Goal: Task Accomplishment & Management: Manage account settings

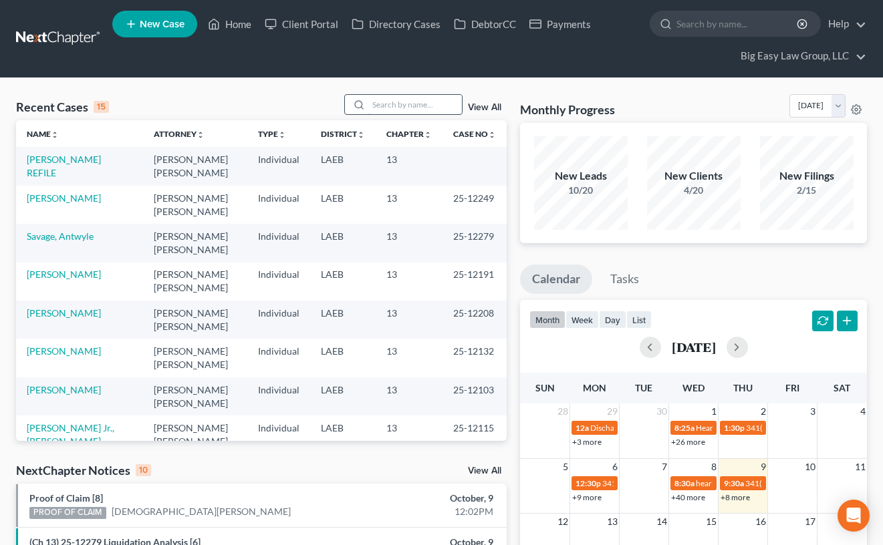
click at [421, 110] on input "search" at bounding box center [415, 104] width 94 height 19
type input "[PERSON_NAME]"
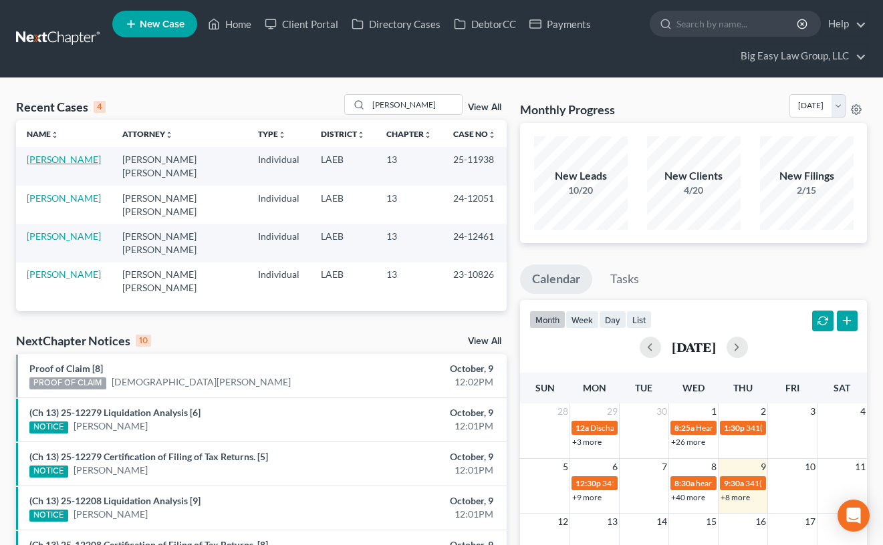
click at [56, 160] on link "[PERSON_NAME]" at bounding box center [64, 159] width 74 height 11
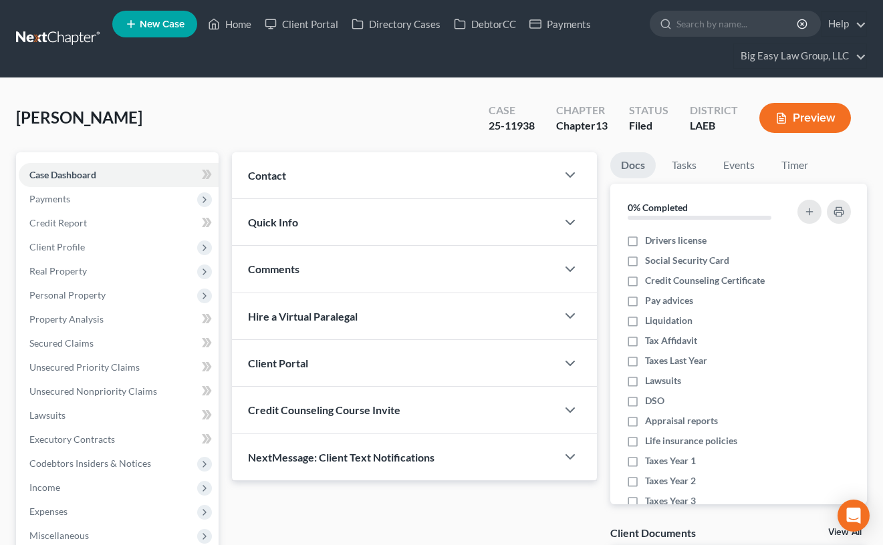
click at [275, 182] on div "Contact" at bounding box center [394, 175] width 325 height 46
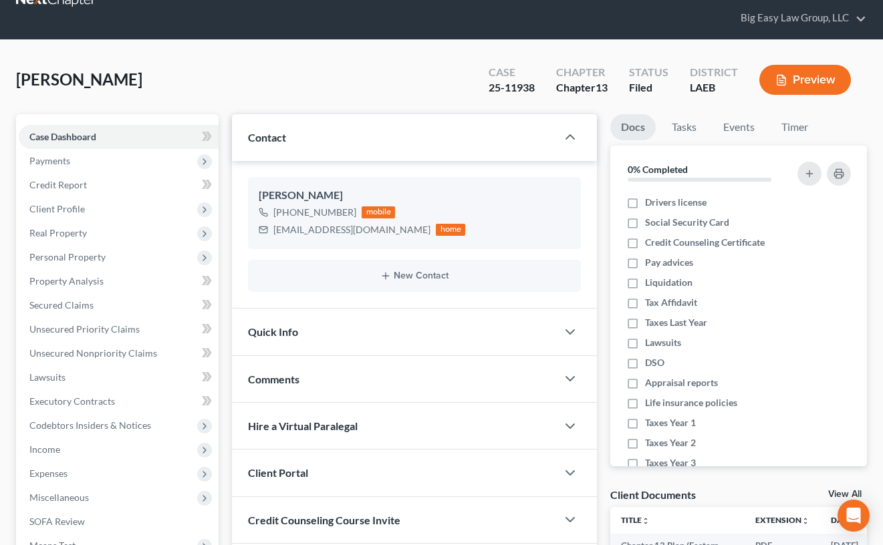
scroll to position [236, 0]
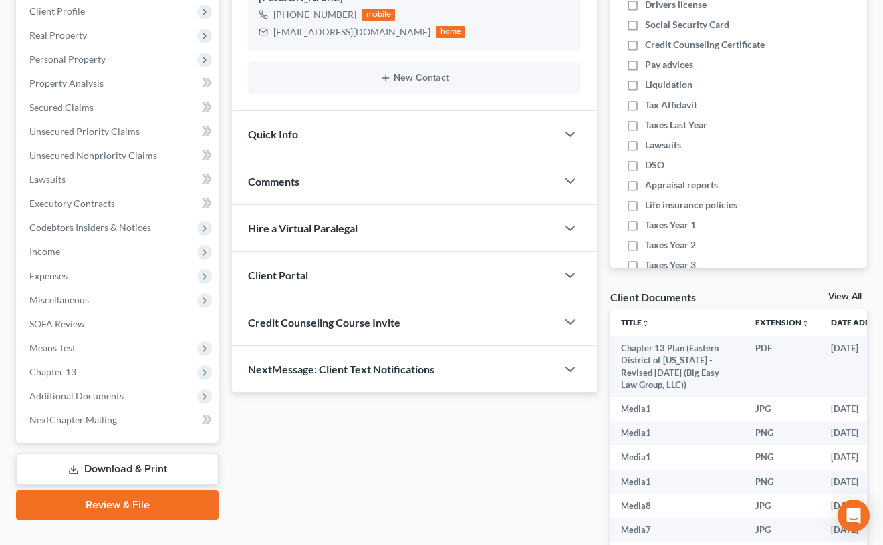
click at [296, 179] on span "Comments" at bounding box center [273, 181] width 51 height 13
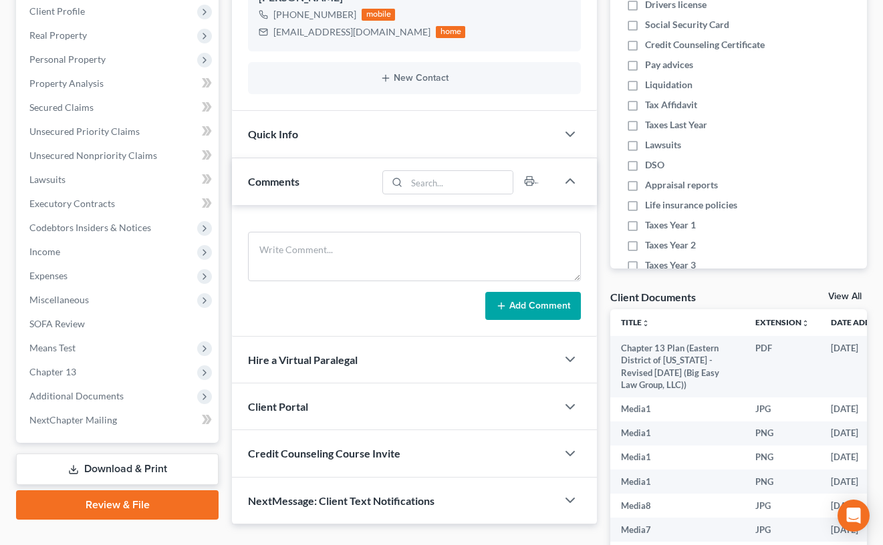
click at [350, 490] on div "NextMessage: Client Text Notifications" at bounding box center [394, 501] width 325 height 46
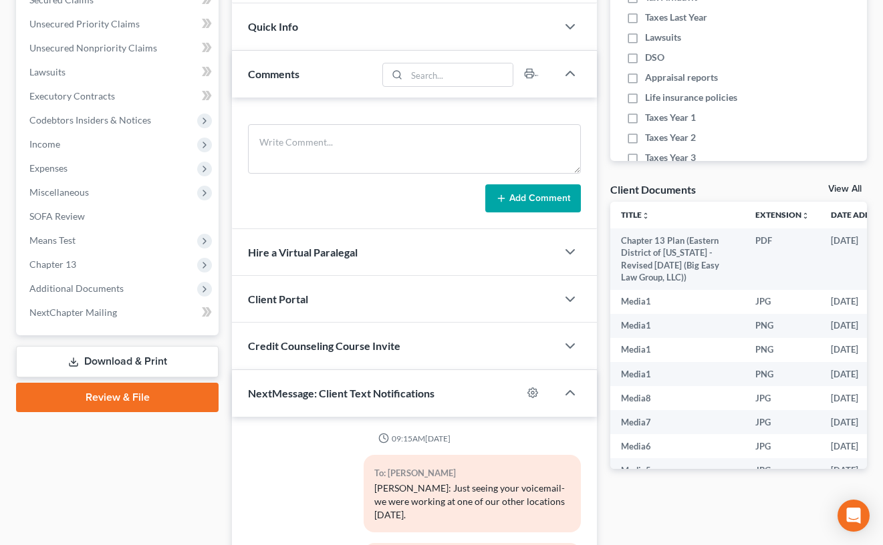
scroll to position [346, 0]
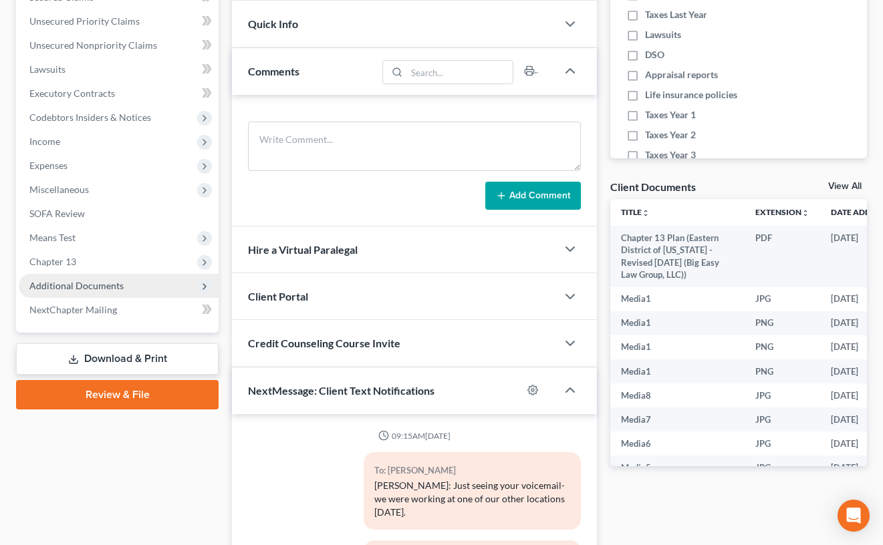
click at [127, 275] on span "Additional Documents" at bounding box center [119, 286] width 200 height 24
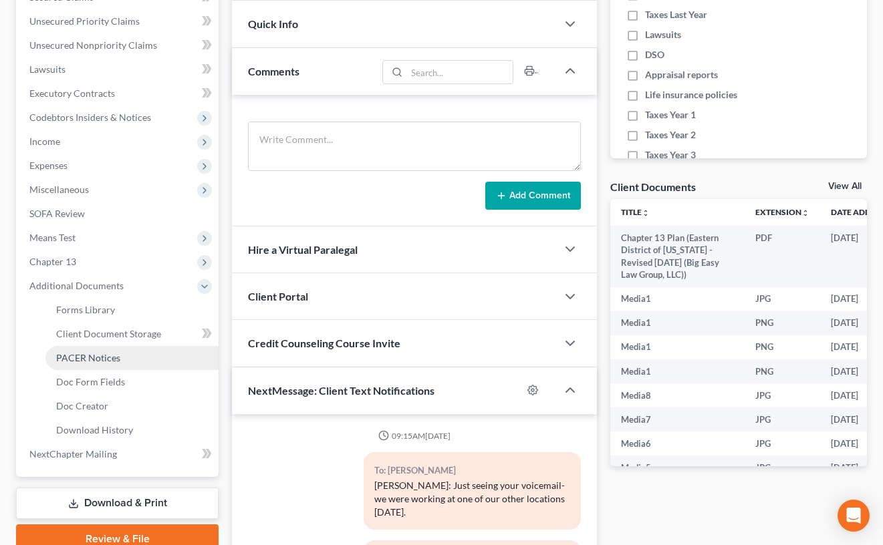
click at [160, 350] on link "PACER Notices" at bounding box center [131, 358] width 173 height 24
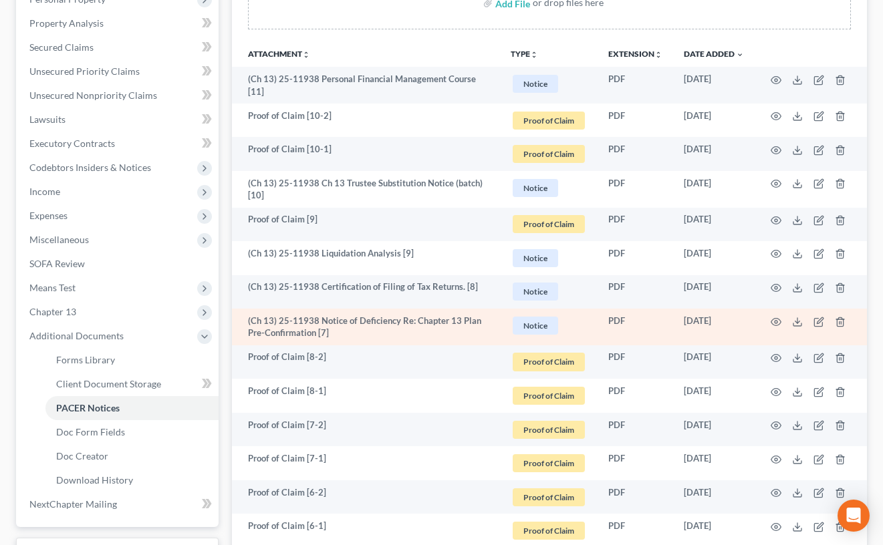
scroll to position [303, 0]
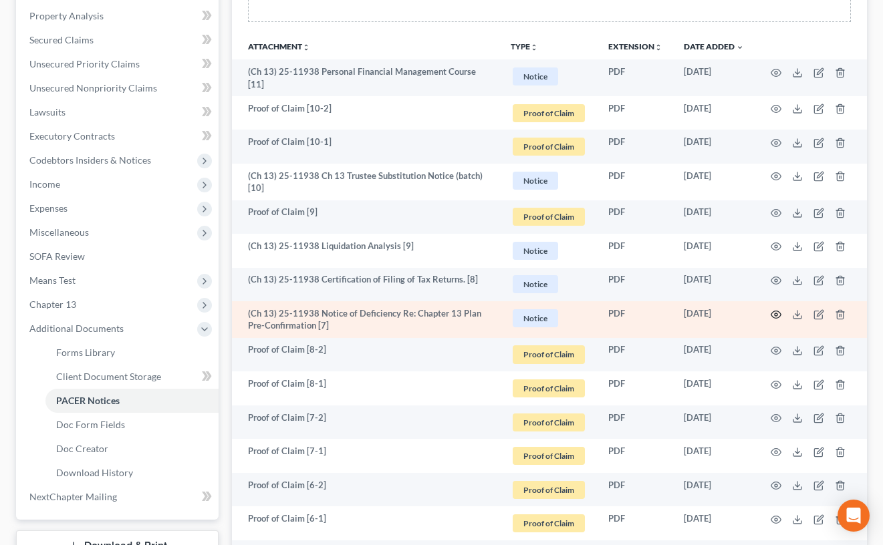
click at [774, 313] on icon "button" at bounding box center [775, 314] width 11 height 11
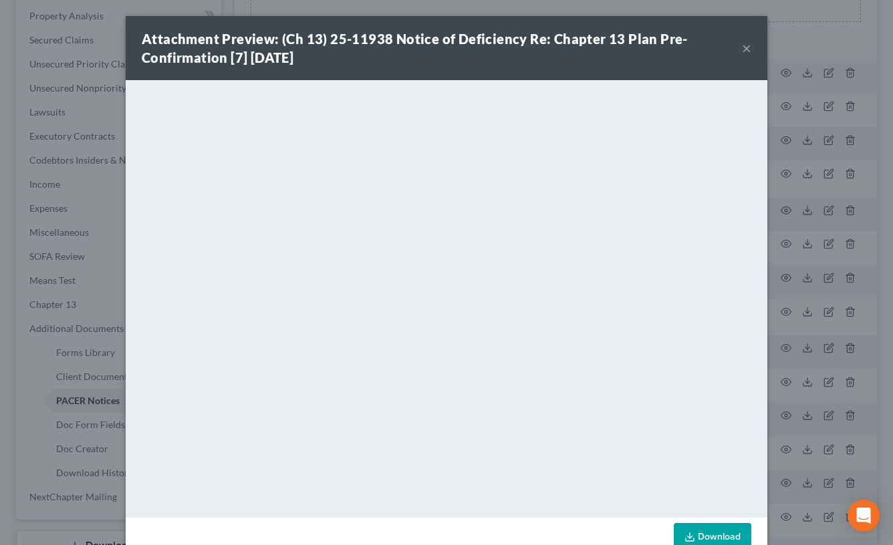
click at [746, 47] on div "Attachment Preview: (Ch 13) 25-11938 Notice of Deficiency Re: Chapter 13 Plan P…" at bounding box center [446, 48] width 641 height 64
click at [744, 48] on button "×" at bounding box center [746, 48] width 9 height 16
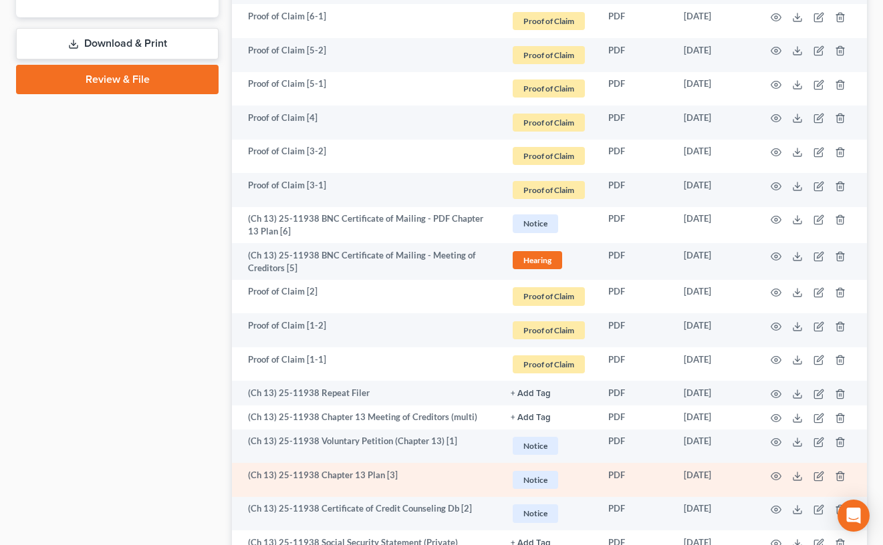
scroll to position [818, 0]
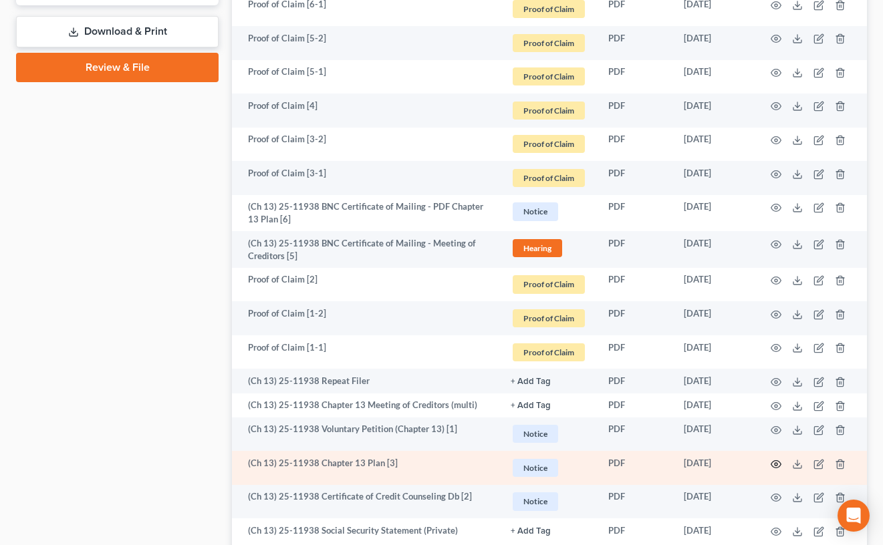
click at [780, 462] on icon "button" at bounding box center [776, 463] width 10 height 7
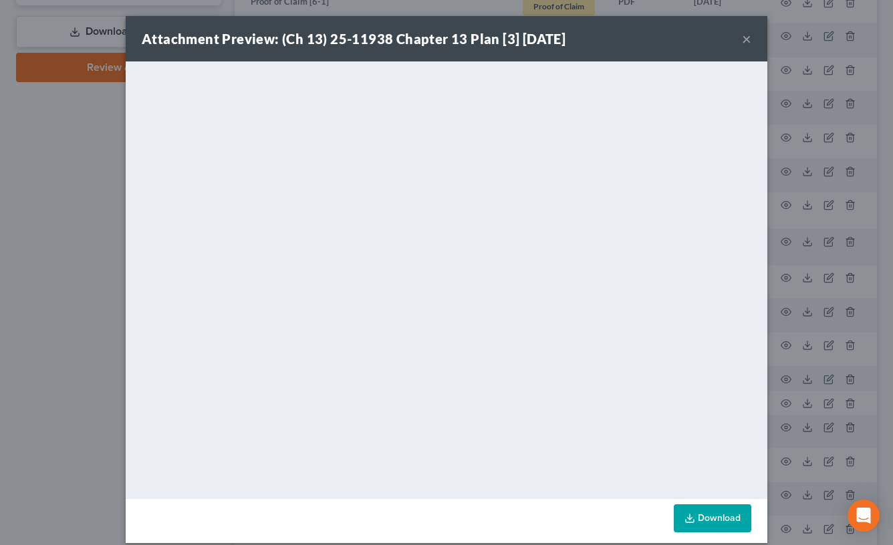
click at [744, 41] on button "×" at bounding box center [746, 39] width 9 height 16
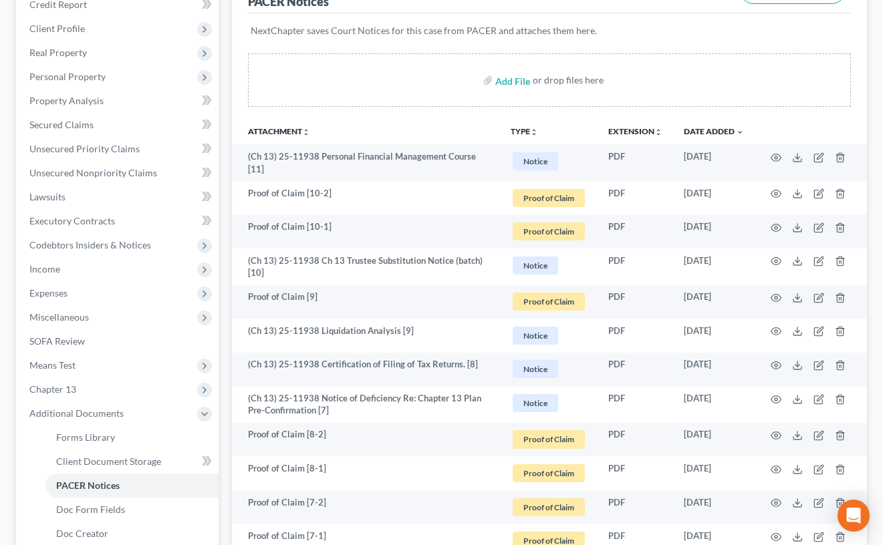
scroll to position [206, 0]
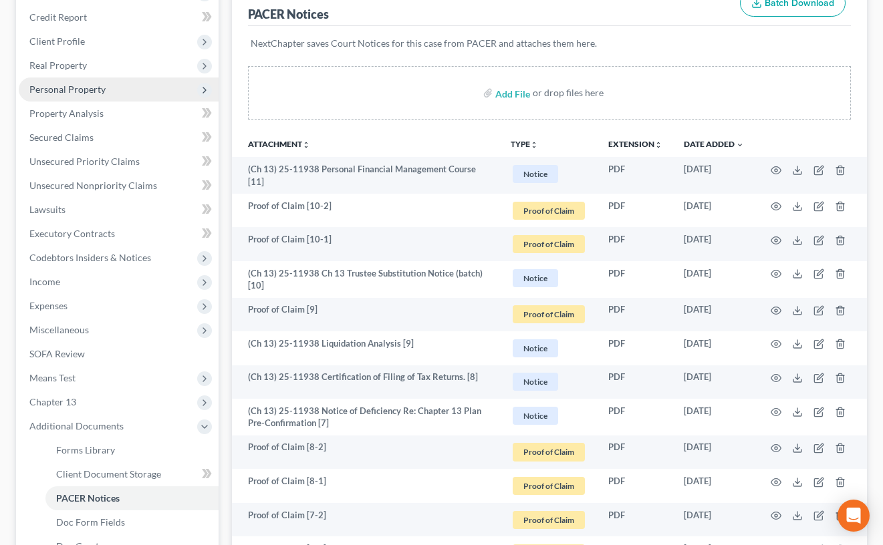
click at [127, 93] on span "Personal Property" at bounding box center [119, 90] width 200 height 24
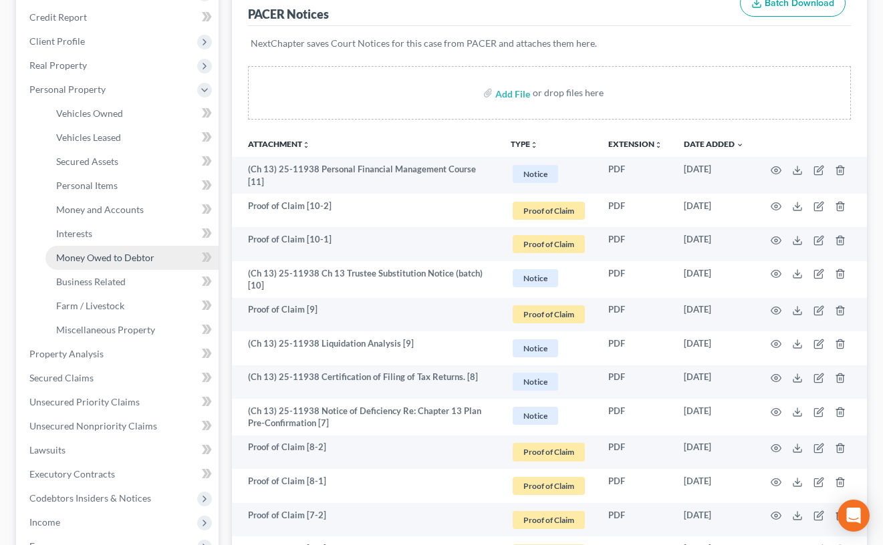
click at [154, 264] on link "Money Owed to Debtor" at bounding box center [131, 258] width 173 height 24
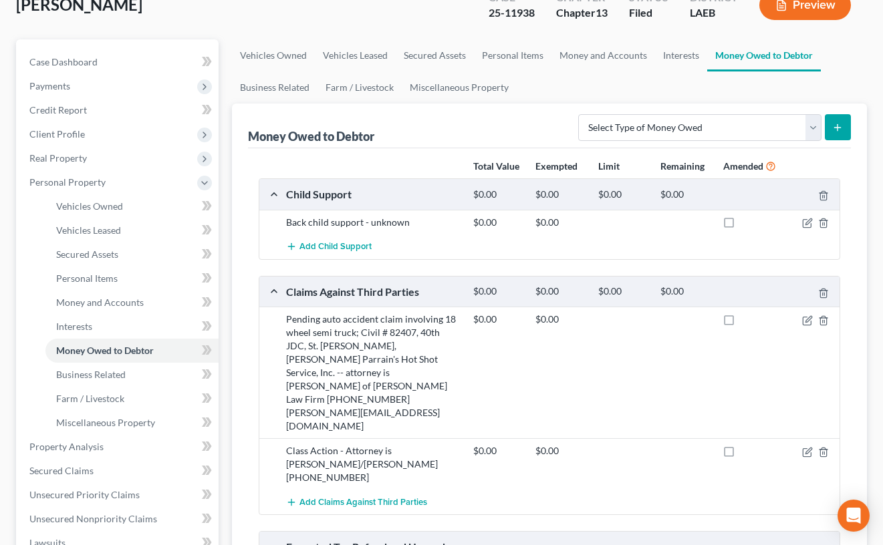
scroll to position [51, 0]
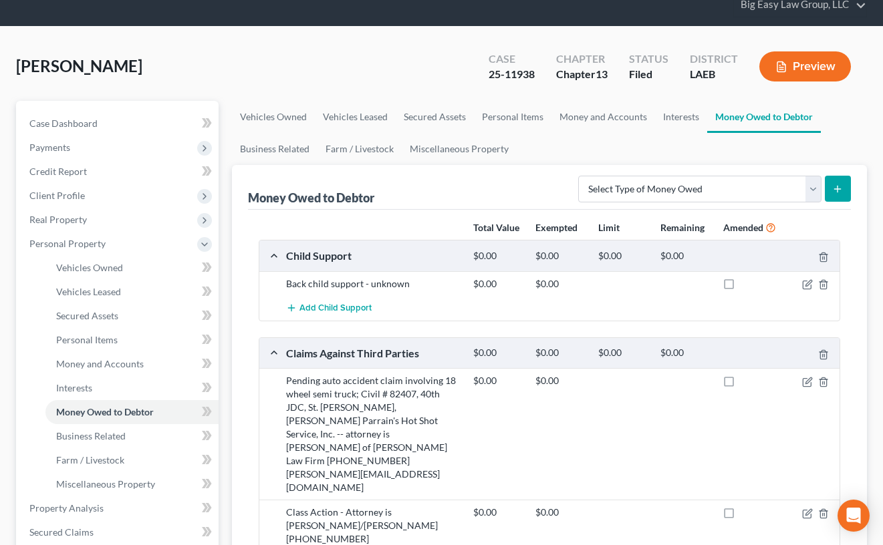
click at [797, 63] on button "Preview" at bounding box center [805, 66] width 92 height 30
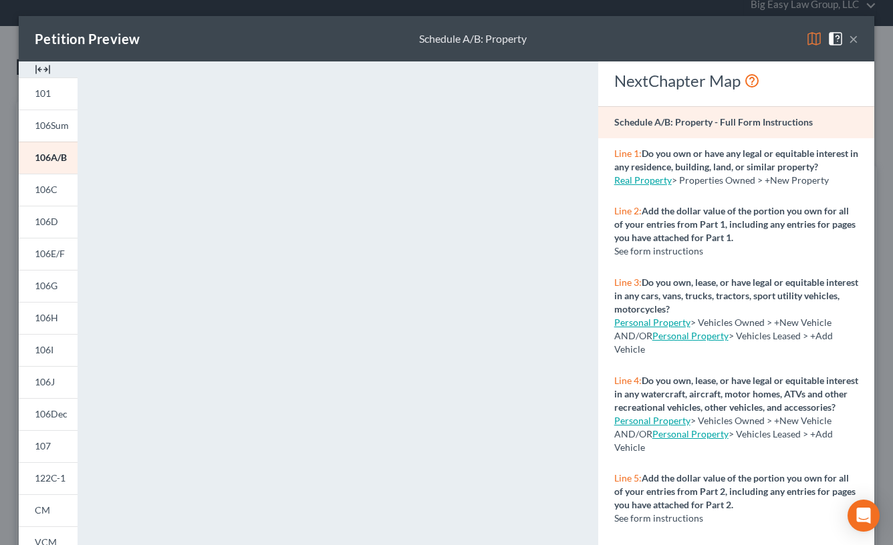
click at [849, 40] on button "×" at bounding box center [853, 39] width 9 height 16
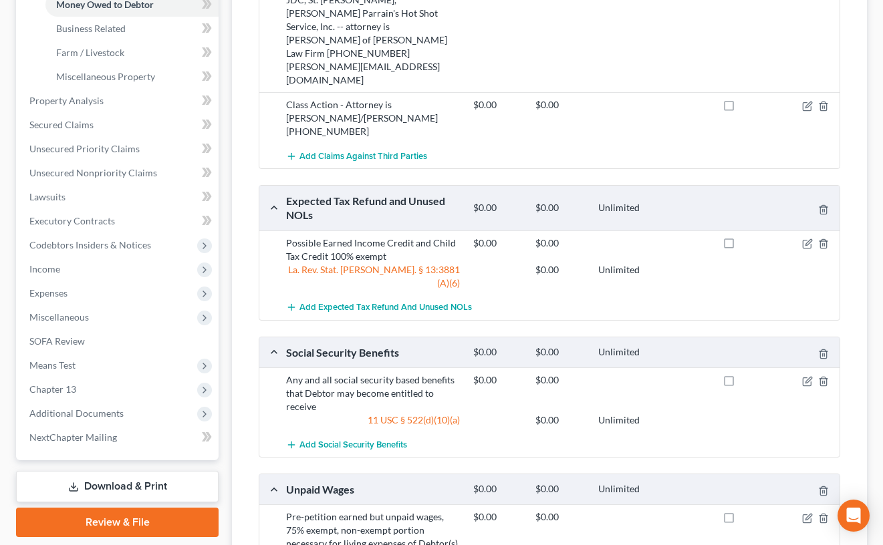
scroll to position [529, 0]
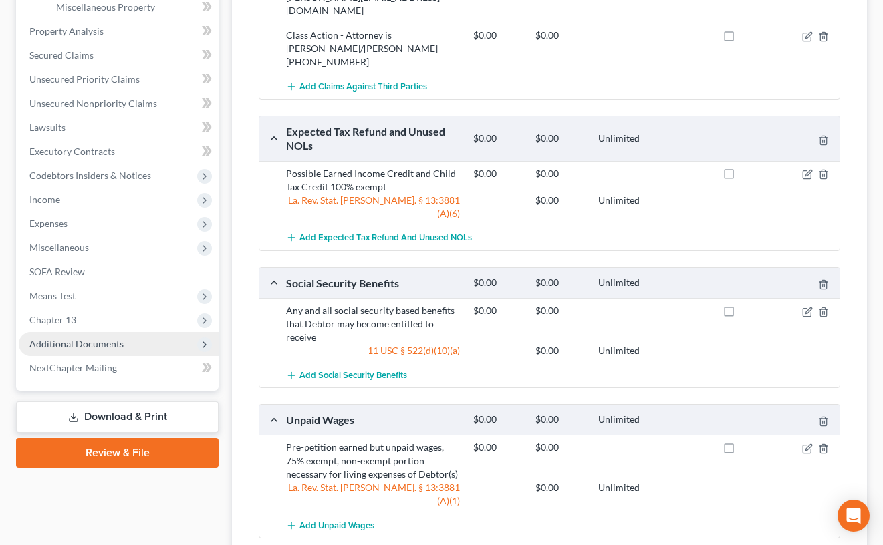
click at [130, 345] on span "Additional Documents" at bounding box center [119, 344] width 200 height 24
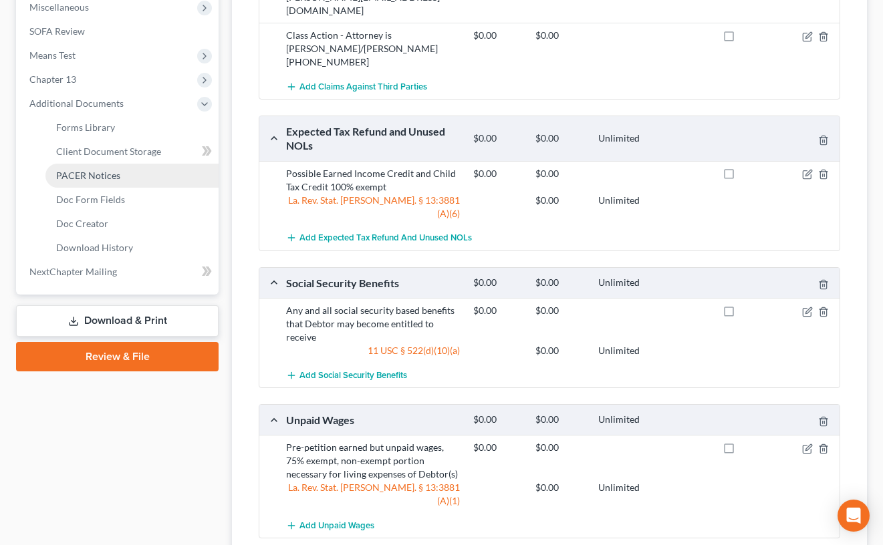
click at [138, 173] on link "PACER Notices" at bounding box center [131, 176] width 173 height 24
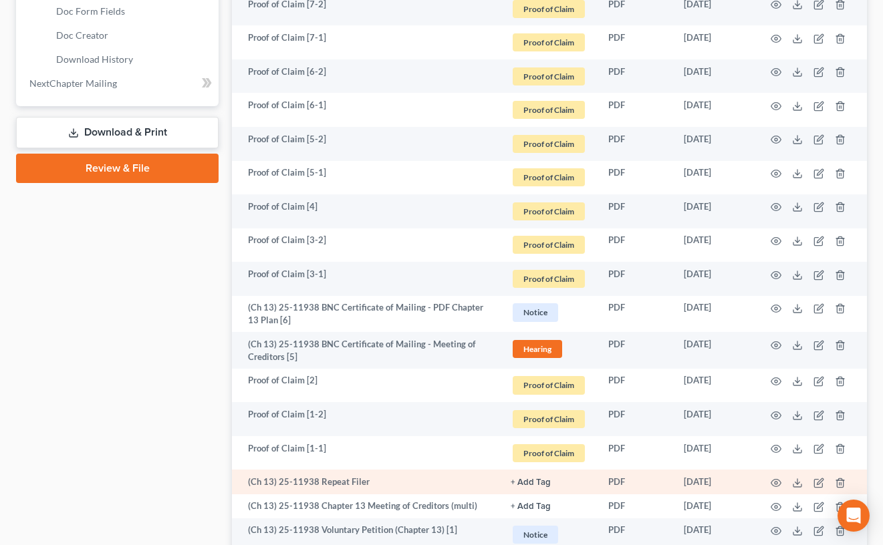
scroll to position [917, 0]
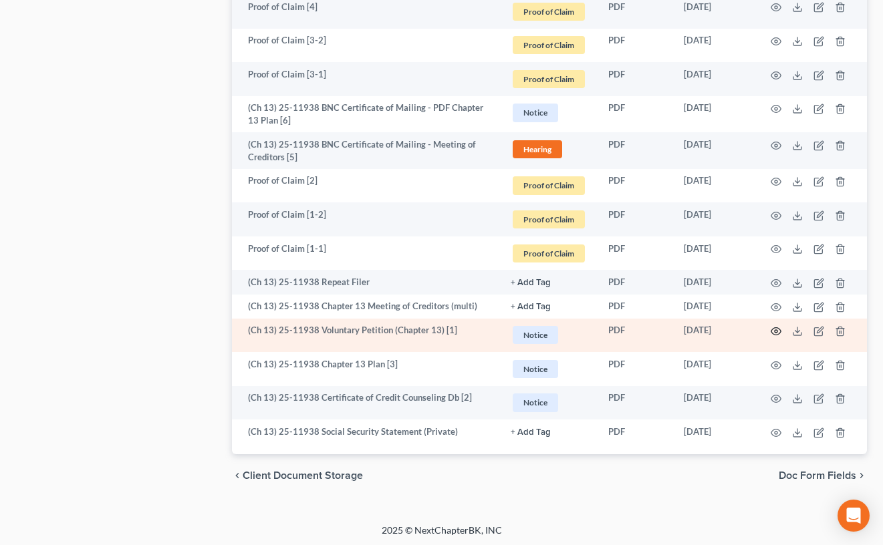
click at [778, 330] on icon "button" at bounding box center [776, 331] width 10 height 7
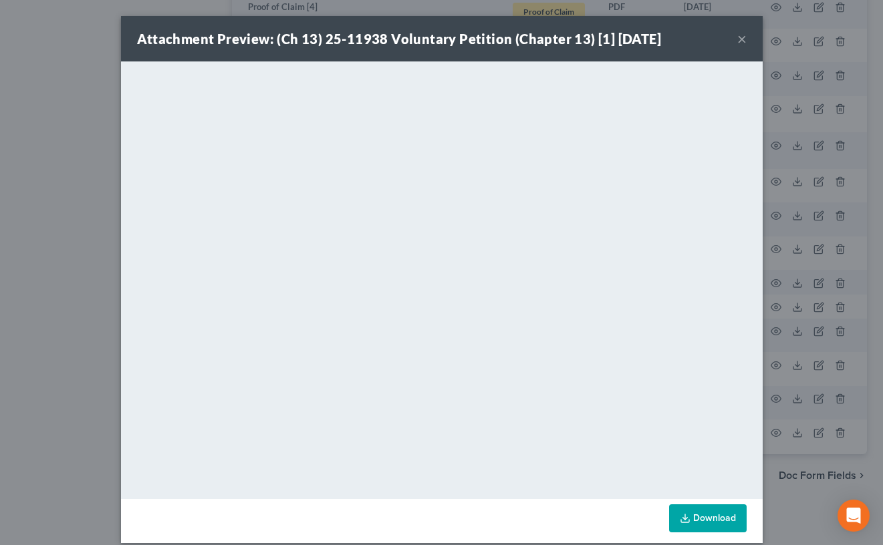
scroll to position [914, 0]
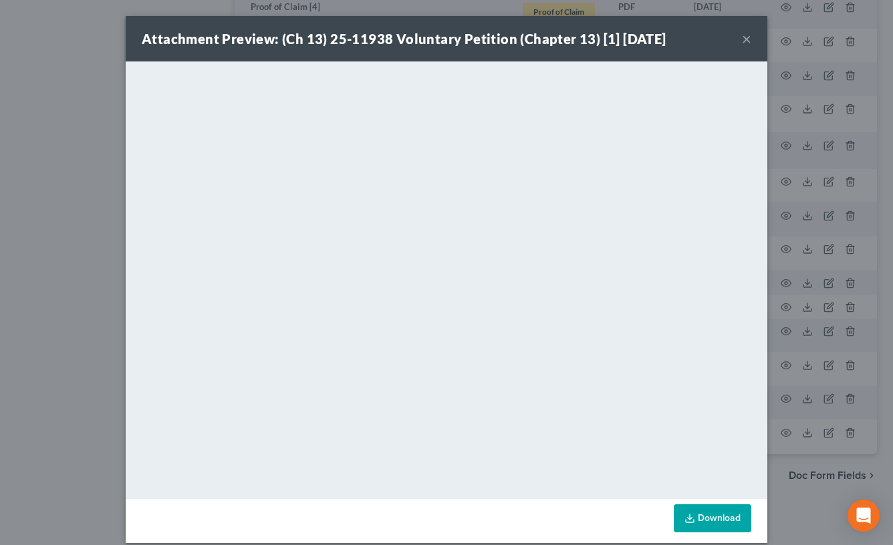
click at [742, 39] on button "×" at bounding box center [746, 39] width 9 height 16
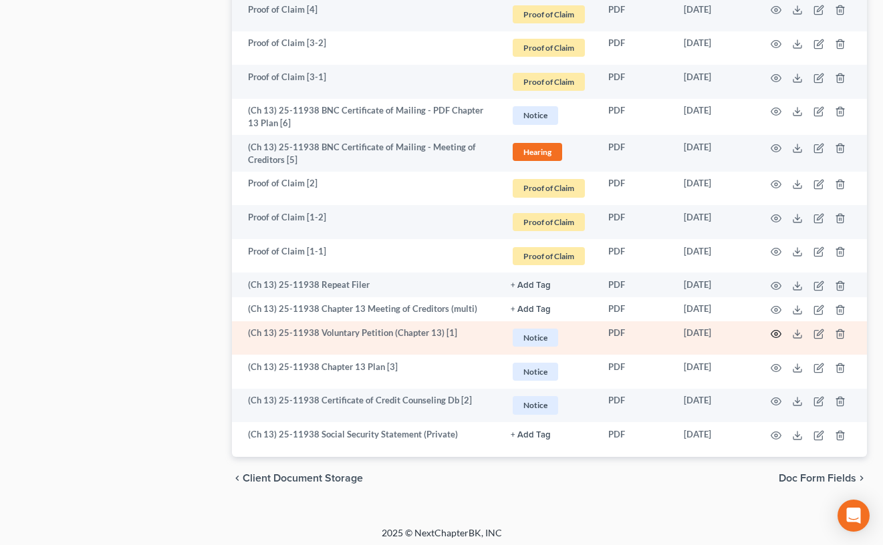
click at [773, 335] on icon "button" at bounding box center [775, 334] width 11 height 11
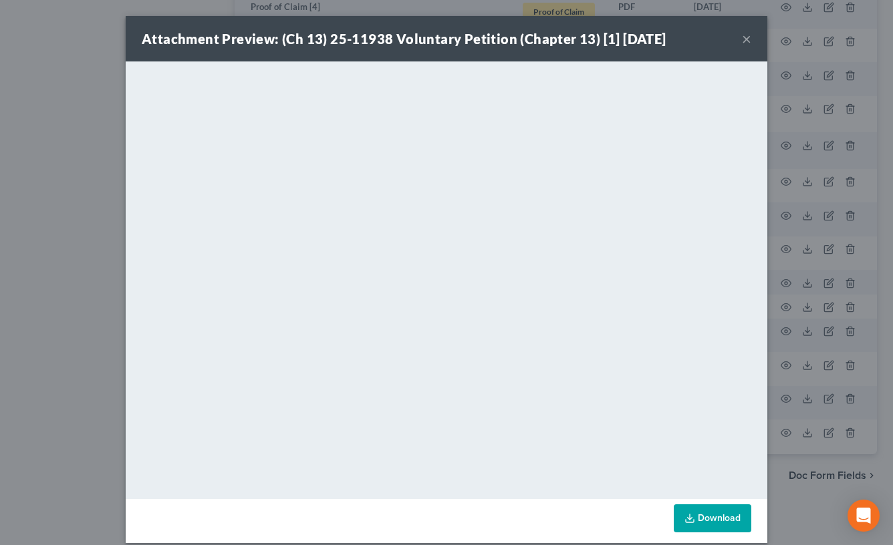
click at [742, 40] on button "×" at bounding box center [746, 39] width 9 height 16
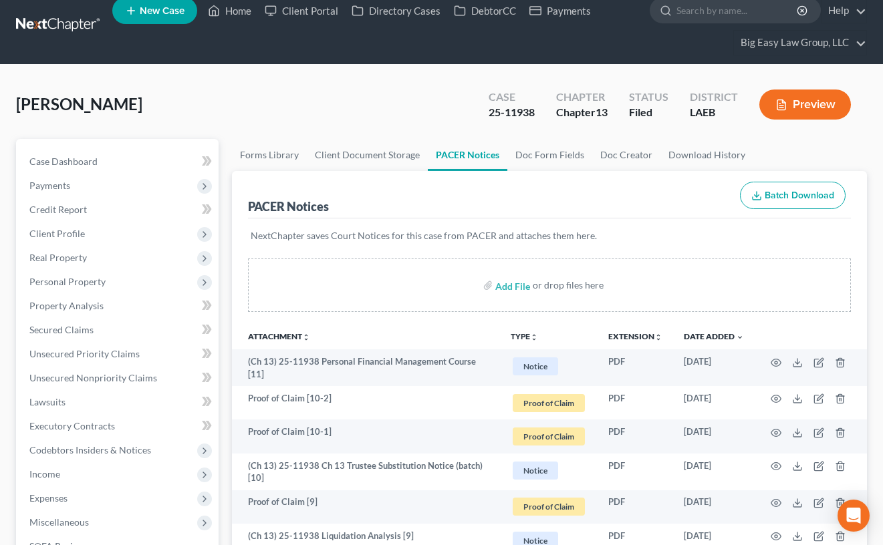
scroll to position [0, 0]
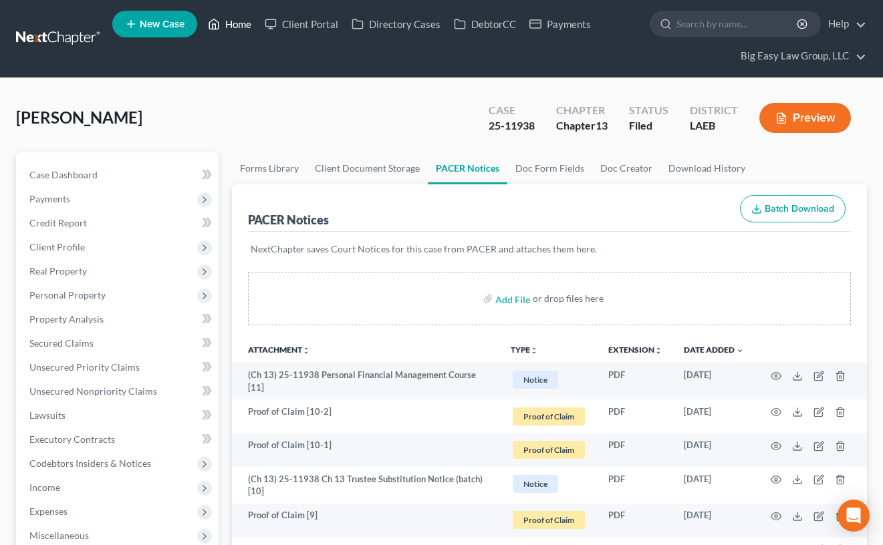
click at [238, 27] on link "Home" at bounding box center [229, 24] width 57 height 24
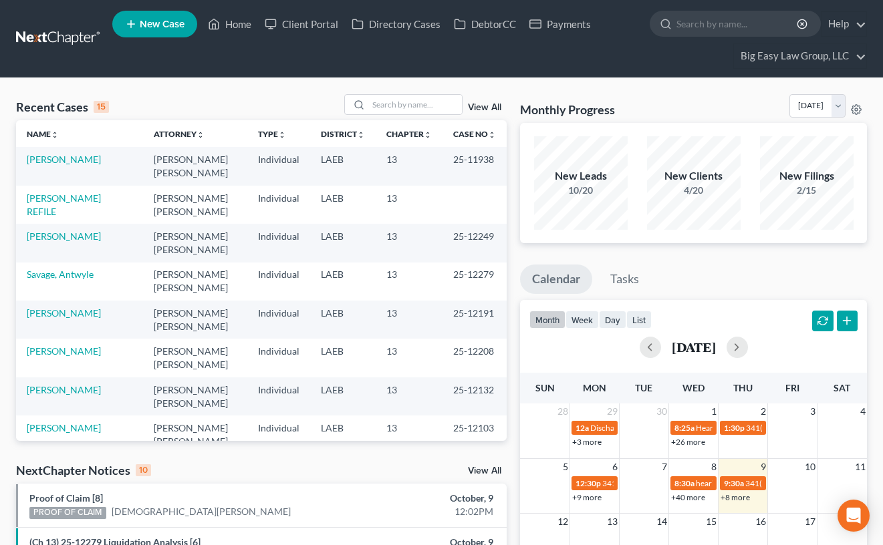
click at [67, 165] on td "[PERSON_NAME]" at bounding box center [79, 166] width 127 height 38
click at [69, 162] on link "[PERSON_NAME]" at bounding box center [64, 159] width 74 height 11
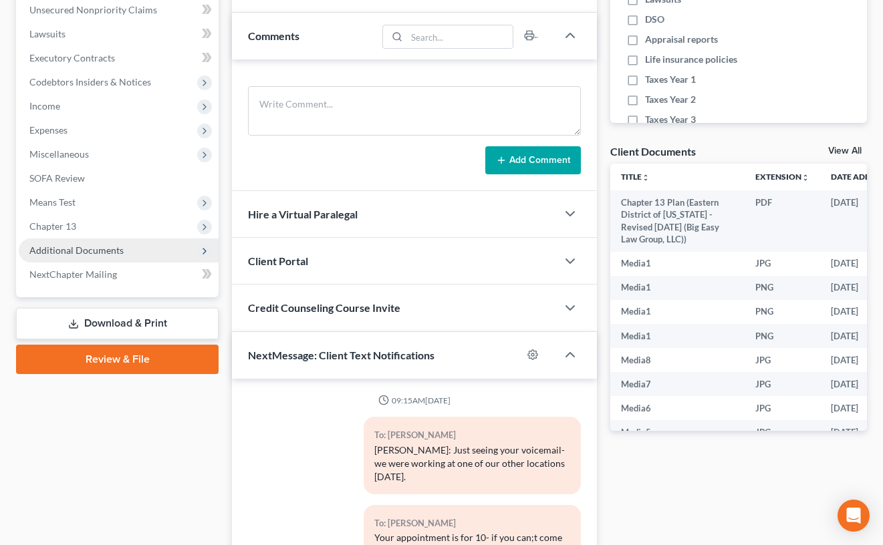
scroll to position [5999, 0]
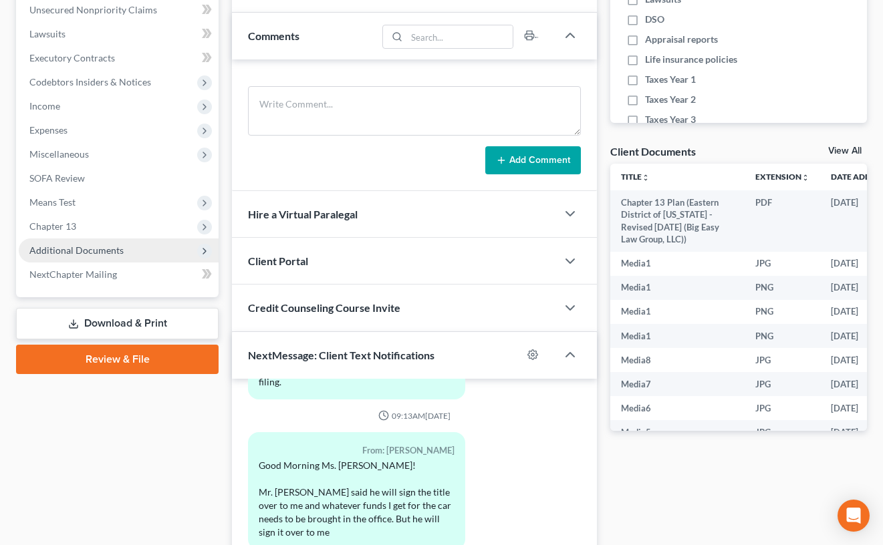
click at [152, 245] on span "Additional Documents" at bounding box center [119, 251] width 200 height 24
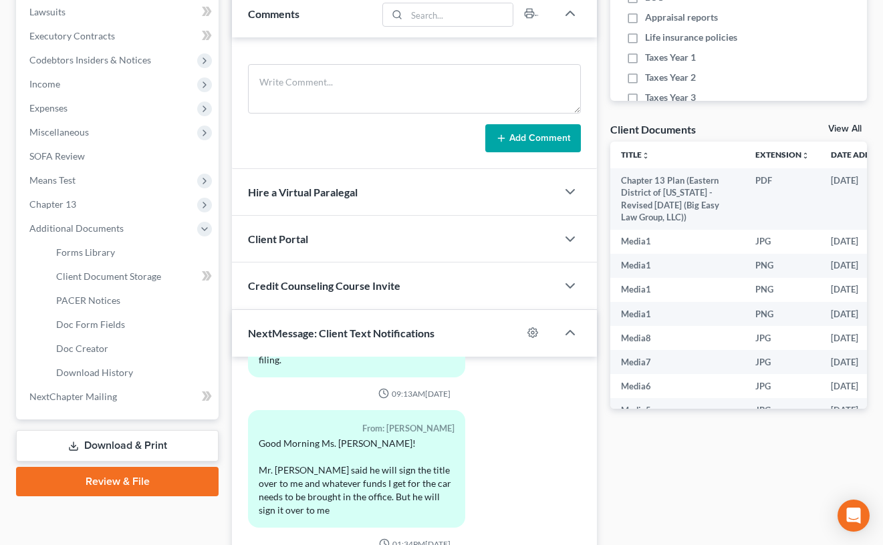
scroll to position [404, 0]
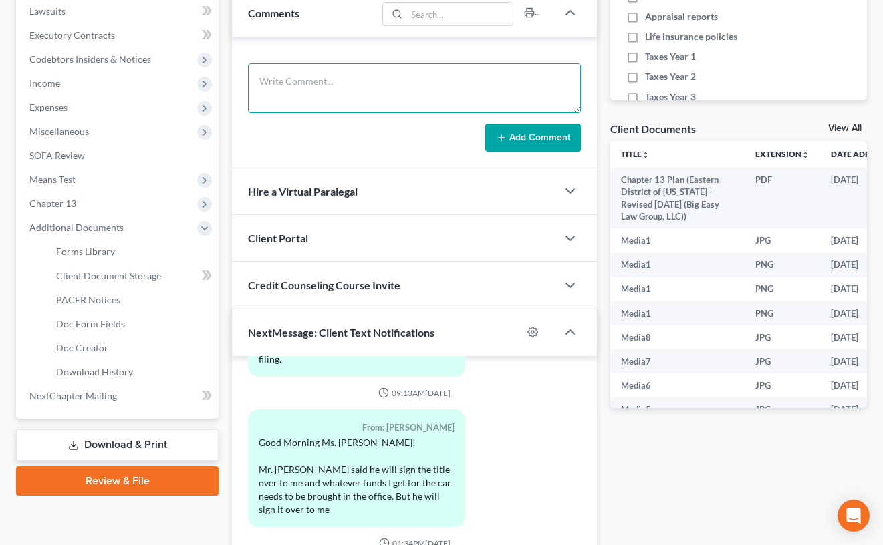
click at [324, 88] on textarea at bounding box center [414, 87] width 333 height 49
type textarea "341- all good - 6 month updates on lawsuits"
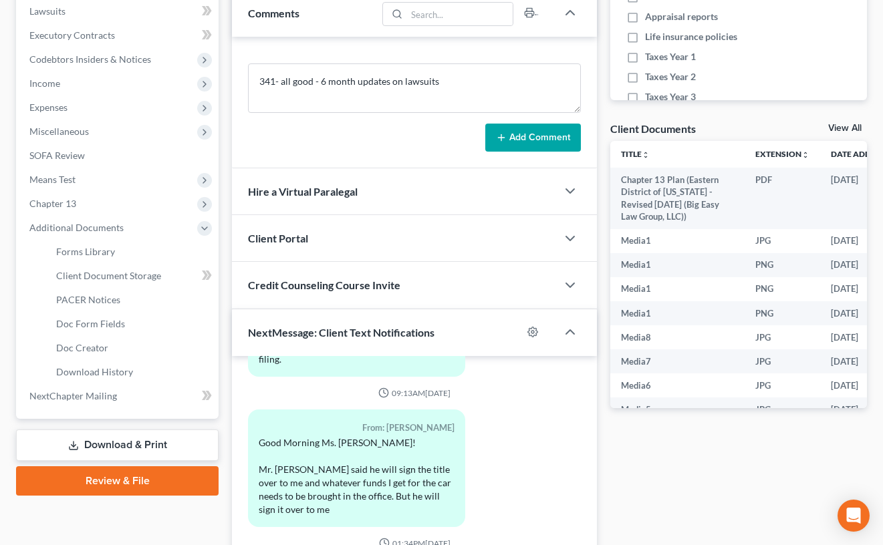
click at [525, 128] on button "Add Comment" at bounding box center [533, 138] width 96 height 28
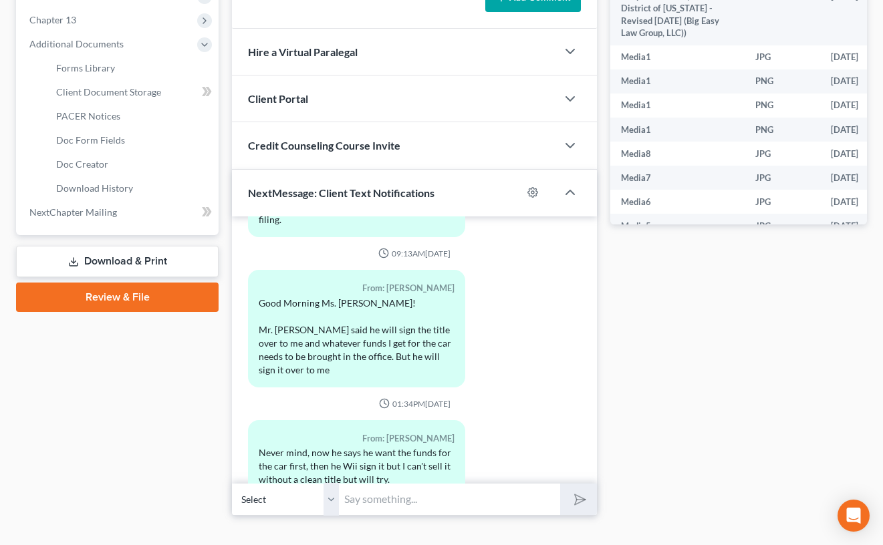
scroll to position [0, 0]
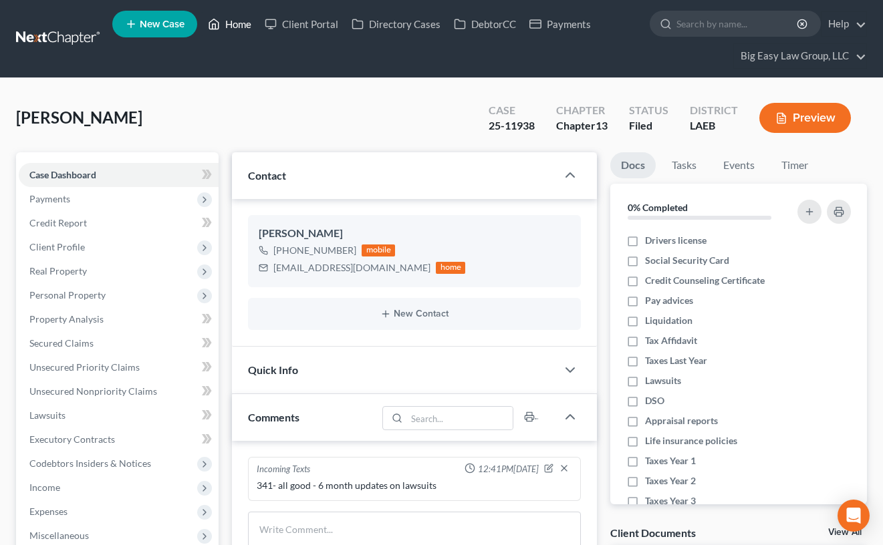
click at [240, 24] on link "Home" at bounding box center [229, 24] width 57 height 24
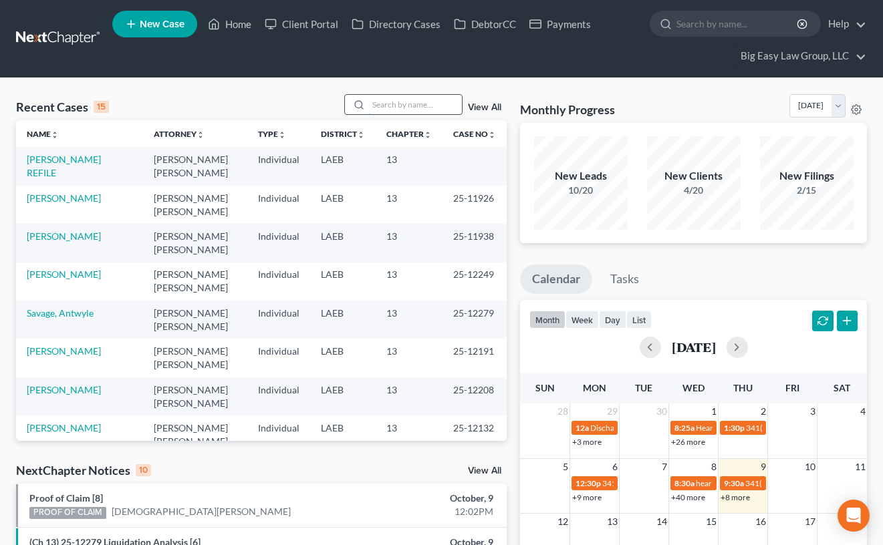
click at [392, 95] on input "search" at bounding box center [415, 104] width 94 height 19
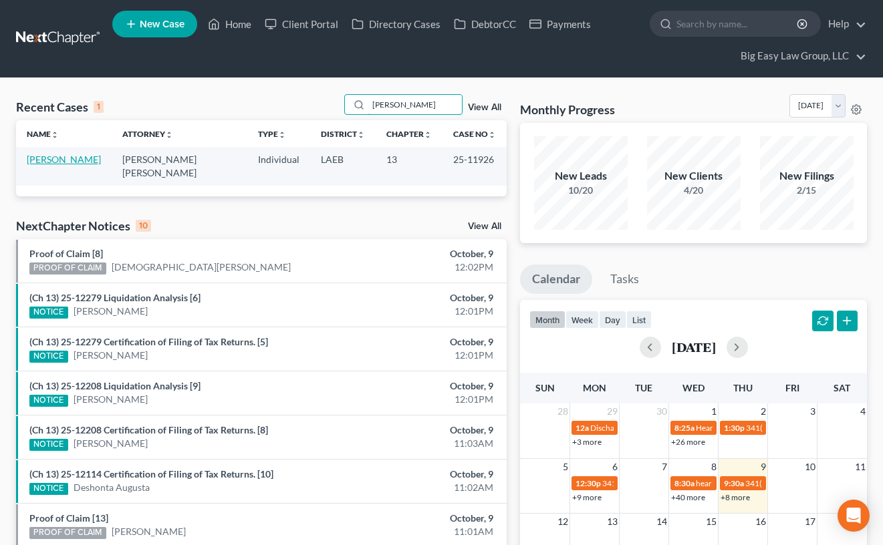
type input "[PERSON_NAME]"
click at [83, 161] on link "[PERSON_NAME]" at bounding box center [64, 159] width 74 height 11
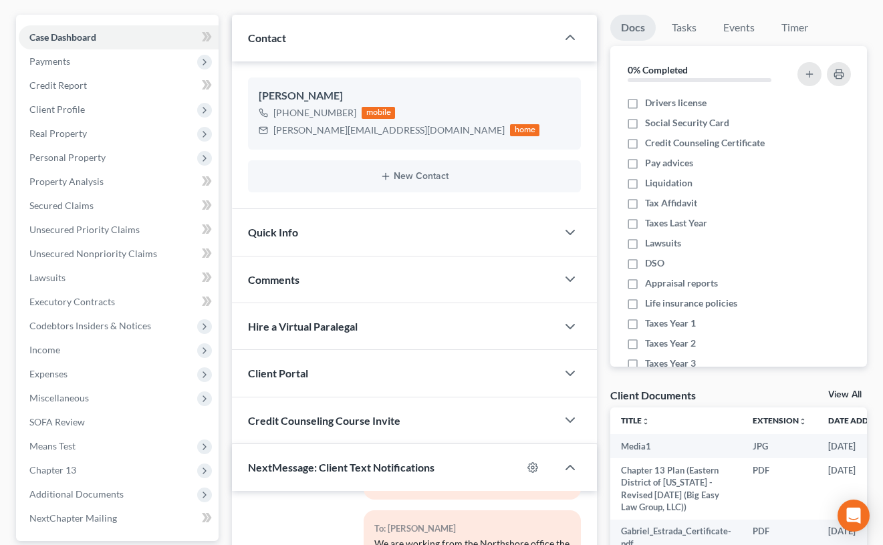
scroll to position [279, 0]
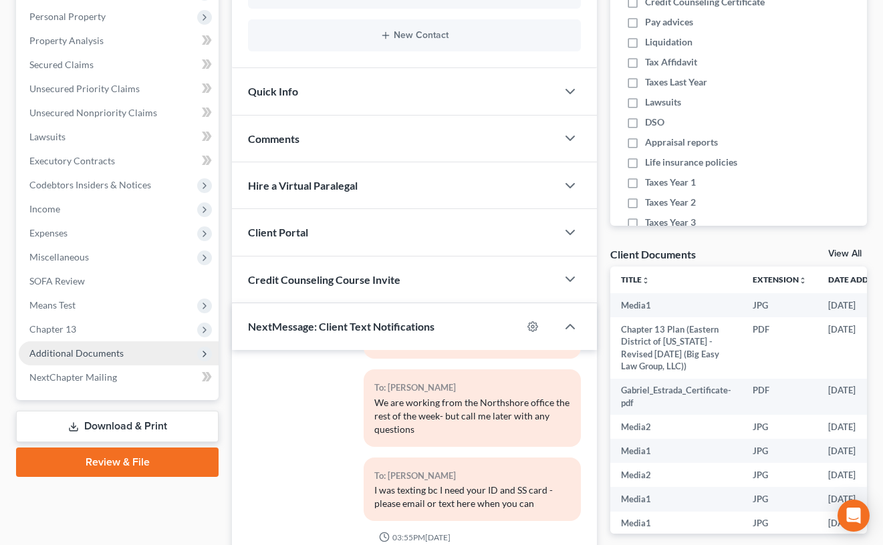
click at [128, 354] on span "Additional Documents" at bounding box center [119, 353] width 200 height 24
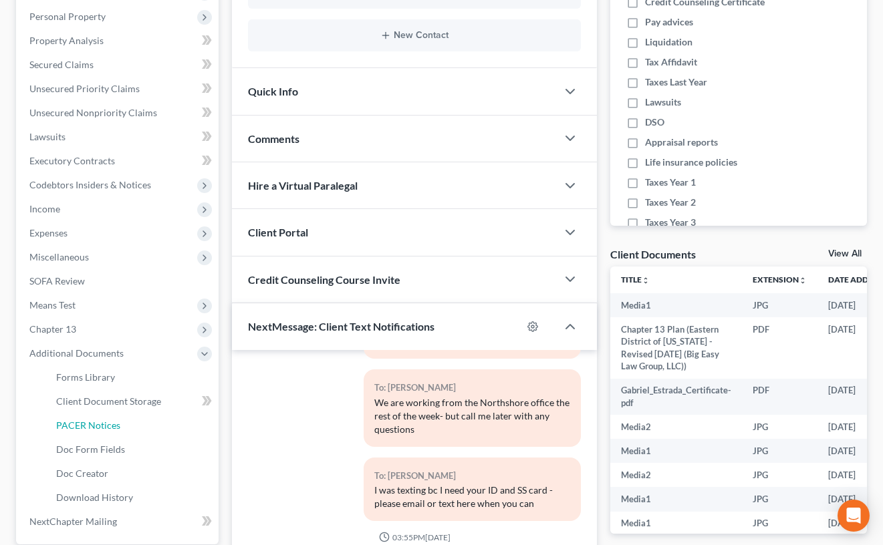
drag, startPoint x: 103, startPoint y: 425, endPoint x: 326, endPoint y: 403, distance: 224.3
click at [103, 425] on span "PACER Notices" at bounding box center [88, 425] width 64 height 11
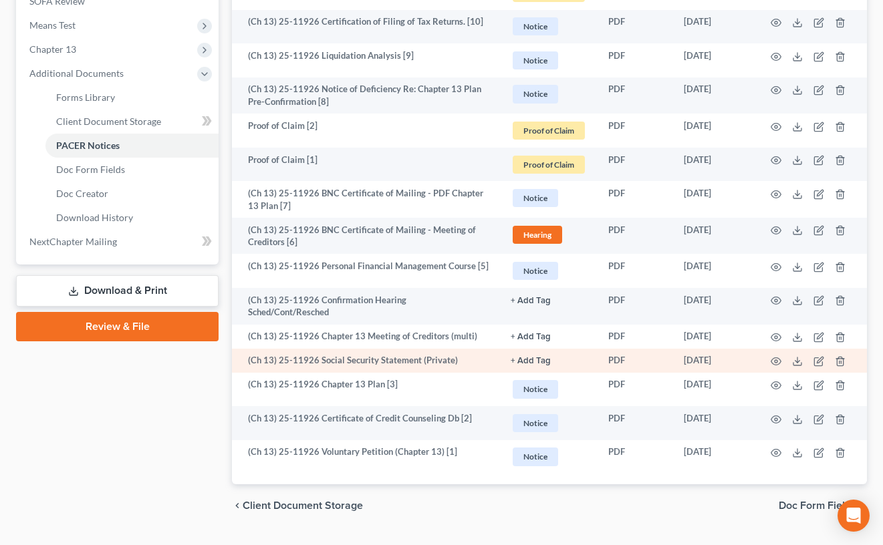
scroll to position [579, 0]
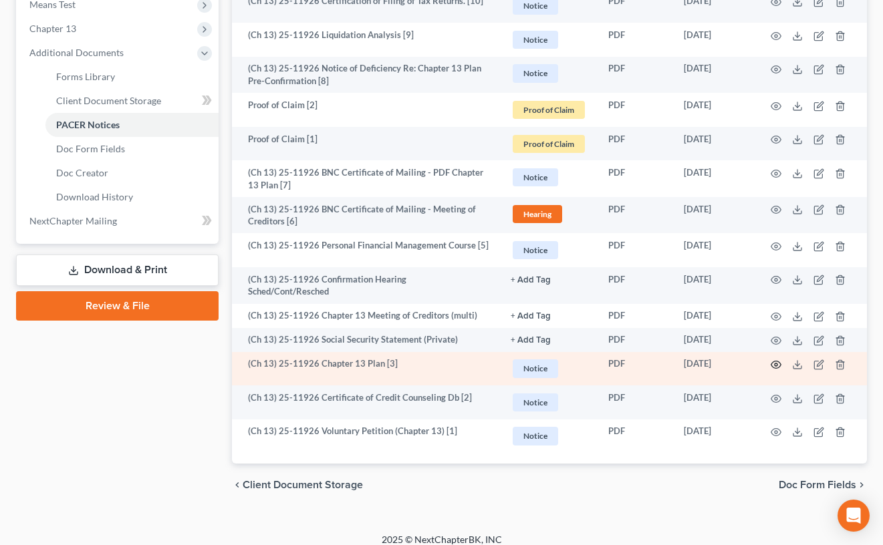
click at [773, 359] on icon "button" at bounding box center [775, 364] width 11 height 11
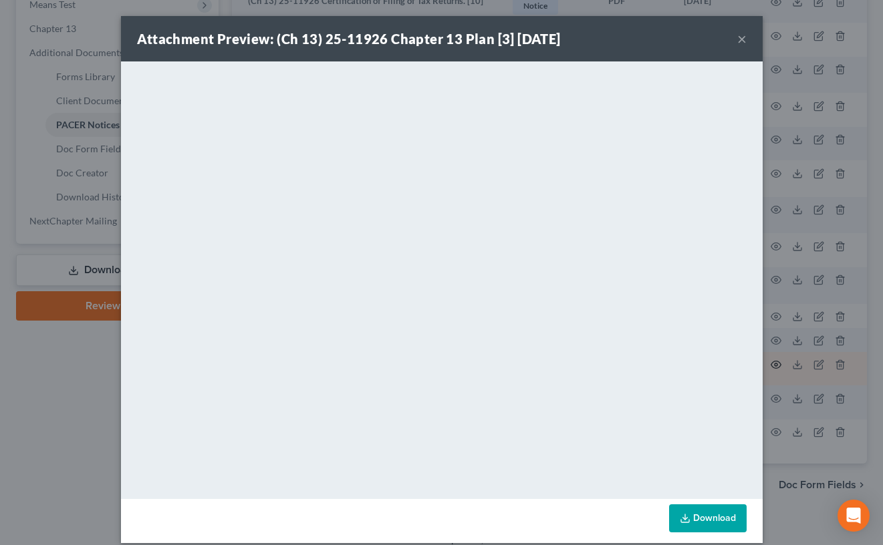
scroll to position [577, 0]
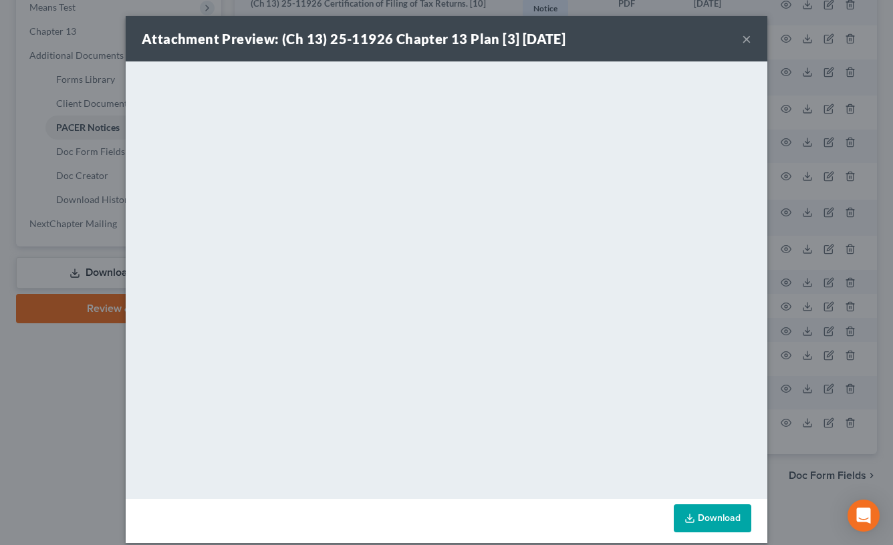
click at [742, 46] on button "×" at bounding box center [746, 39] width 9 height 16
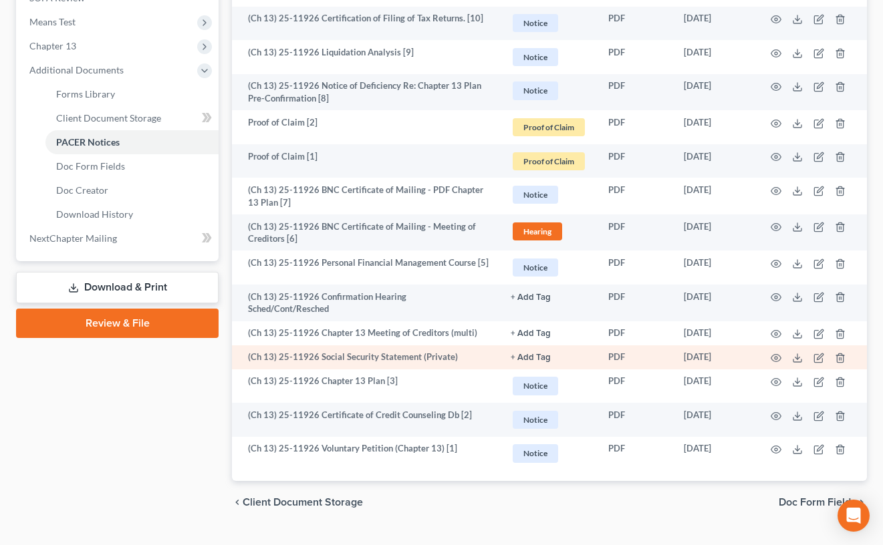
scroll to position [579, 0]
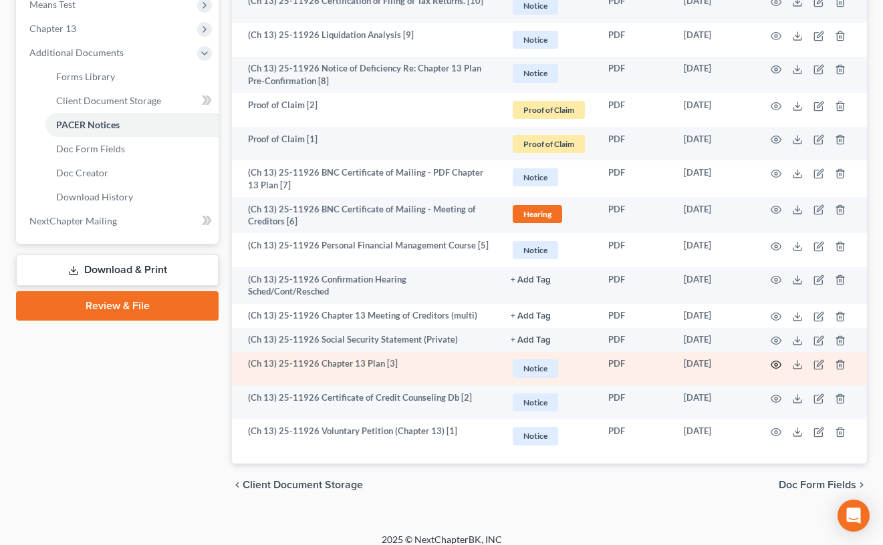
click at [777, 359] on icon "button" at bounding box center [775, 364] width 11 height 11
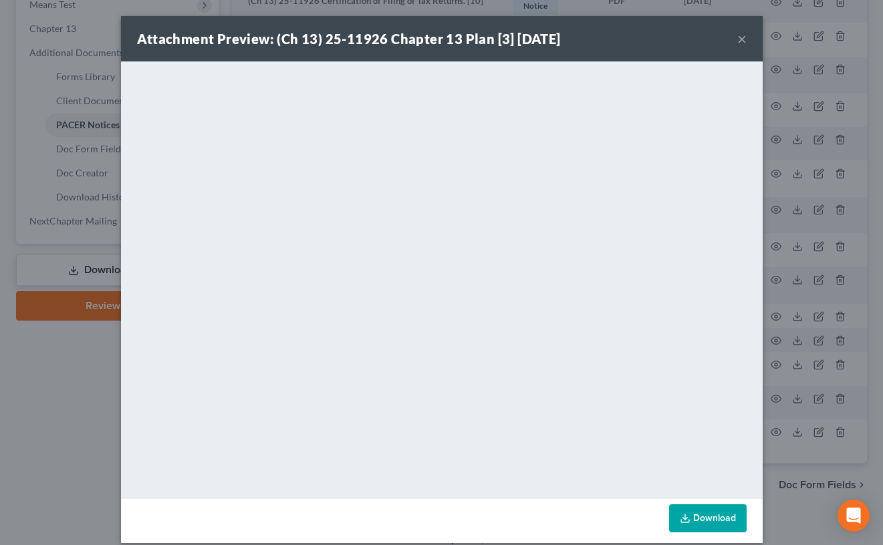
scroll to position [577, 0]
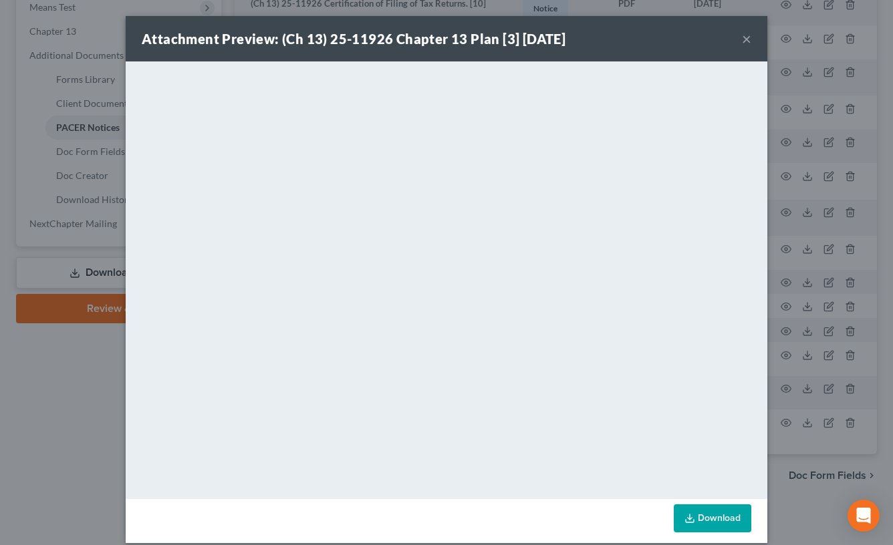
click at [747, 39] on div "Attachment Preview: (Ch 13) 25-11926 Chapter 13 Plan [3] [DATE] ×" at bounding box center [446, 38] width 641 height 45
click at [742, 40] on button "×" at bounding box center [746, 39] width 9 height 16
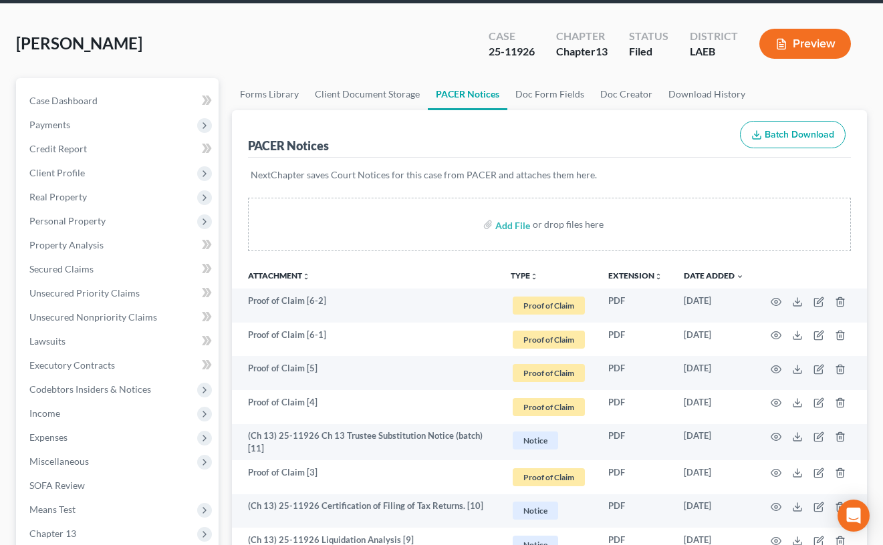
scroll to position [0, 0]
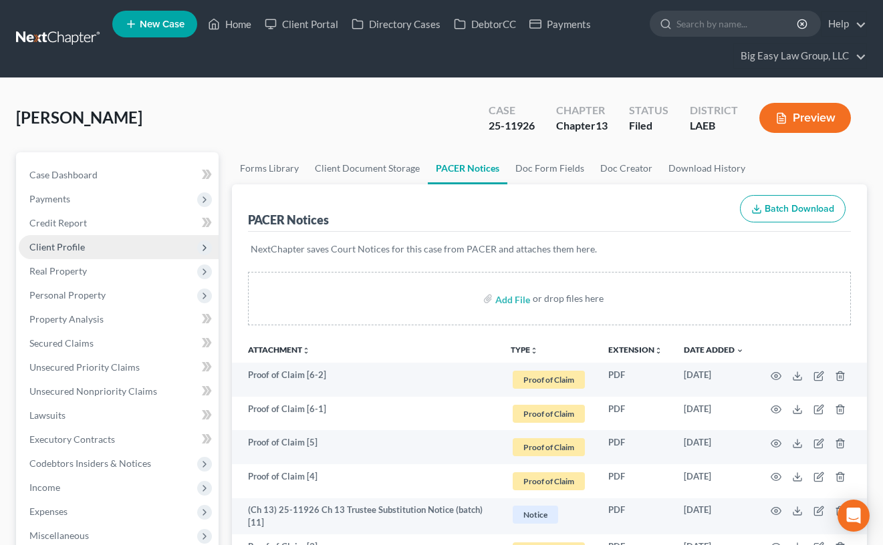
click at [110, 239] on span "Client Profile" at bounding box center [119, 247] width 200 height 24
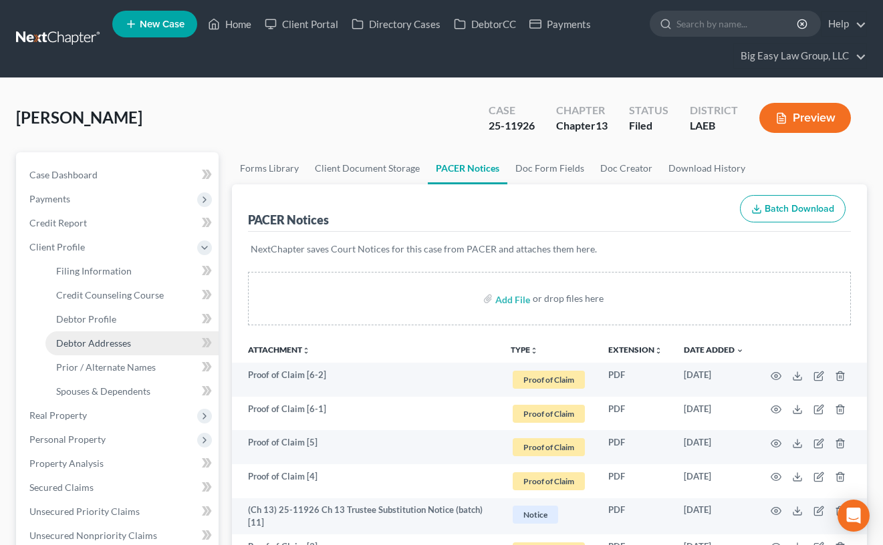
click at [166, 344] on link "Debtor Addresses" at bounding box center [131, 343] width 173 height 24
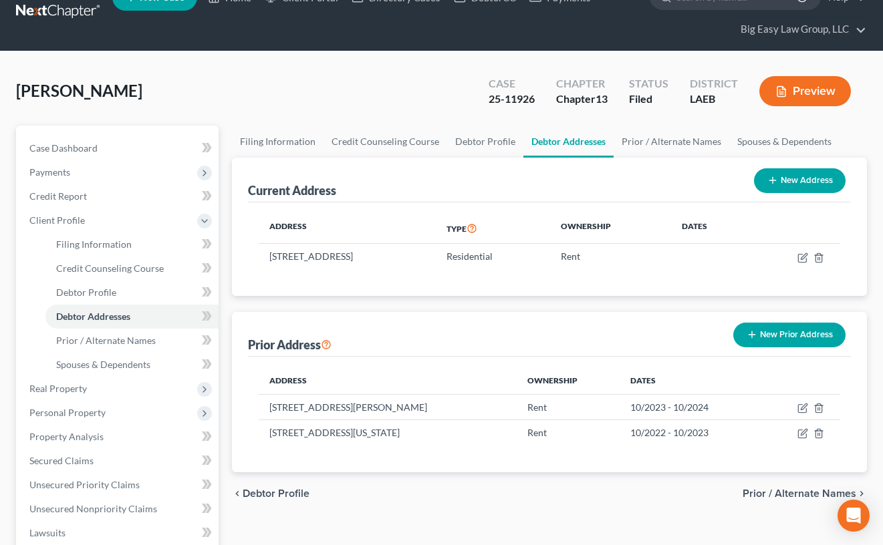
scroll to position [29, 0]
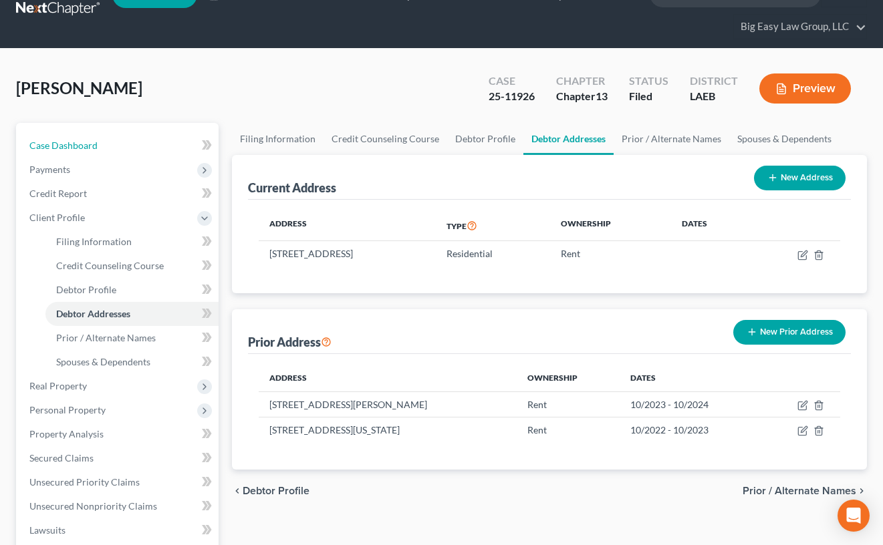
click at [92, 146] on span "Case Dashboard" at bounding box center [63, 145] width 68 height 11
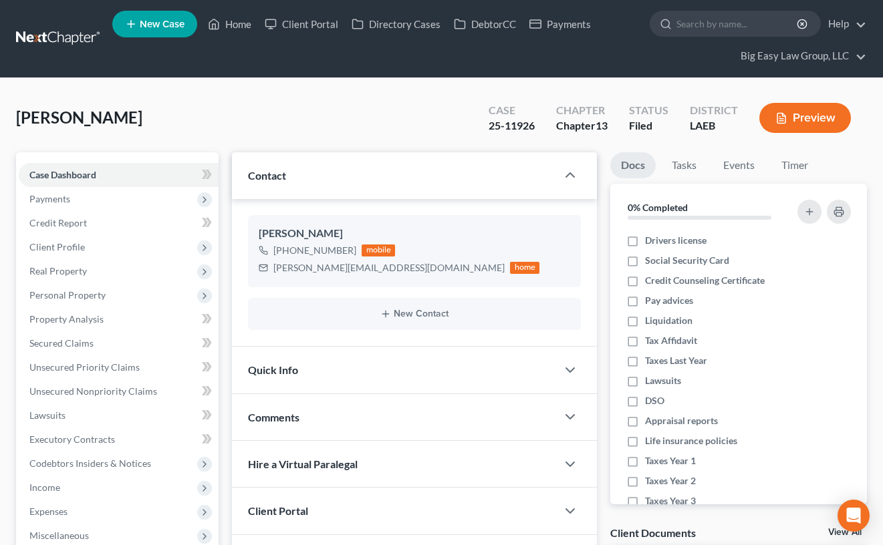
scroll to position [2099, 0]
click at [272, 119] on div "[PERSON_NAME] Upgraded Case 25-11926 Chapter Chapter 13 Status Filed District L…" at bounding box center [441, 123] width 851 height 58
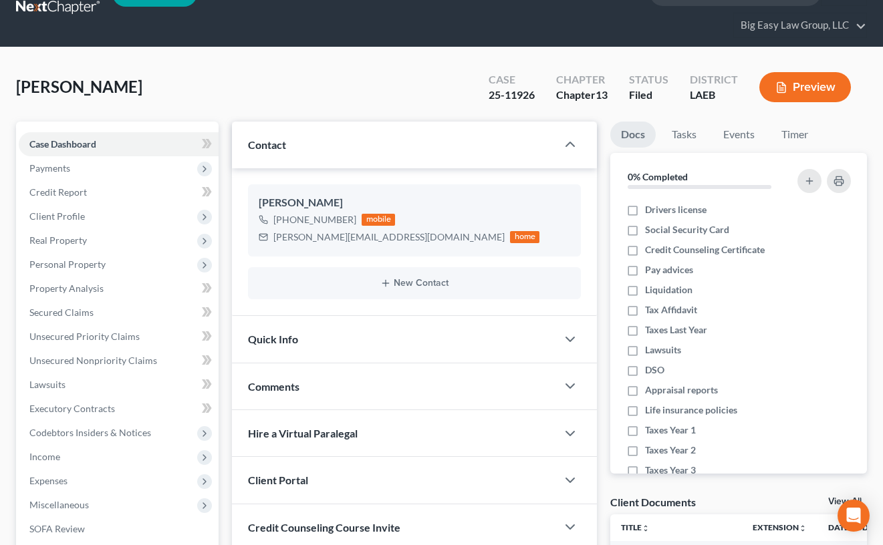
scroll to position [100, 0]
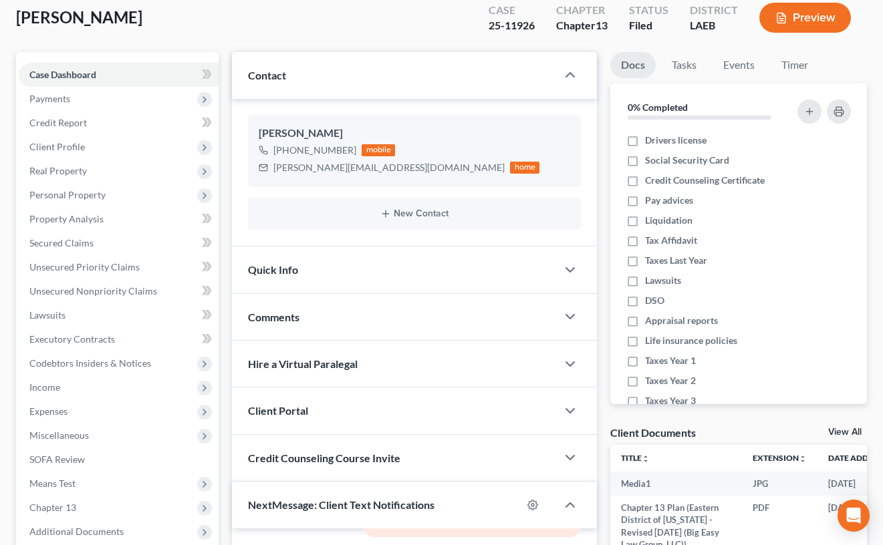
click at [241, 25] on div "[PERSON_NAME] Upgraded Case 25-11926 Chapter Chapter 13 Status Filed District L…" at bounding box center [441, 23] width 851 height 58
click at [337, 21] on div "[PERSON_NAME] Upgraded Case 25-11926 Chapter Chapter 13 Status Filed District L…" at bounding box center [441, 23] width 851 height 58
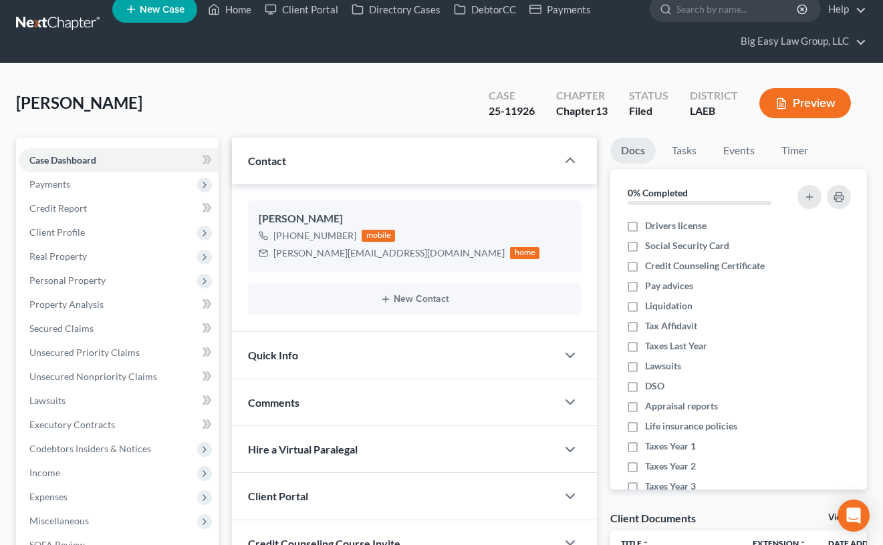
scroll to position [264, 0]
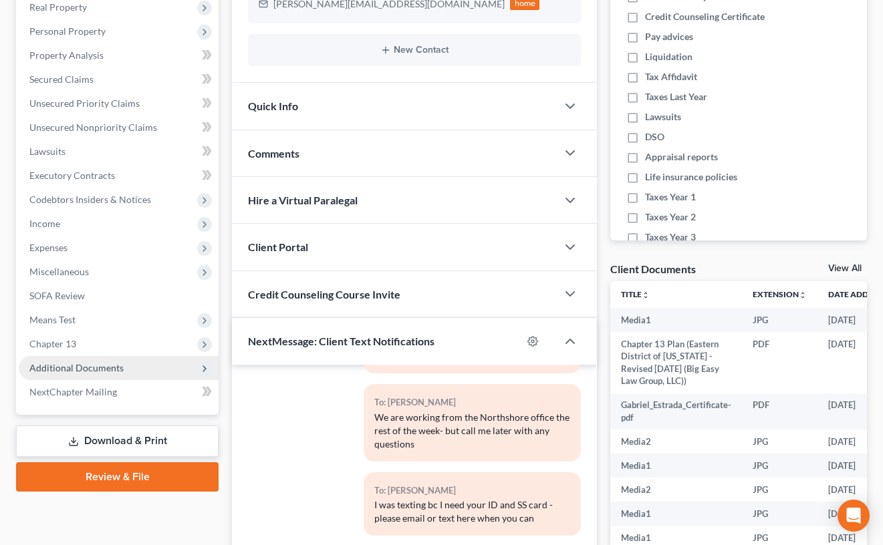
click at [103, 362] on span "Additional Documents" at bounding box center [76, 367] width 94 height 11
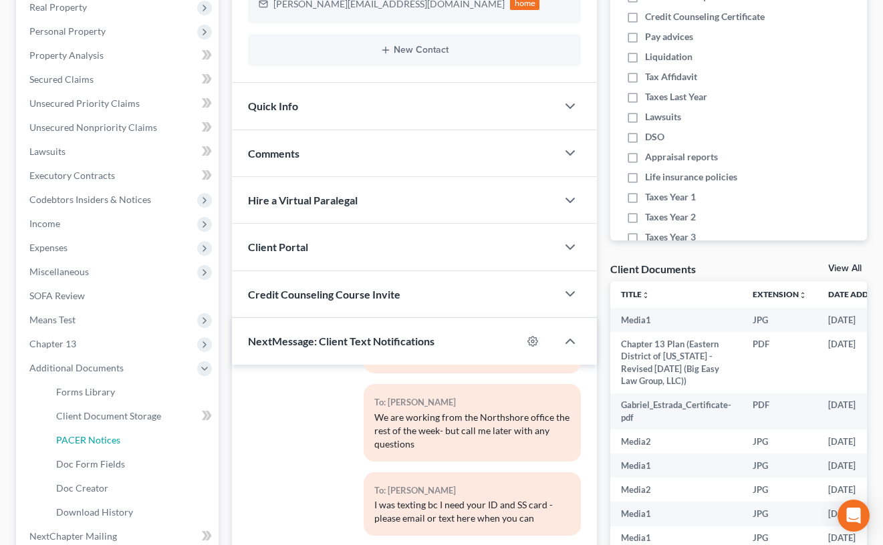
drag, startPoint x: 151, startPoint y: 429, endPoint x: 390, endPoint y: 309, distance: 267.4
click at [152, 429] on link "PACER Notices" at bounding box center [131, 440] width 173 height 24
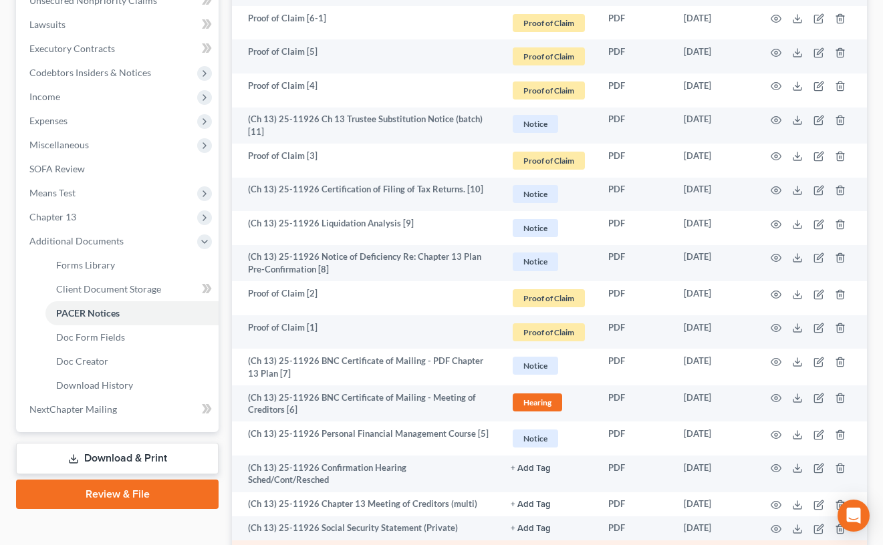
scroll to position [579, 0]
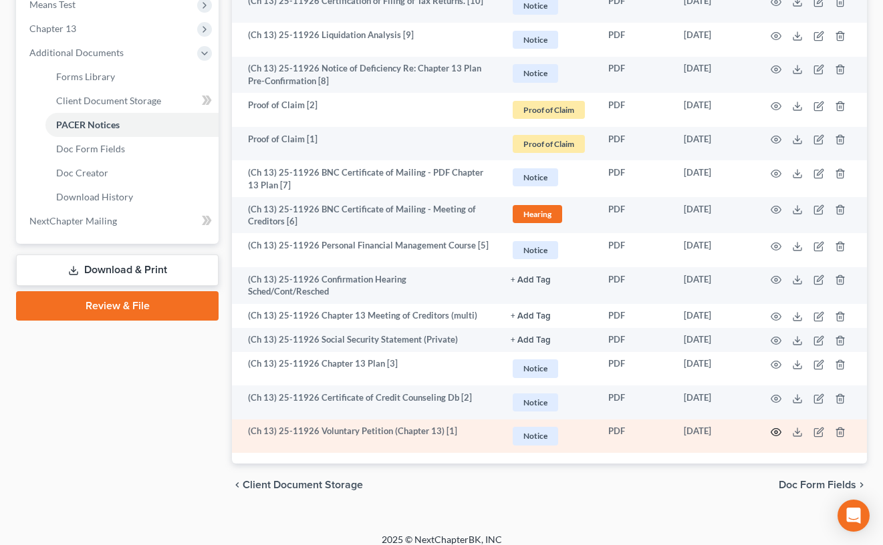
click at [773, 427] on icon "button" at bounding box center [775, 432] width 11 height 11
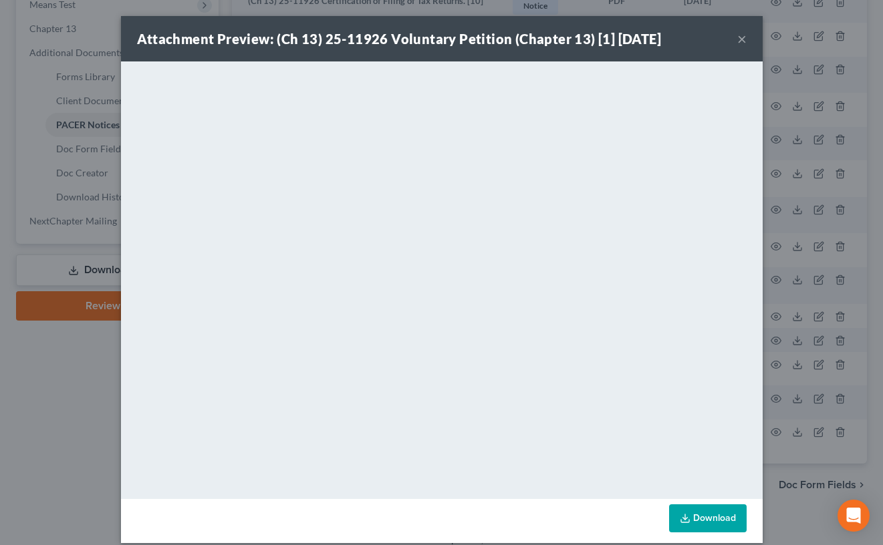
scroll to position [577, 0]
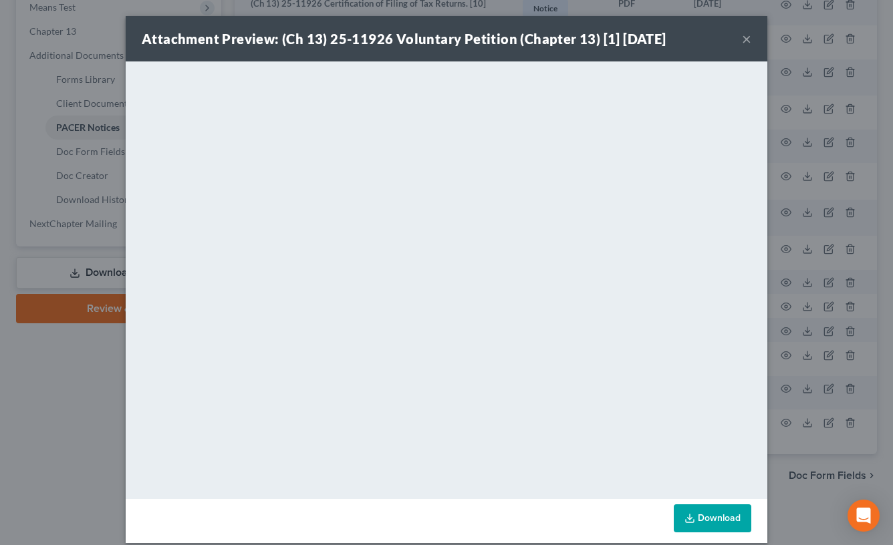
click at [744, 35] on button "×" at bounding box center [746, 39] width 9 height 16
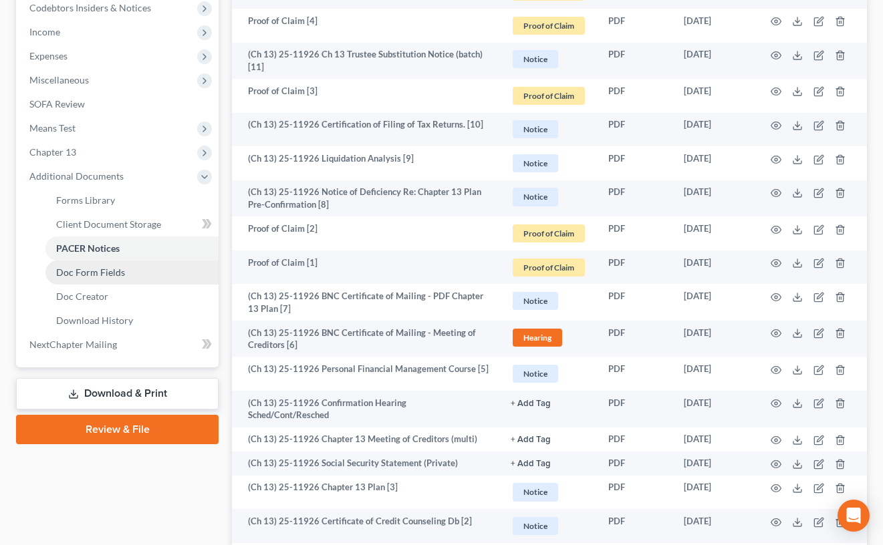
scroll to position [321, 0]
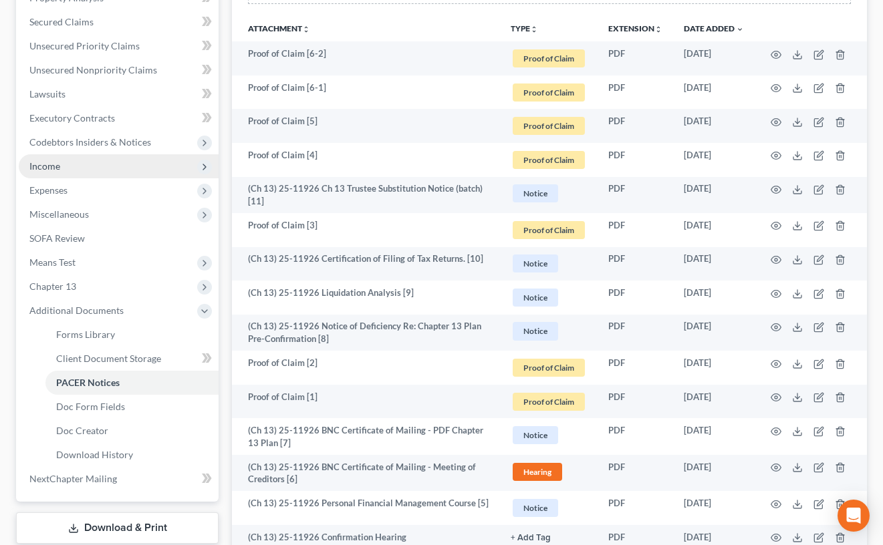
click at [120, 170] on span "Income" at bounding box center [119, 166] width 200 height 24
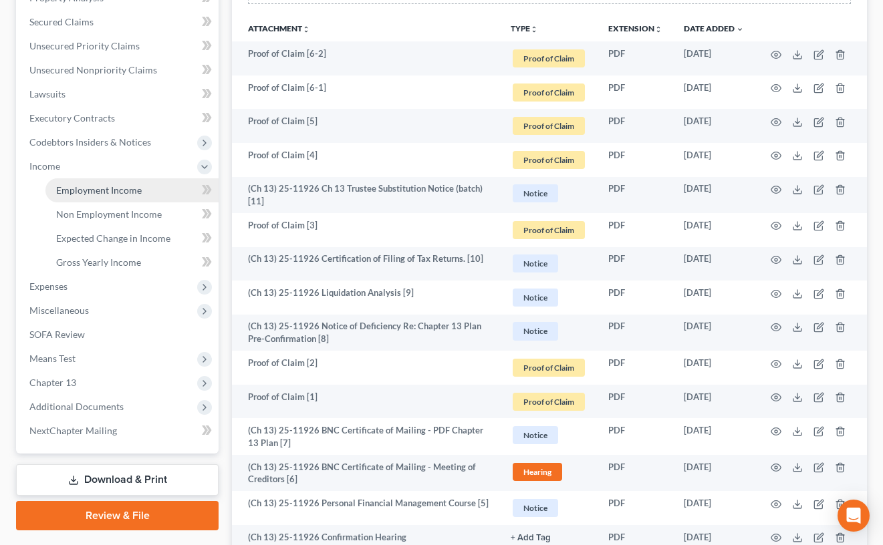
click at [140, 191] on link "Employment Income" at bounding box center [131, 190] width 173 height 24
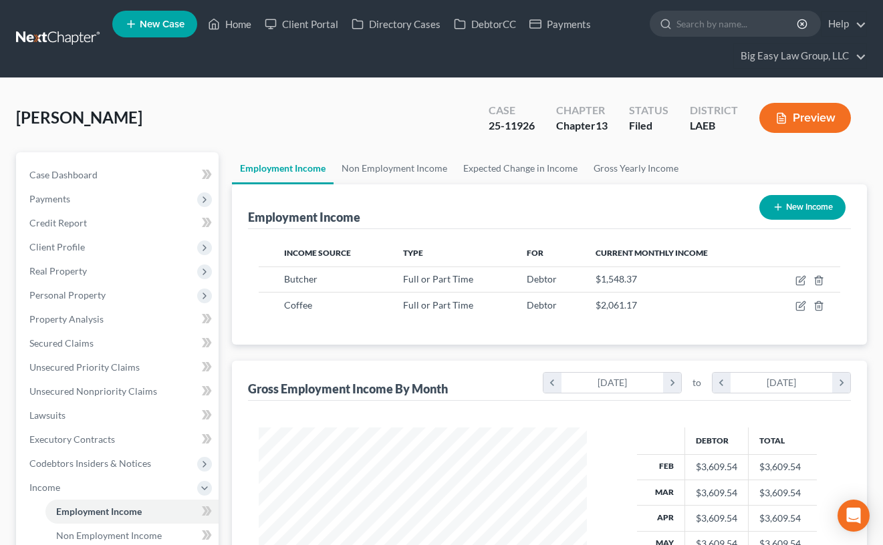
scroll to position [240, 354]
click at [237, 19] on link "Home" at bounding box center [229, 24] width 57 height 24
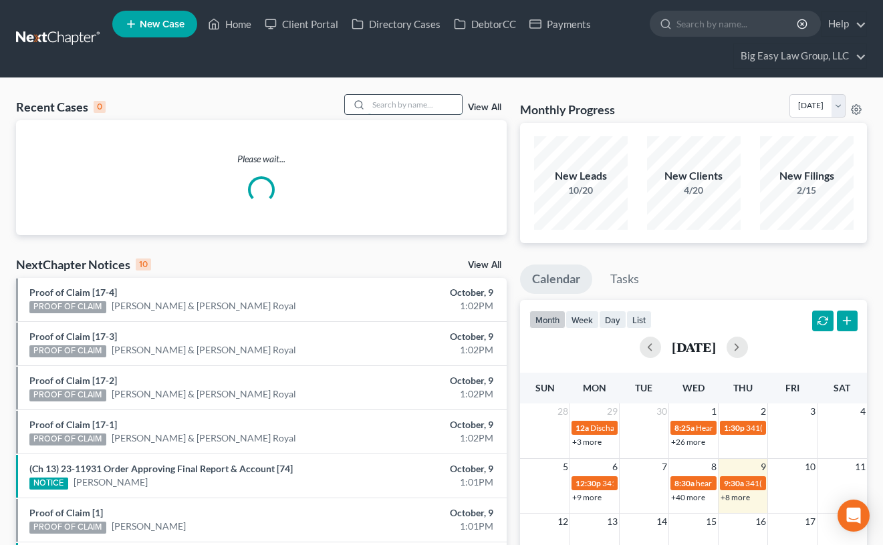
click at [402, 104] on input "search" at bounding box center [415, 104] width 94 height 19
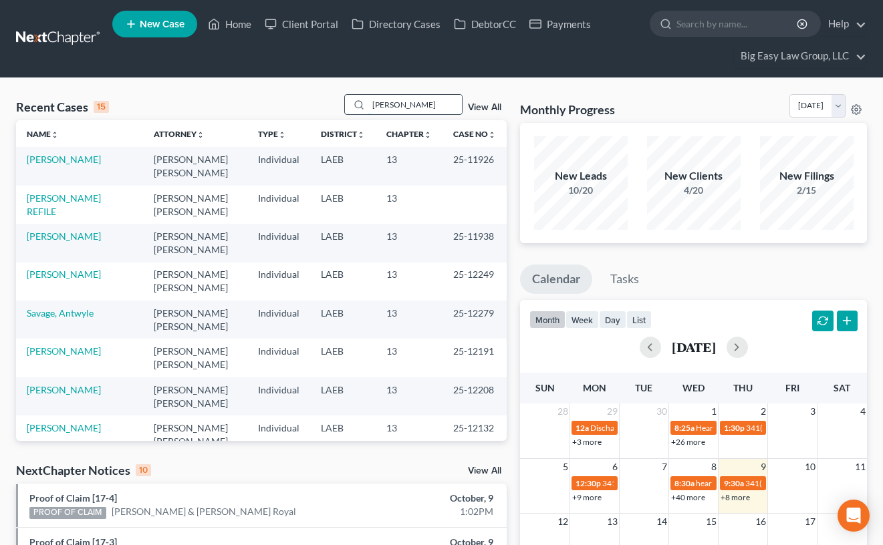
type input "[PERSON_NAME]"
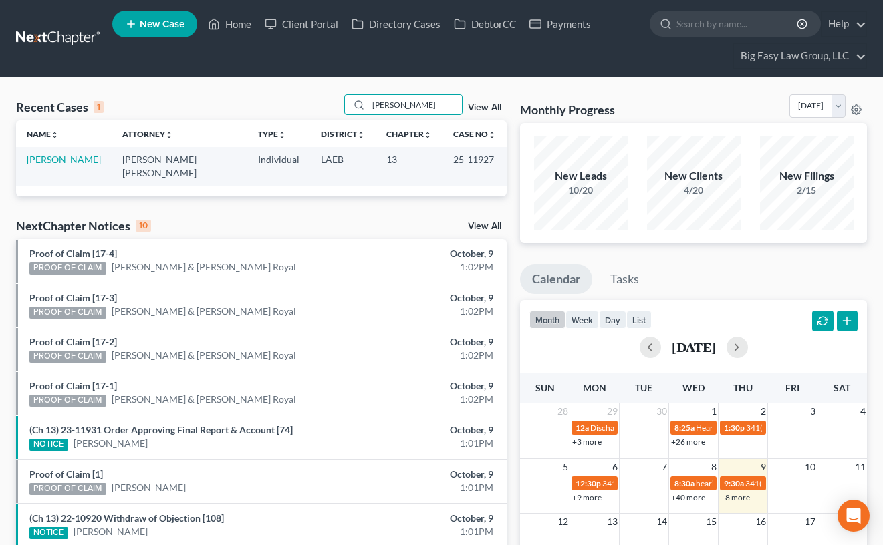
click at [57, 154] on link "[PERSON_NAME]" at bounding box center [64, 159] width 74 height 11
click at [55, 156] on link "[PERSON_NAME]" at bounding box center [64, 159] width 74 height 11
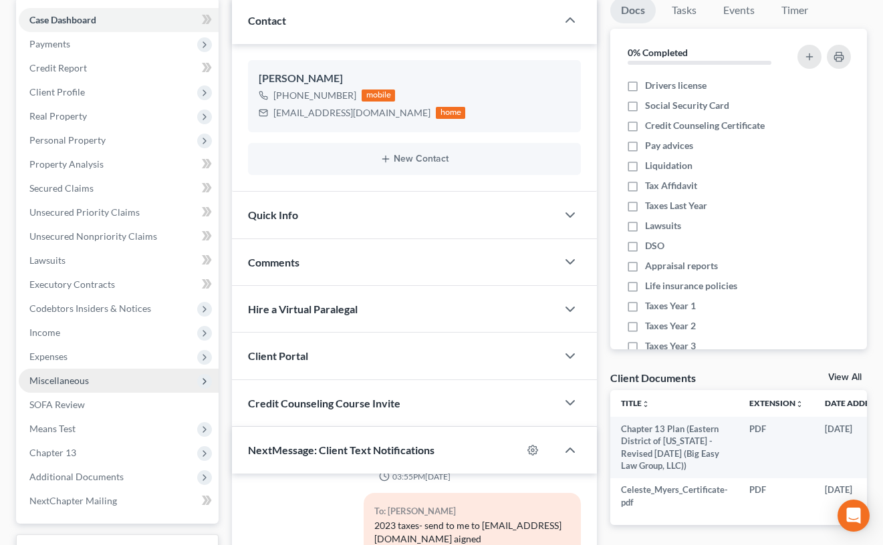
scroll to position [166, 0]
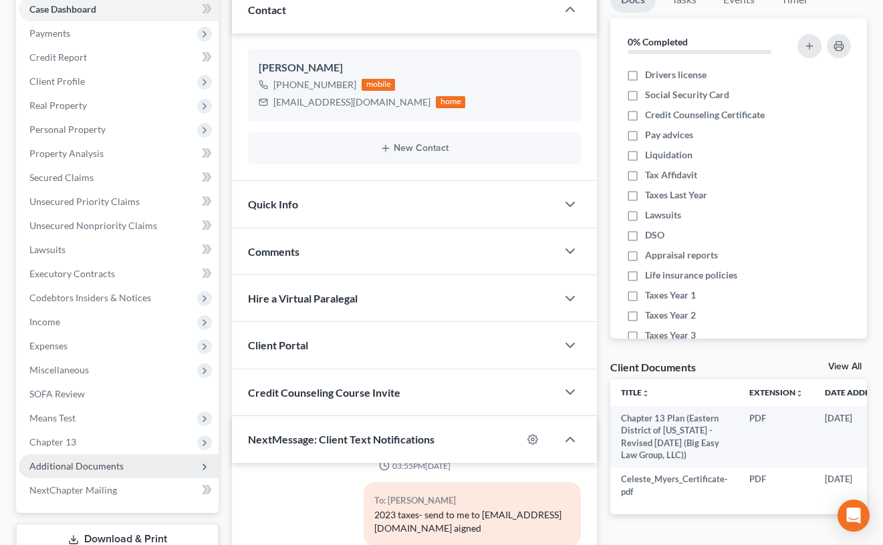
click at [188, 472] on span "Additional Documents" at bounding box center [119, 466] width 200 height 24
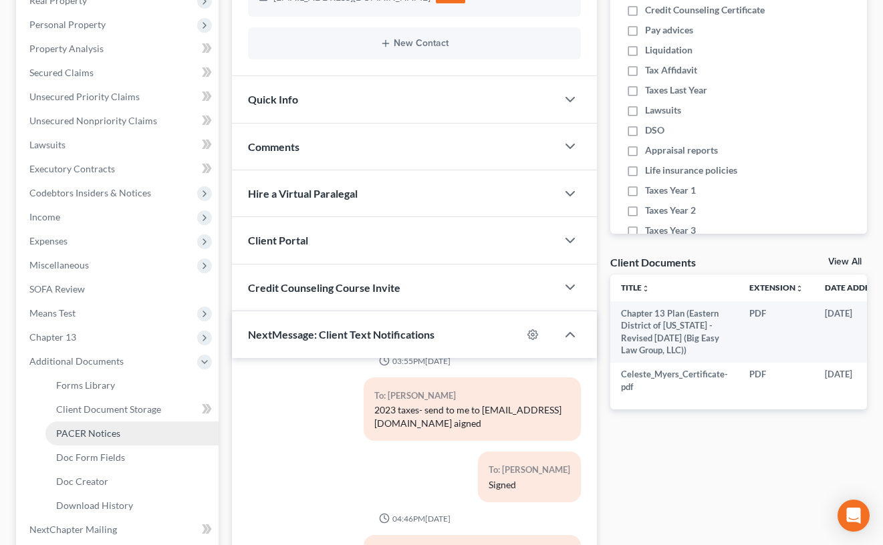
click at [148, 426] on link "PACER Notices" at bounding box center [131, 434] width 173 height 24
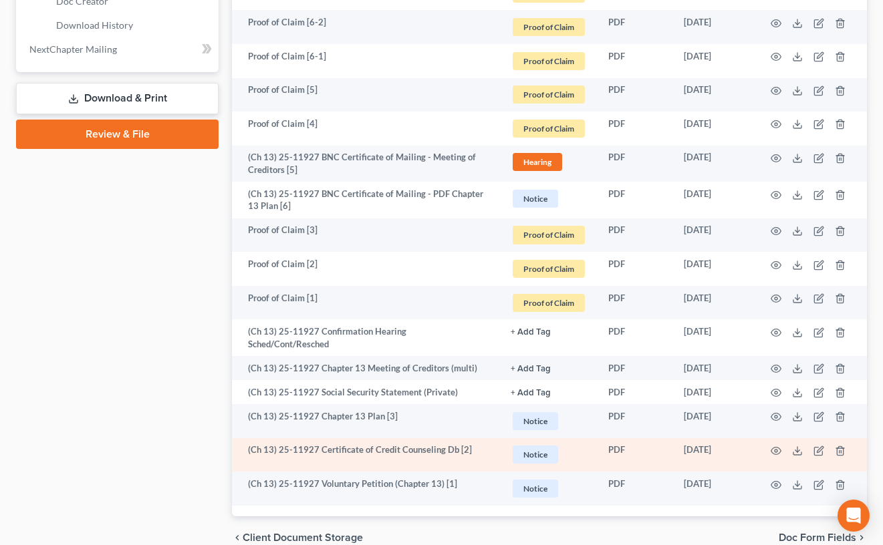
scroll to position [759, 0]
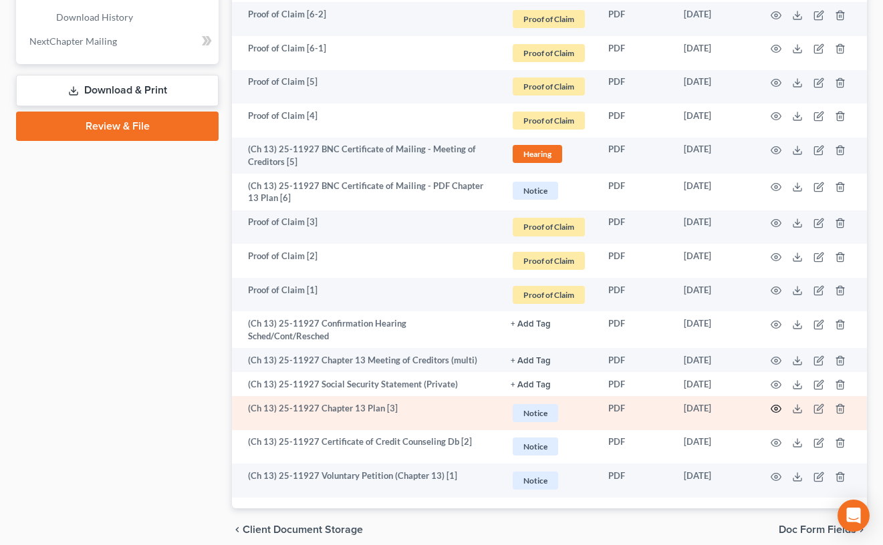
click at [776, 408] on circle "button" at bounding box center [775, 409] width 3 height 3
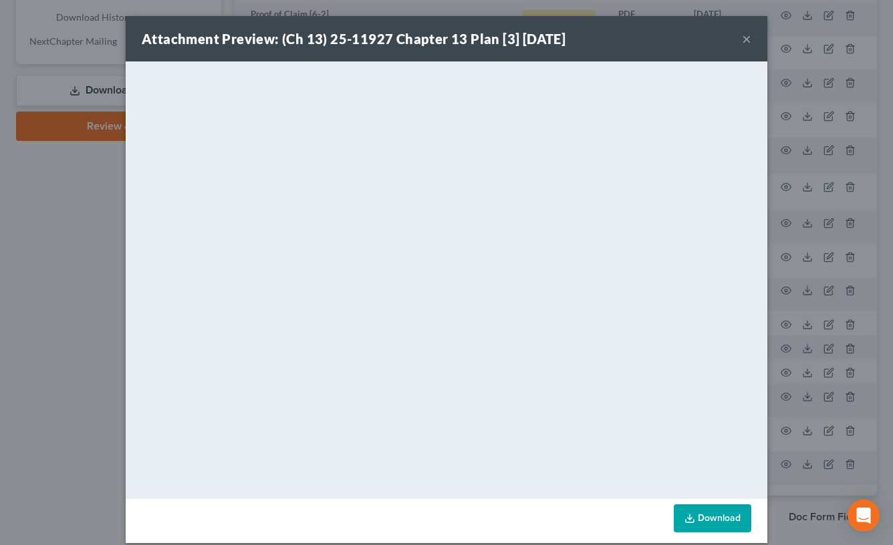
click at [742, 43] on button "×" at bounding box center [746, 39] width 9 height 16
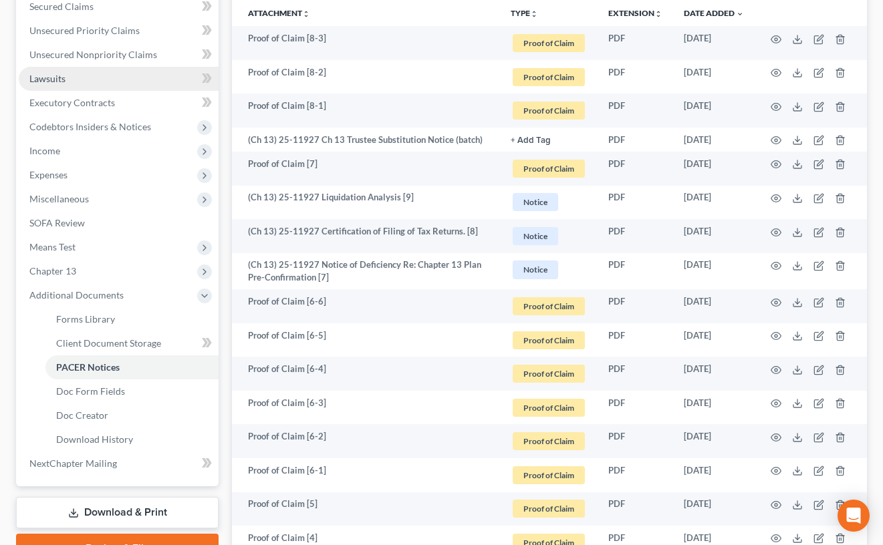
scroll to position [72, 0]
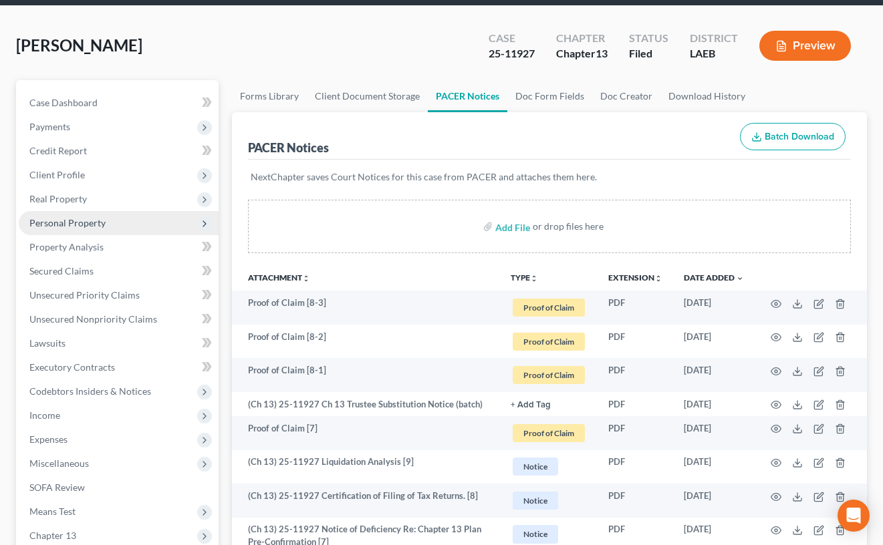
click at [120, 221] on span "Personal Property" at bounding box center [119, 223] width 200 height 24
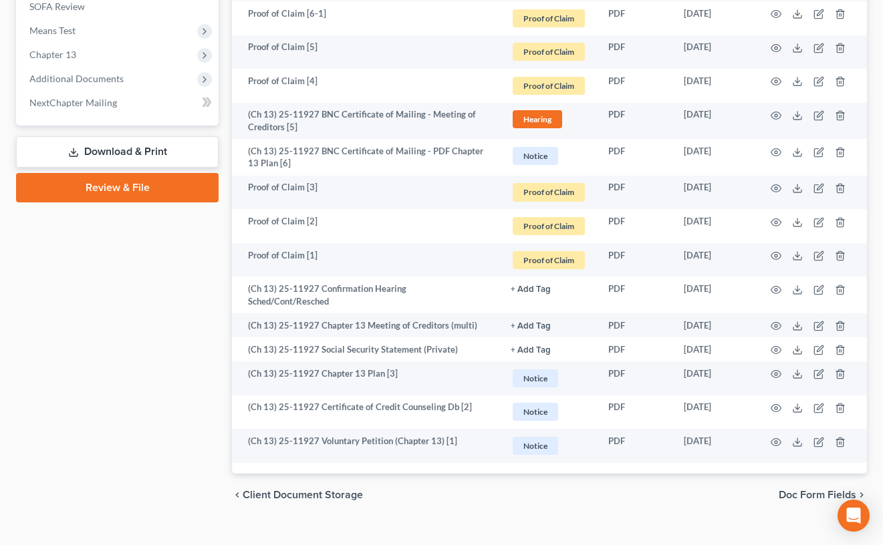
scroll to position [803, 0]
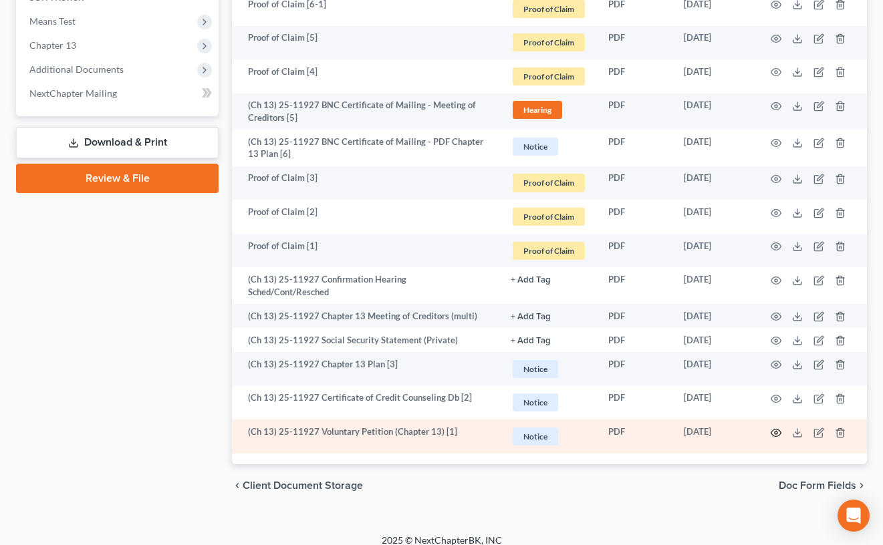
click at [772, 428] on icon "button" at bounding box center [775, 433] width 11 height 11
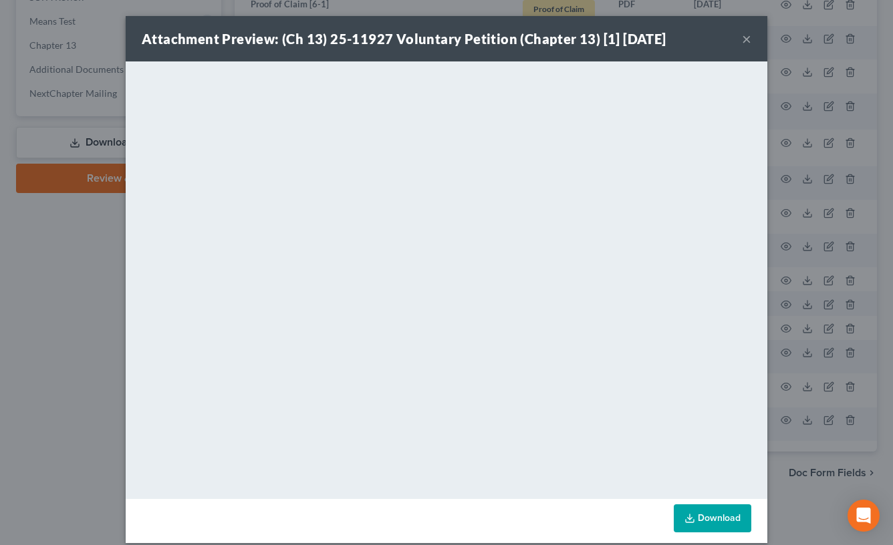
click at [742, 35] on button "×" at bounding box center [746, 39] width 9 height 16
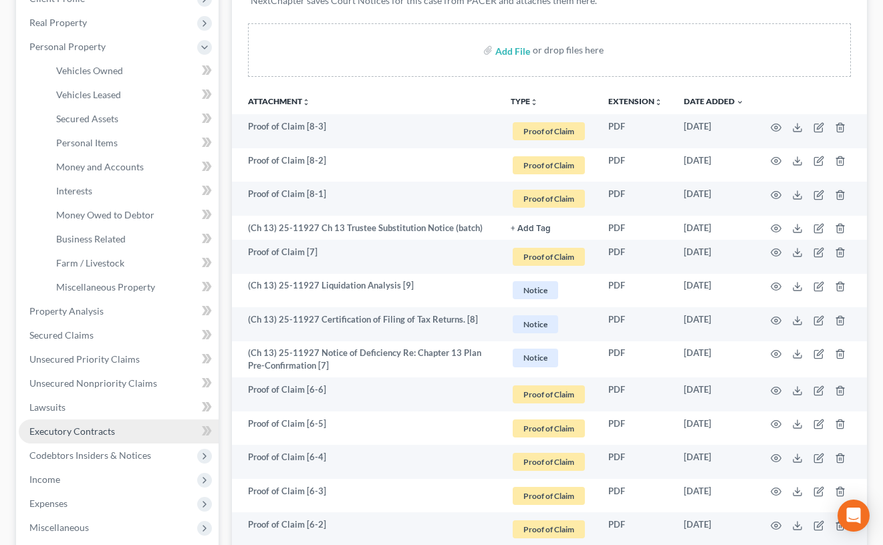
scroll to position [260, 0]
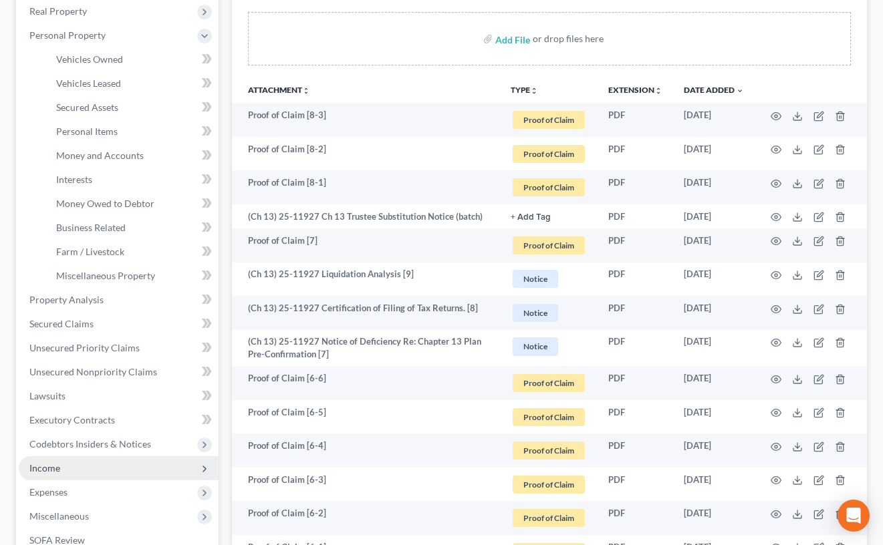
click at [110, 466] on span "Income" at bounding box center [119, 468] width 200 height 24
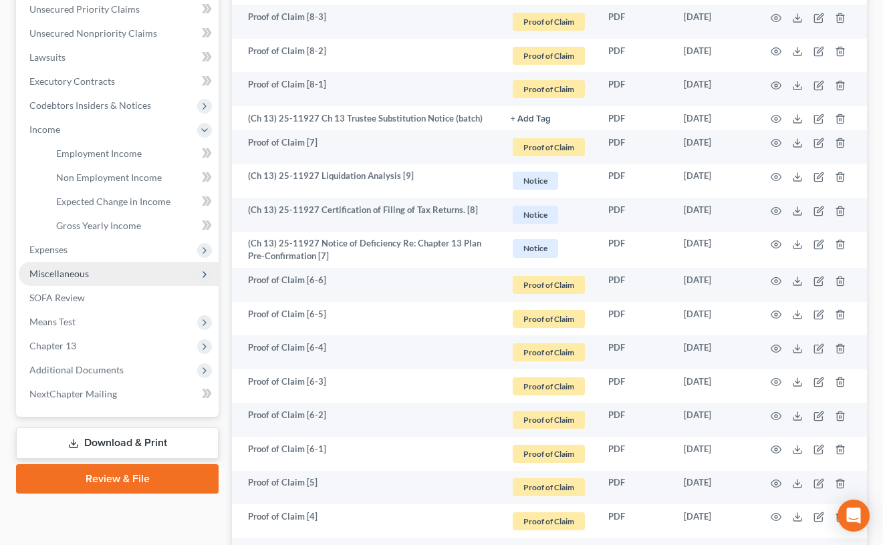
scroll to position [366, 0]
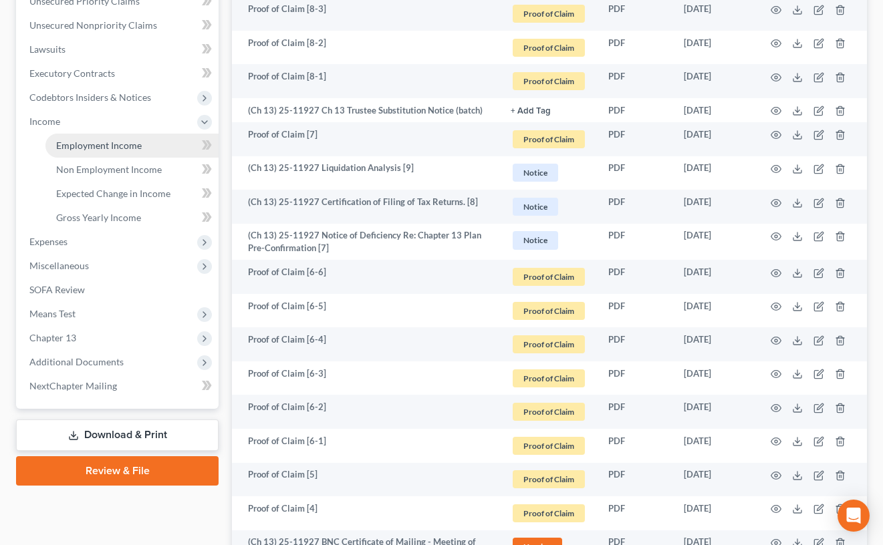
click at [138, 153] on link "Employment Income" at bounding box center [131, 146] width 173 height 24
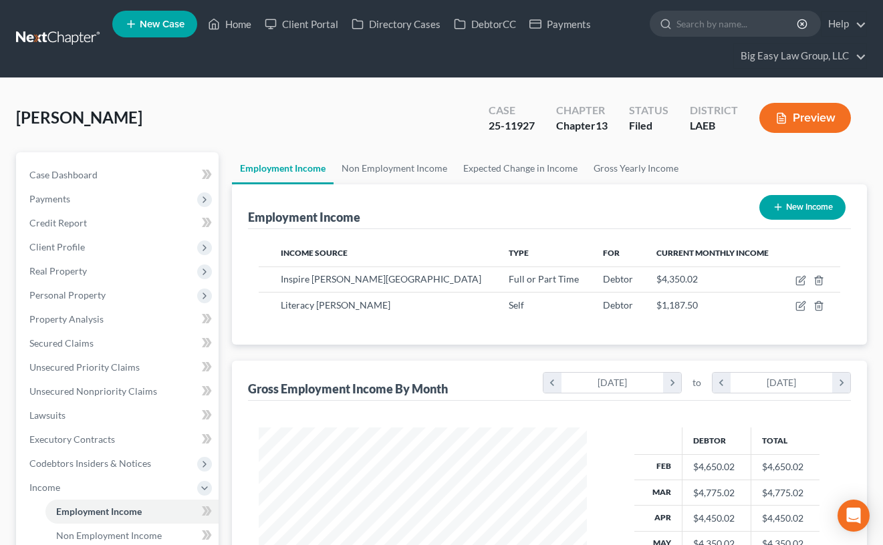
scroll to position [240, 354]
click at [82, 247] on span "Client Profile" at bounding box center [56, 246] width 55 height 11
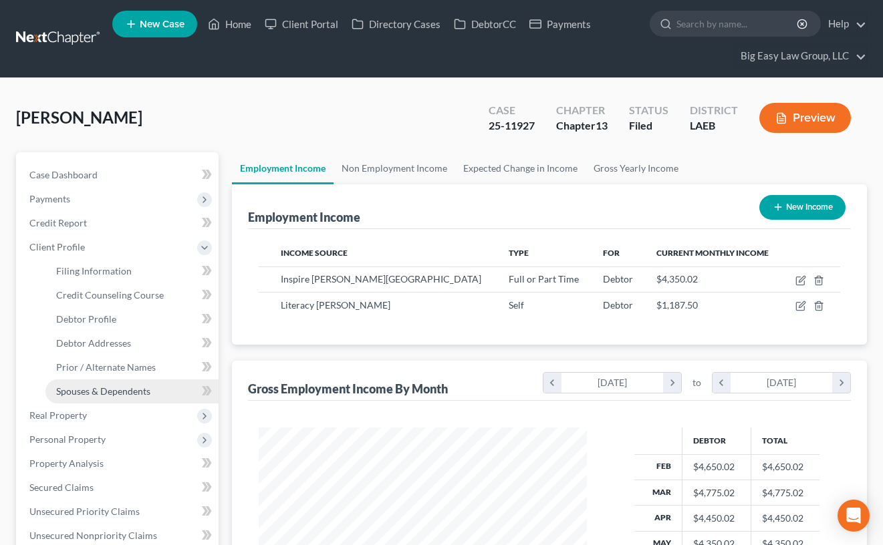
click at [147, 396] on span "Spouses & Dependents" at bounding box center [103, 391] width 94 height 11
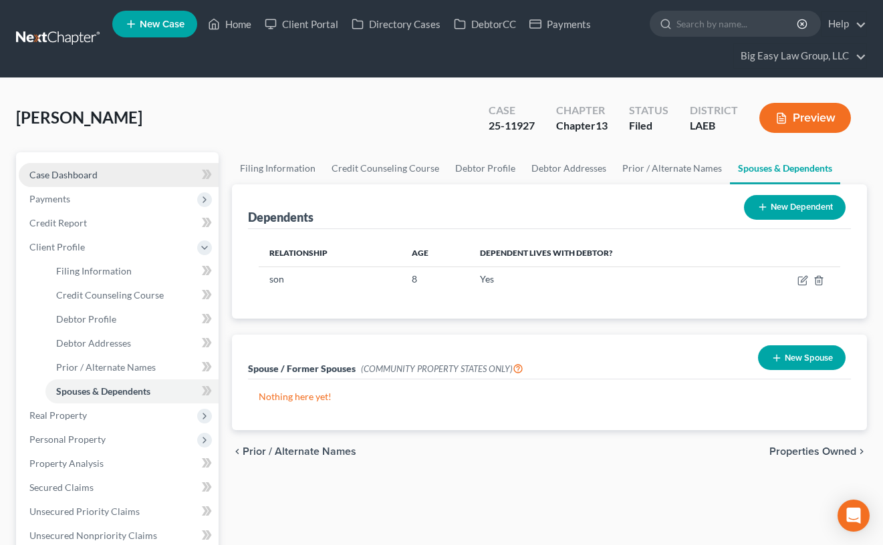
click at [118, 178] on link "Case Dashboard" at bounding box center [119, 175] width 200 height 24
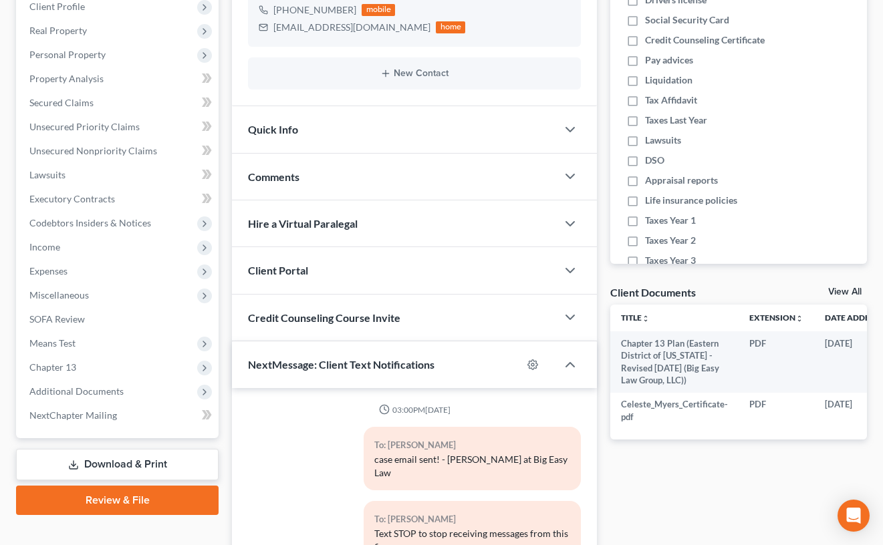
scroll to position [251, 0]
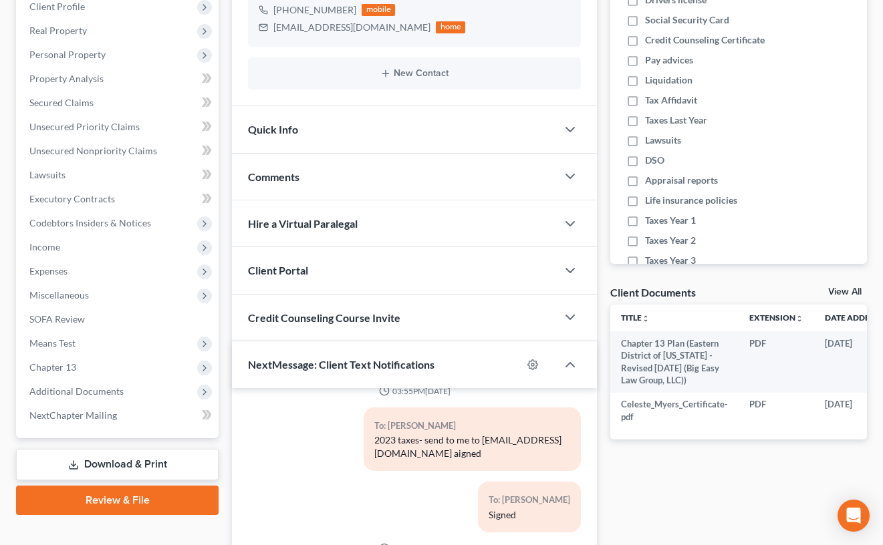
drag, startPoint x: 305, startPoint y: 180, endPoint x: 370, endPoint y: 269, distance: 110.4
click at [305, 180] on div "Comments" at bounding box center [394, 177] width 325 height 46
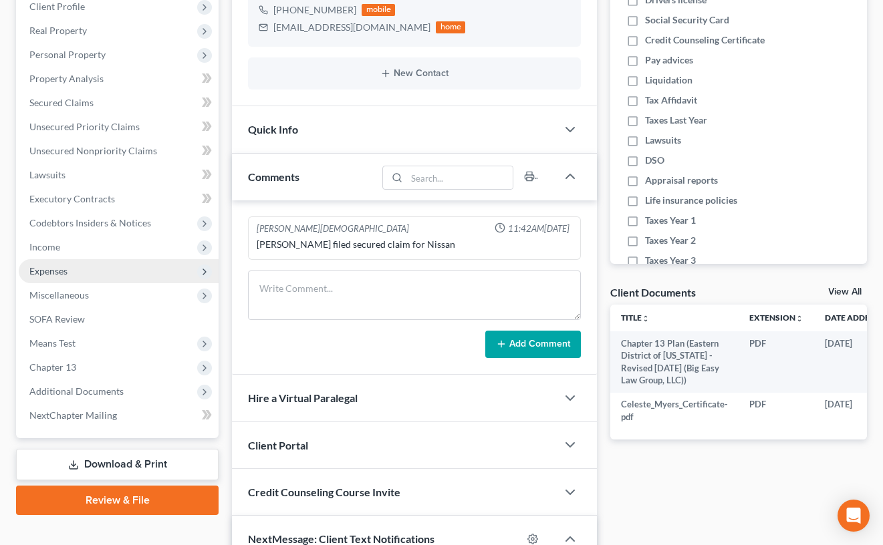
scroll to position [243, 0]
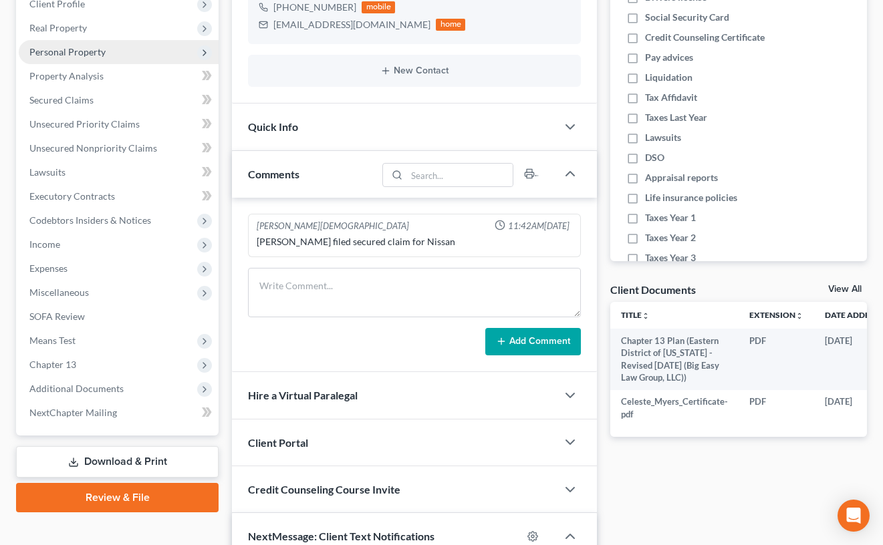
click at [132, 57] on span "Personal Property" at bounding box center [119, 52] width 200 height 24
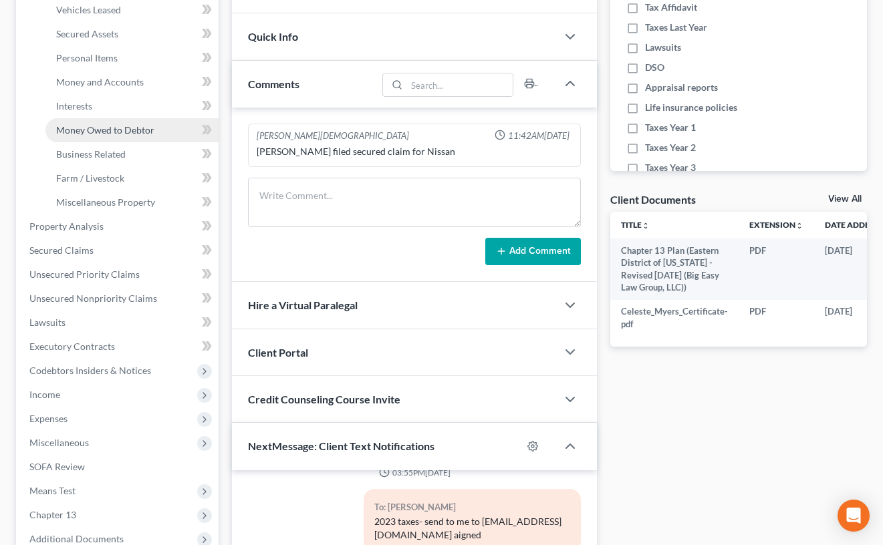
scroll to position [335, 0]
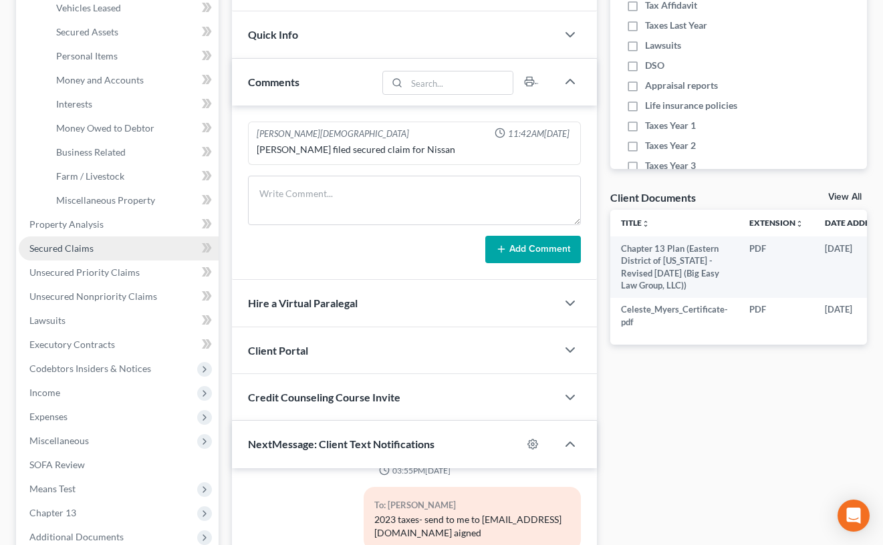
click at [147, 245] on link "Secured Claims" at bounding box center [119, 249] width 200 height 24
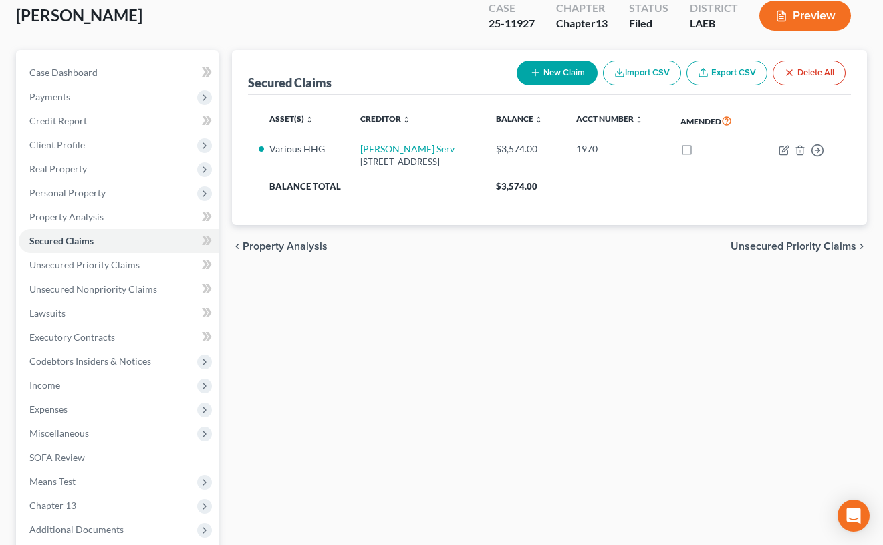
scroll to position [95, 0]
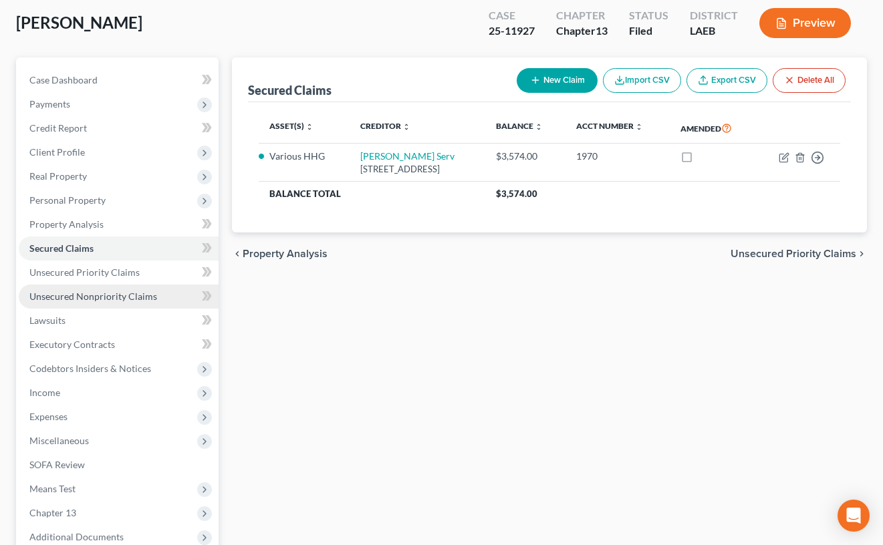
click at [140, 289] on link "Unsecured Nonpriority Claims" at bounding box center [119, 297] width 200 height 24
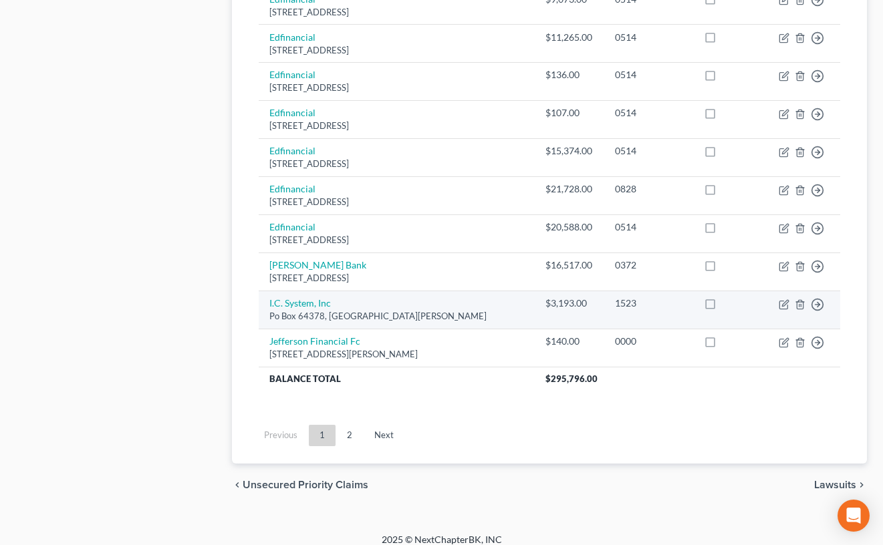
scroll to position [1016, 0]
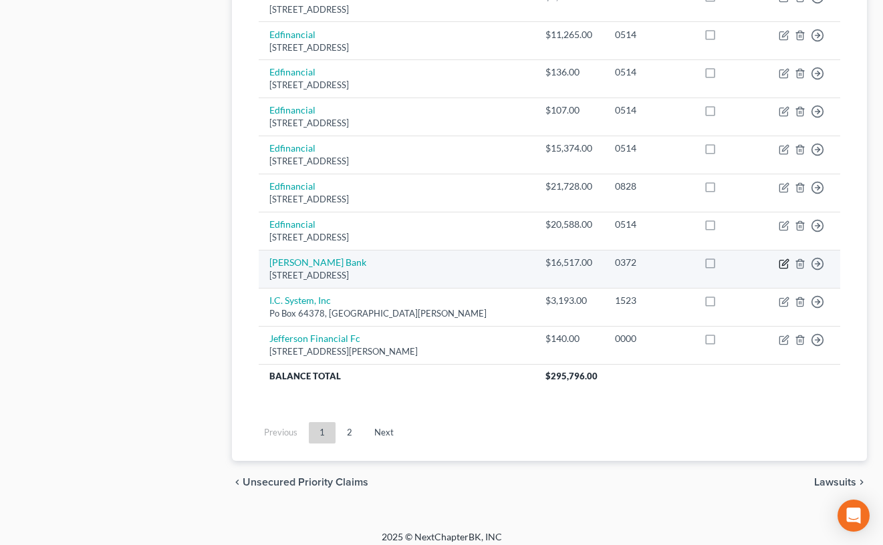
click at [783, 267] on icon "button" at bounding box center [783, 264] width 11 height 11
select select "25"
select select "0"
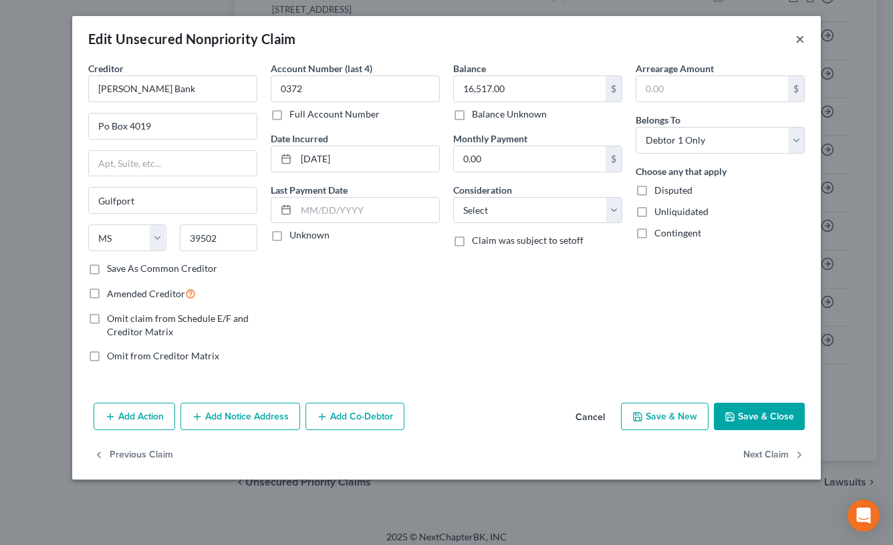
click at [804, 39] on button "×" at bounding box center [799, 39] width 9 height 16
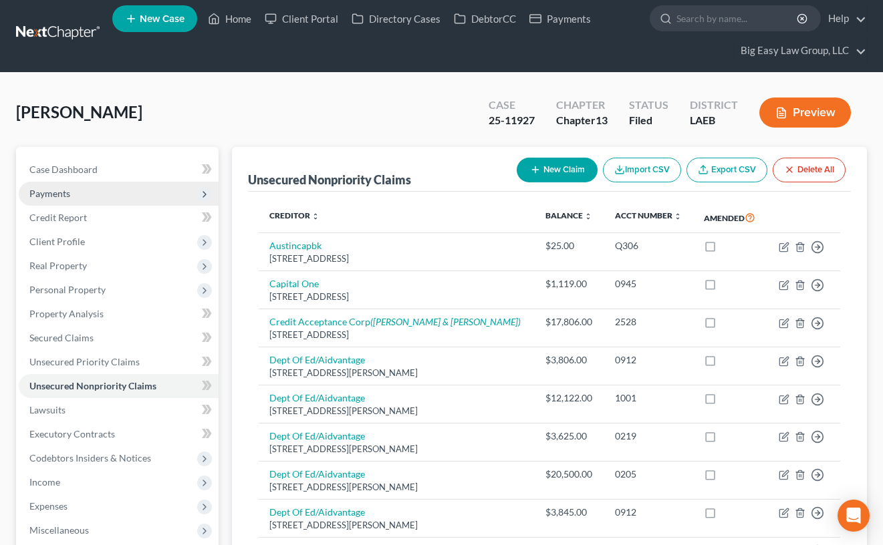
scroll to position [0, 0]
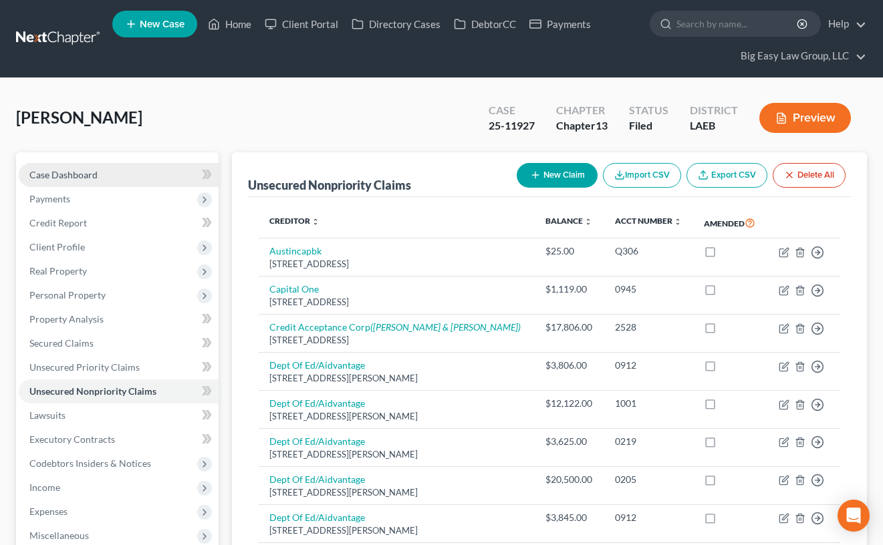
click at [136, 181] on link "Case Dashboard" at bounding box center [119, 175] width 200 height 24
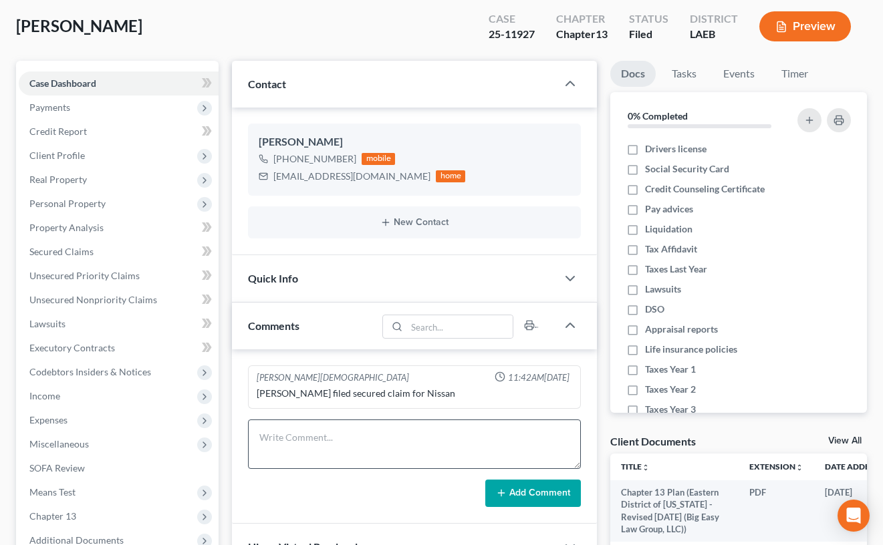
scroll to position [105, 0]
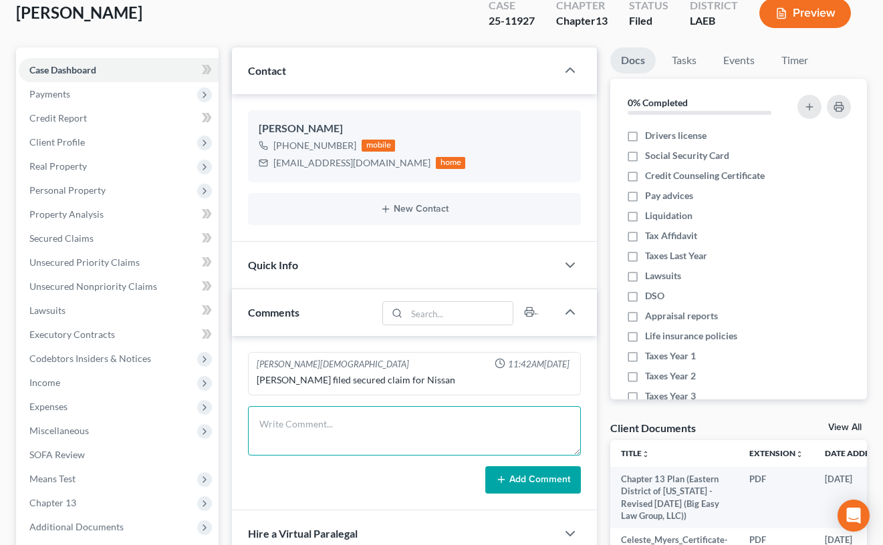
click at [395, 425] on textarea at bounding box center [414, 430] width 333 height 49
type textarea "341 - review [PERSON_NAME] claim for vehicle"
click at [517, 484] on button "Add Comment" at bounding box center [533, 480] width 96 height 28
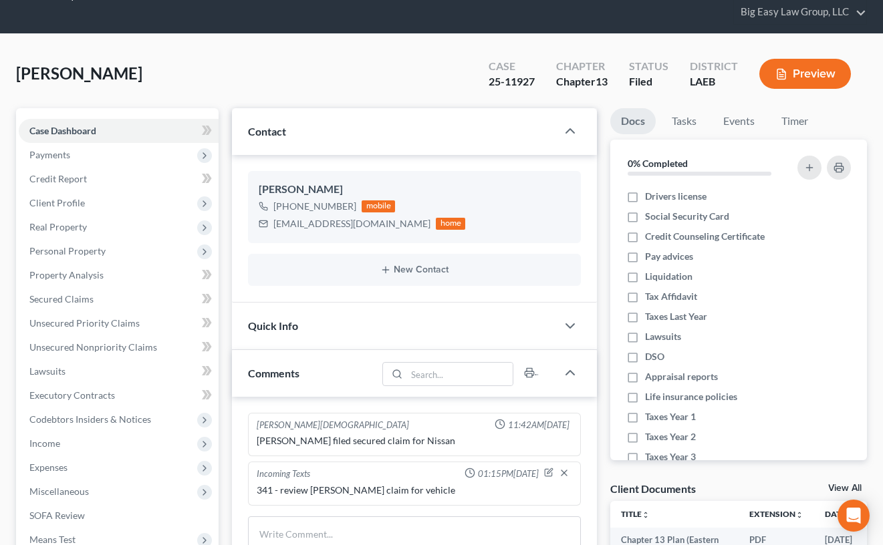
scroll to position [0, 0]
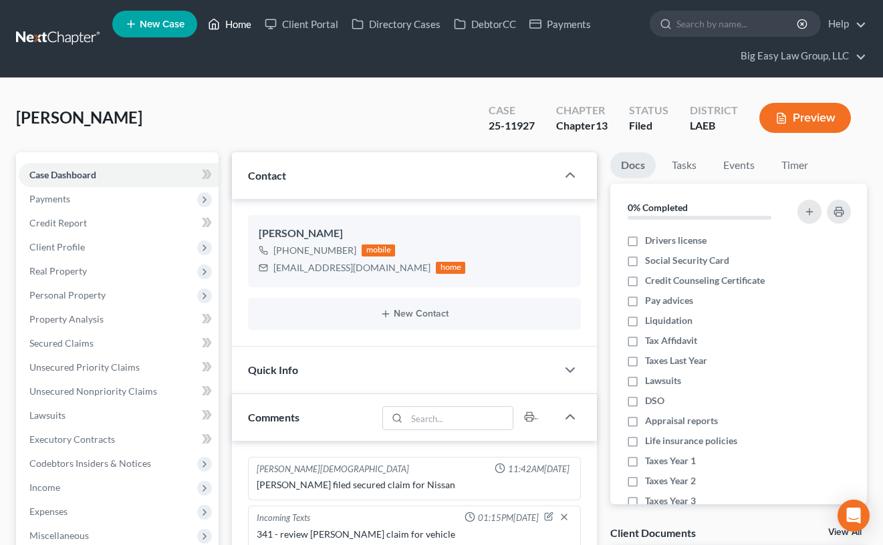
click at [255, 17] on link "Home" at bounding box center [229, 24] width 57 height 24
click at [249, 20] on link "Home" at bounding box center [229, 24] width 57 height 24
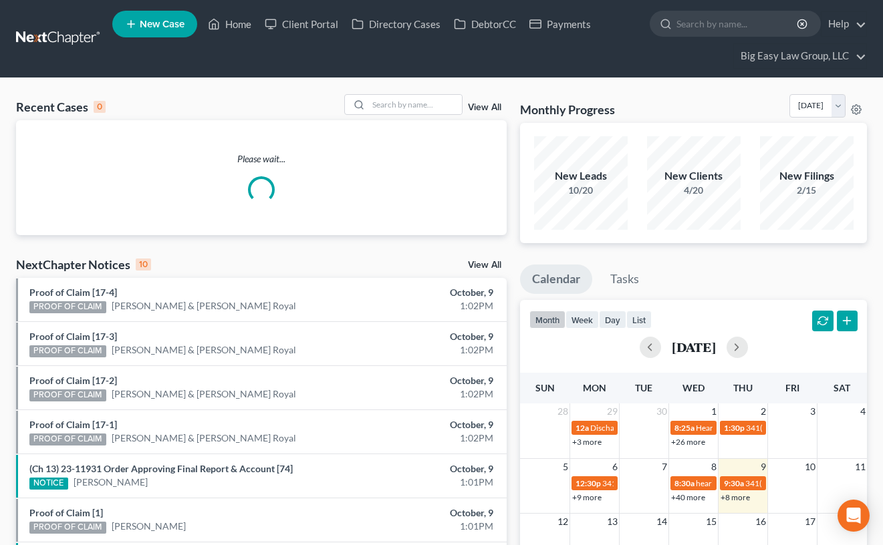
click at [430, 91] on div "Recent Cases 0 View All Please wait... NextChapter Notices 10 View All Proof of…" at bounding box center [441, 425] width 883 height 694
click at [431, 98] on input "search" at bounding box center [415, 104] width 94 height 19
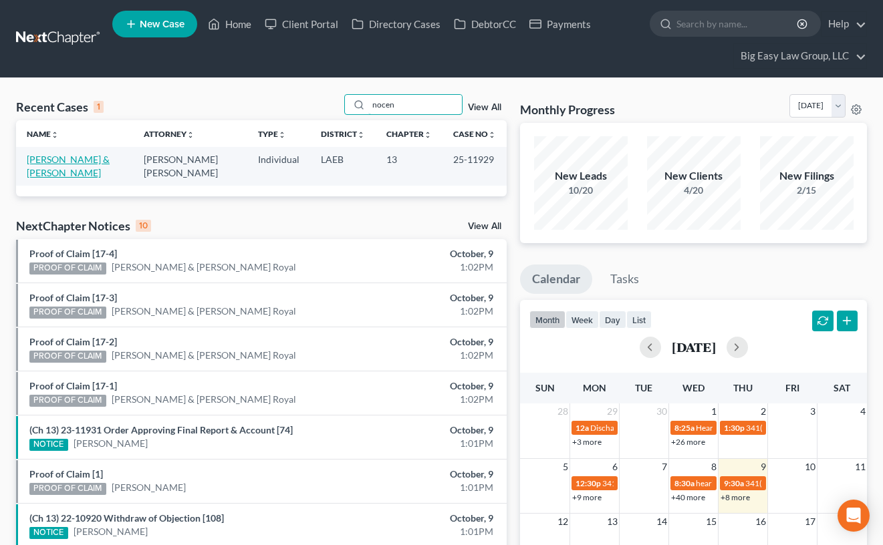
type input "nocen"
click at [88, 161] on link "[PERSON_NAME] & [PERSON_NAME]" at bounding box center [68, 166] width 83 height 25
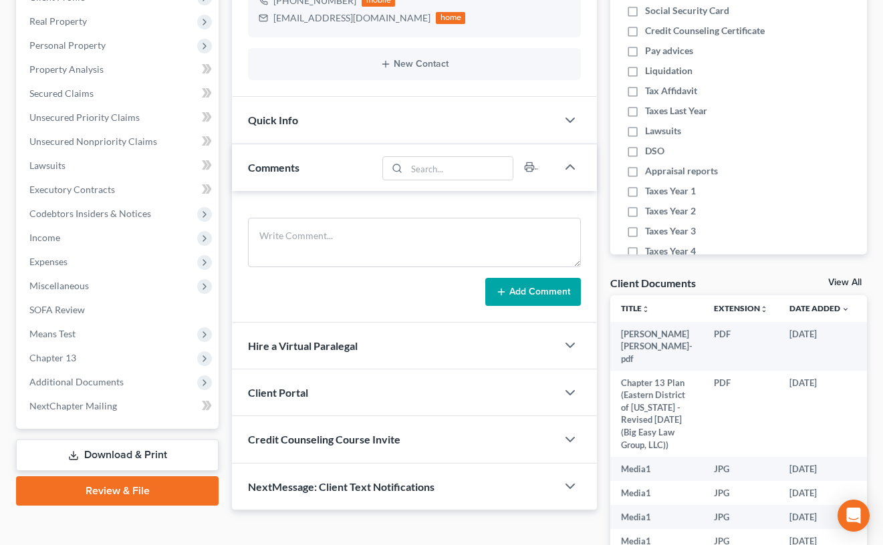
scroll to position [338, 0]
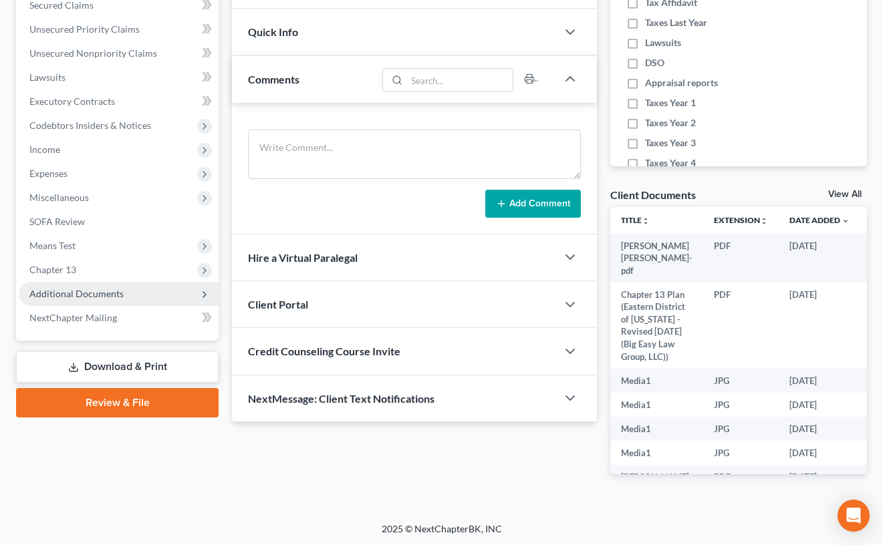
click at [142, 296] on span "Additional Documents" at bounding box center [119, 294] width 200 height 24
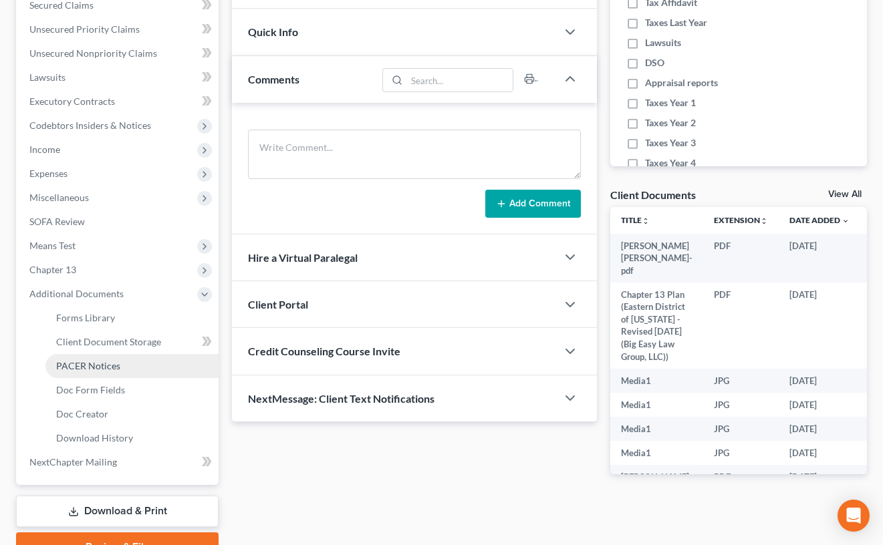
click at [151, 365] on link "PACER Notices" at bounding box center [131, 366] width 173 height 24
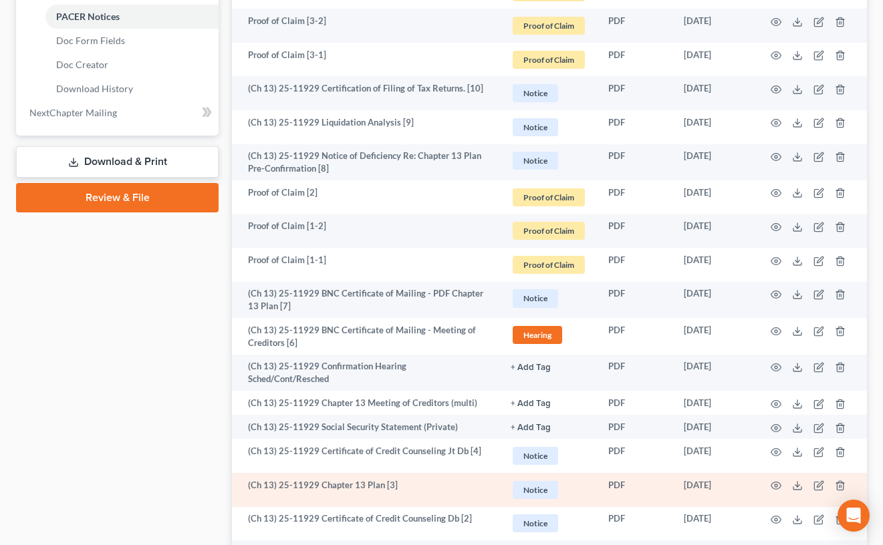
scroll to position [773, 0]
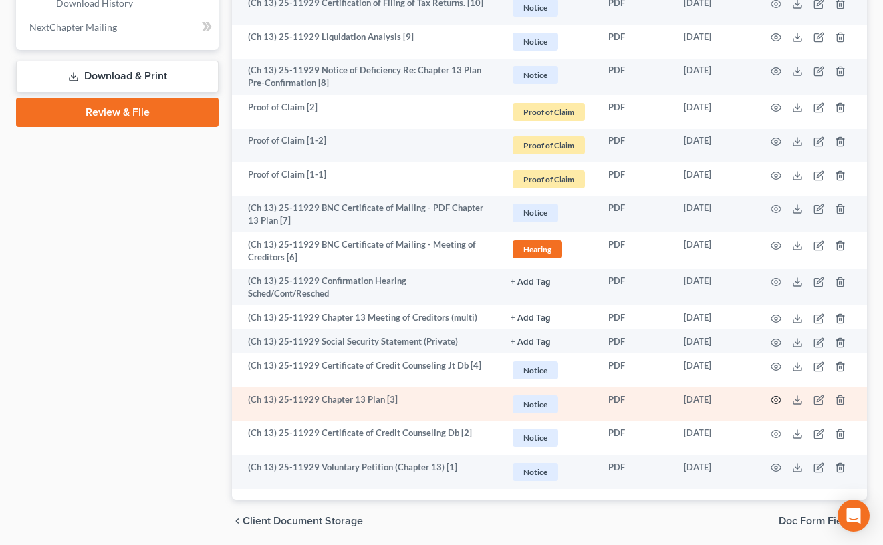
click at [780, 397] on icon "button" at bounding box center [776, 400] width 10 height 7
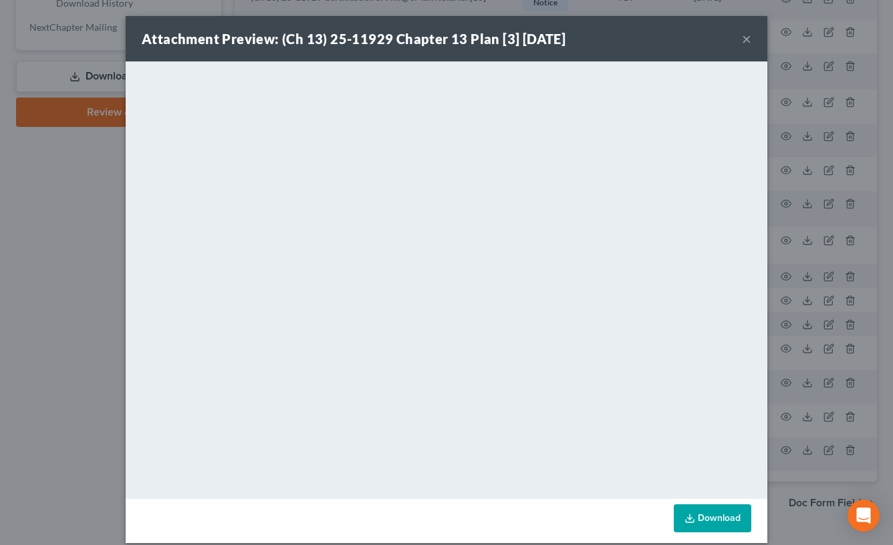
click at [742, 39] on button "×" at bounding box center [746, 39] width 9 height 16
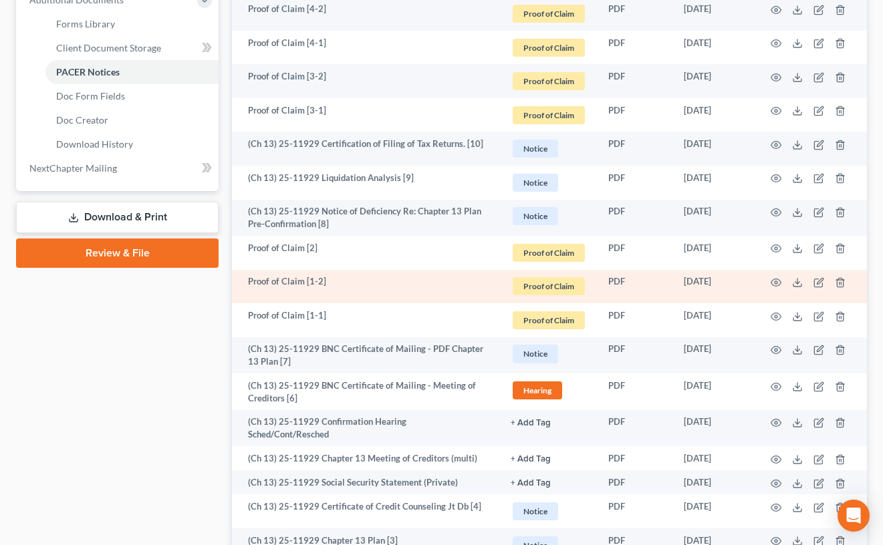
scroll to position [721, 0]
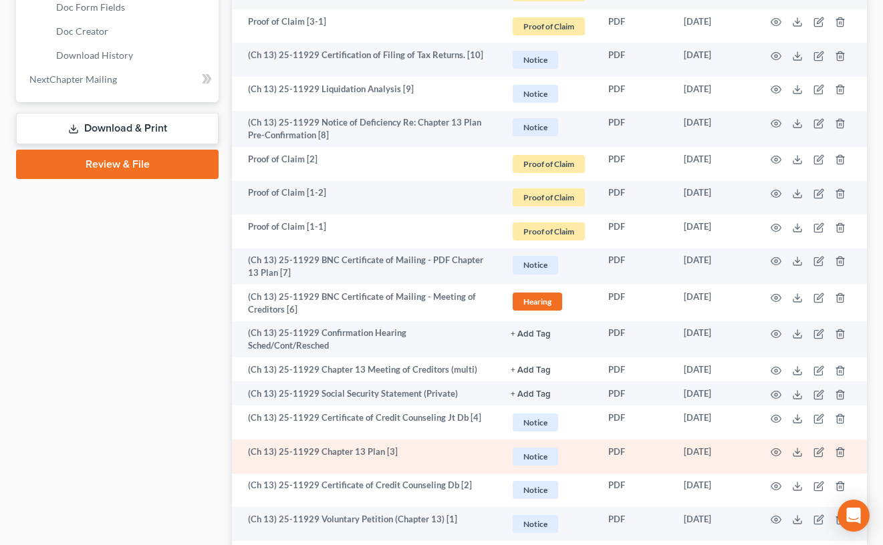
click at [779, 440] on td at bounding box center [810, 457] width 112 height 34
click at [782, 440] on td at bounding box center [810, 457] width 112 height 34
click at [779, 449] on icon "button" at bounding box center [776, 452] width 10 height 7
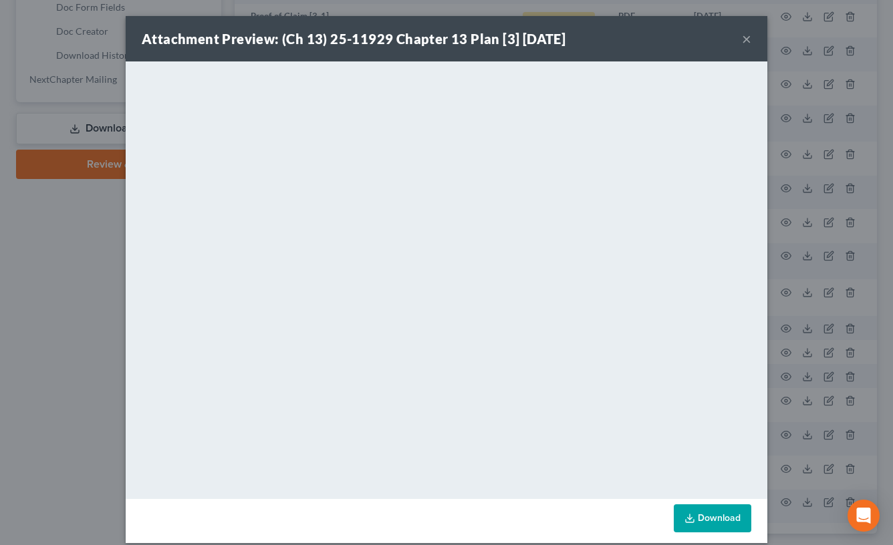
click at [742, 42] on button "×" at bounding box center [746, 39] width 9 height 16
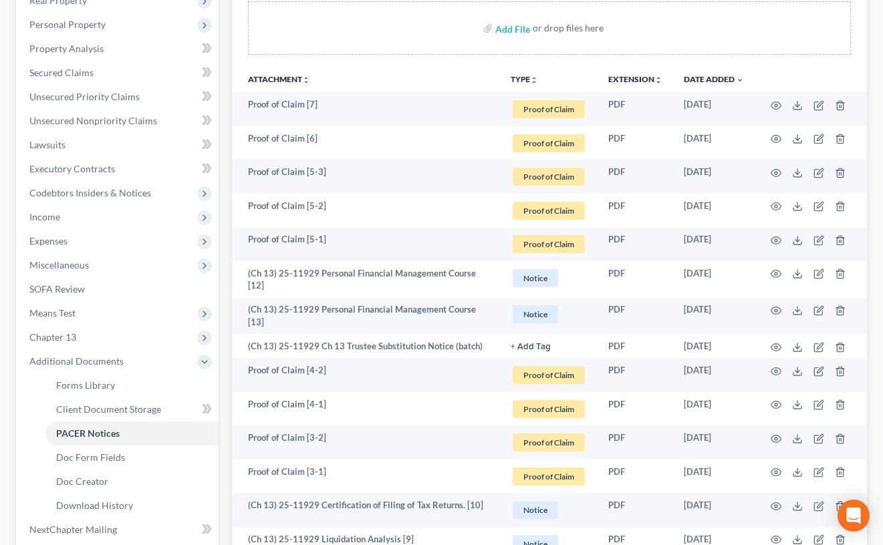
scroll to position [27, 0]
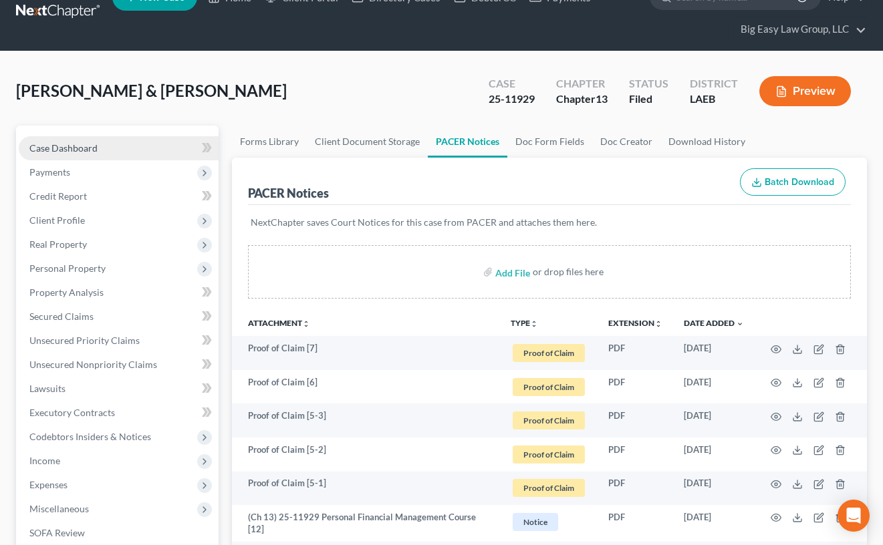
click at [95, 144] on span "Case Dashboard" at bounding box center [63, 147] width 68 height 11
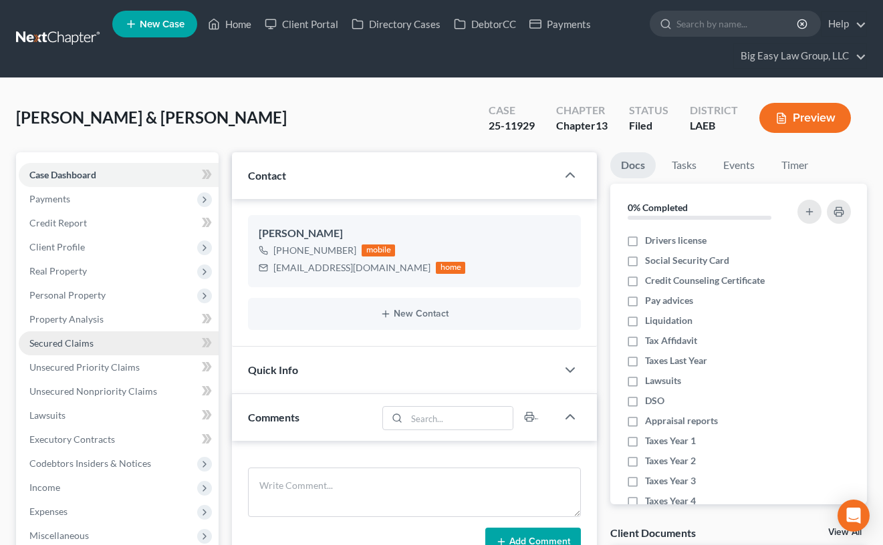
click at [162, 344] on link "Secured Claims" at bounding box center [119, 343] width 200 height 24
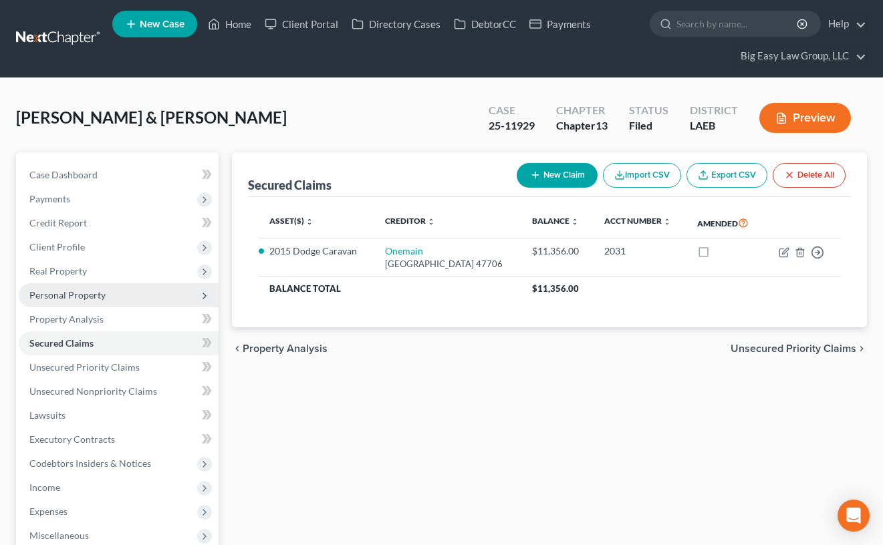
click at [110, 285] on span "Personal Property" at bounding box center [119, 295] width 200 height 24
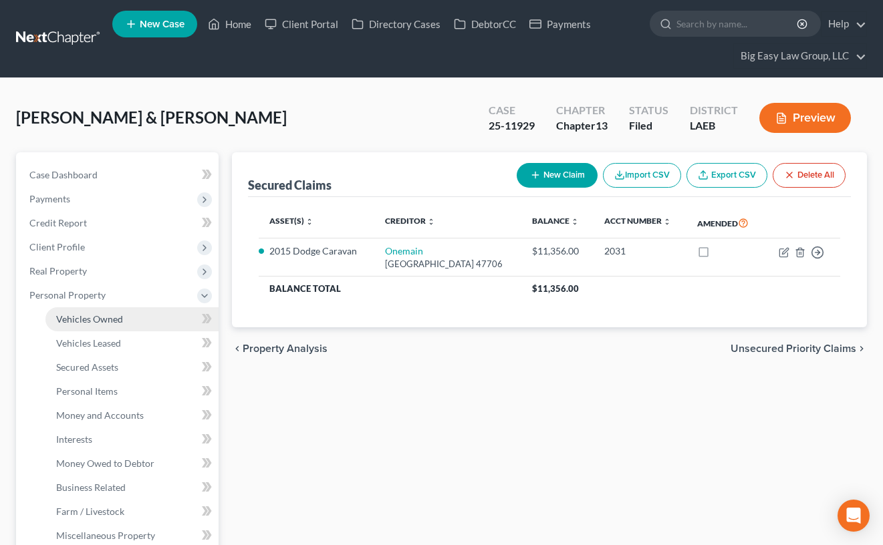
click at [126, 313] on link "Vehicles Owned" at bounding box center [131, 319] width 173 height 24
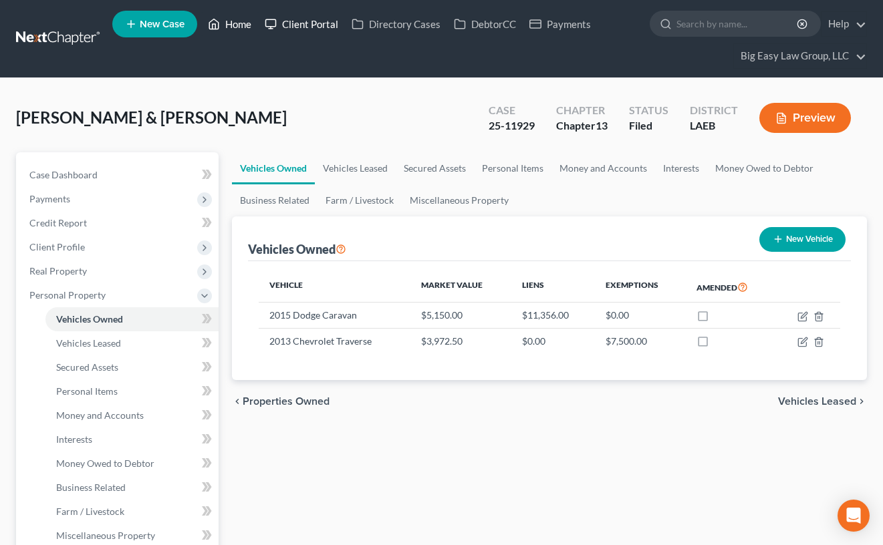
click at [237, 26] on link "Home" at bounding box center [229, 24] width 57 height 24
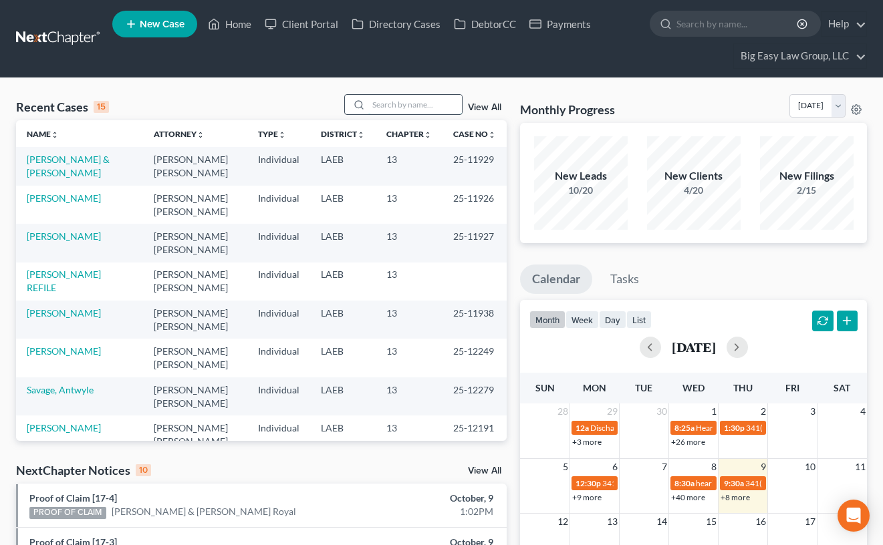
click at [410, 109] on input "search" at bounding box center [415, 104] width 94 height 19
type input "[PERSON_NAME]"
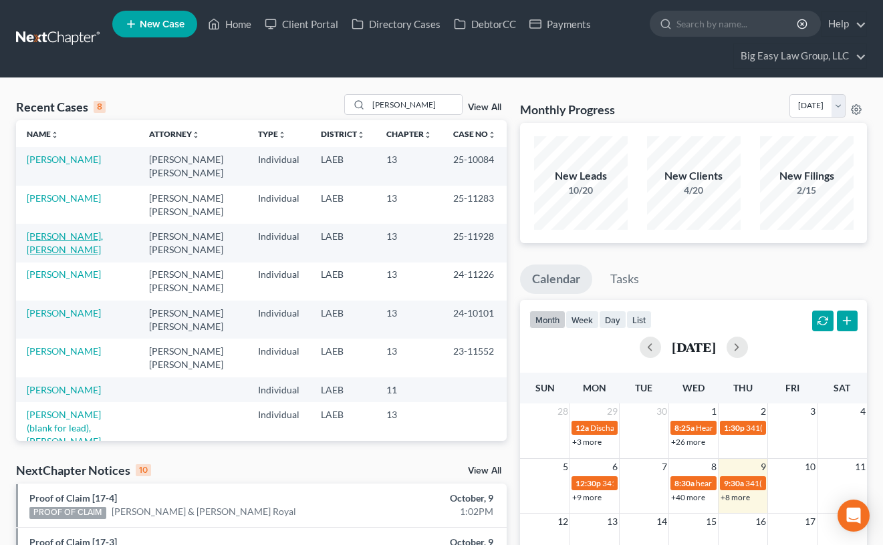
click at [59, 234] on link "[PERSON_NAME], [PERSON_NAME]" at bounding box center [65, 243] width 76 height 25
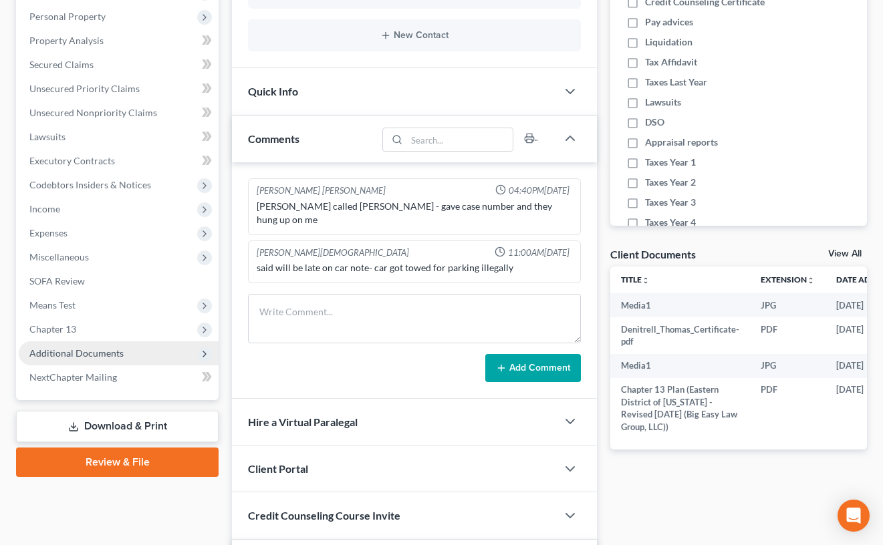
scroll to position [6087, 0]
click at [110, 355] on span "Additional Documents" at bounding box center [76, 352] width 94 height 11
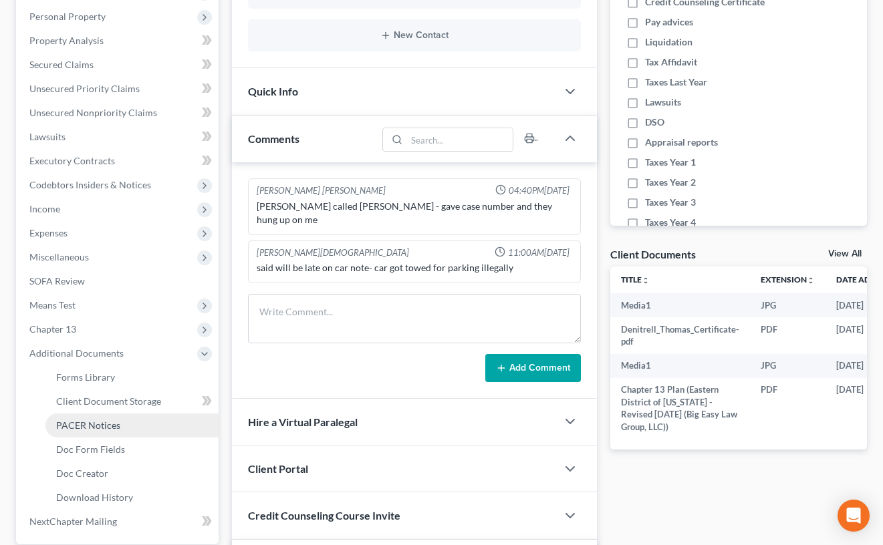
click at [153, 430] on link "PACER Notices" at bounding box center [131, 426] width 173 height 24
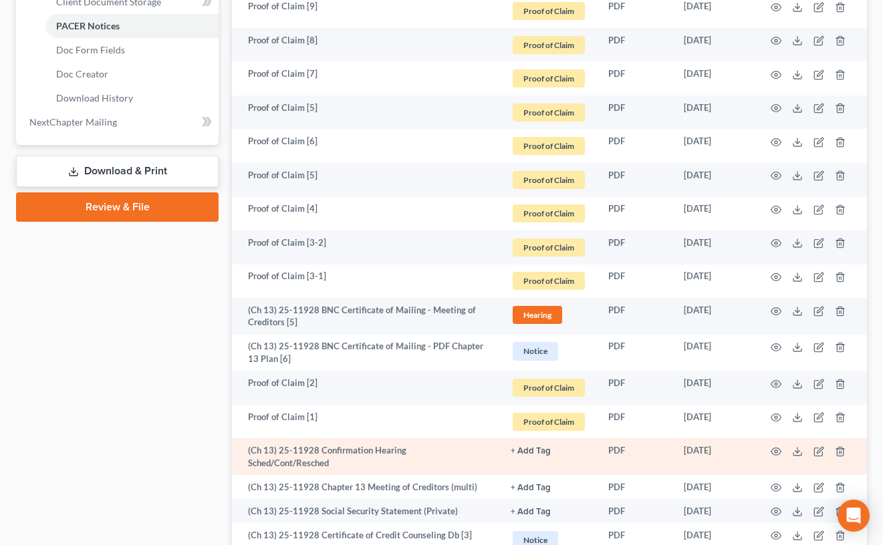
scroll to position [800, 0]
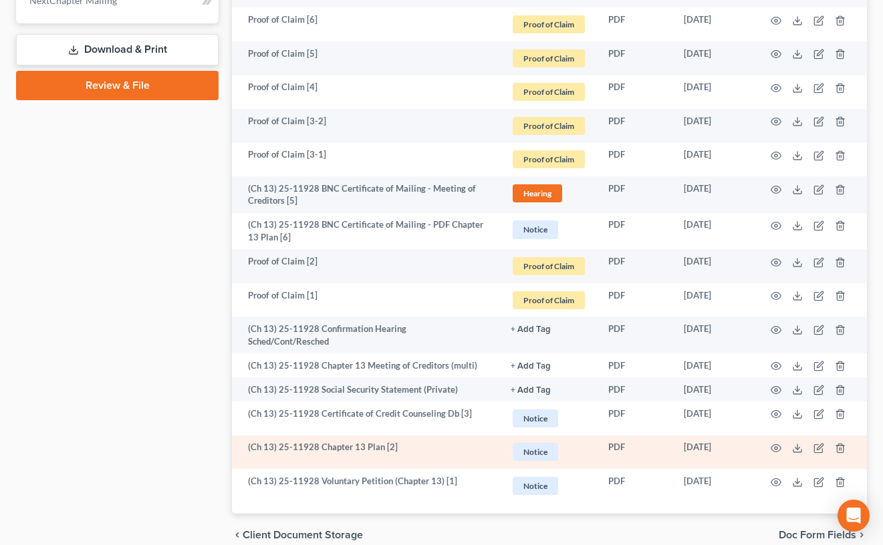
click at [782, 436] on td at bounding box center [810, 453] width 112 height 34
click at [776, 443] on icon "button" at bounding box center [775, 448] width 11 height 11
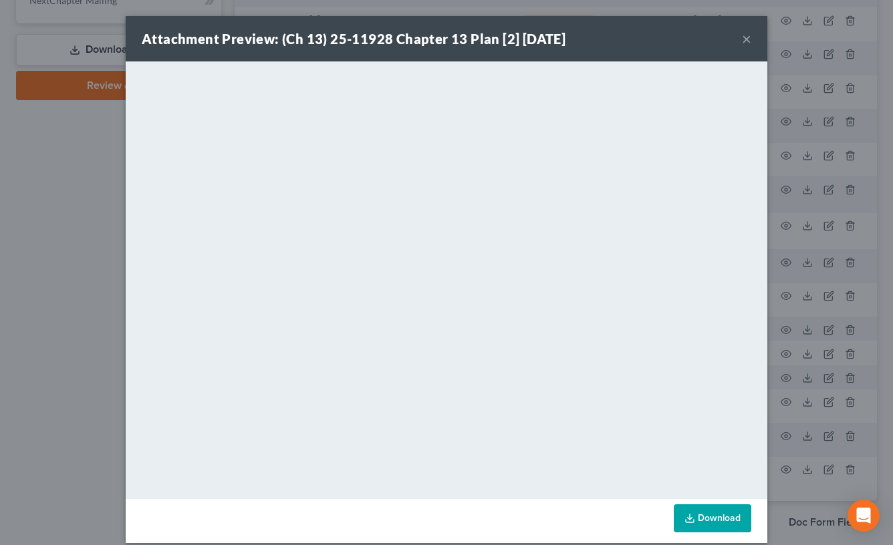
click at [742, 43] on button "×" at bounding box center [746, 39] width 9 height 16
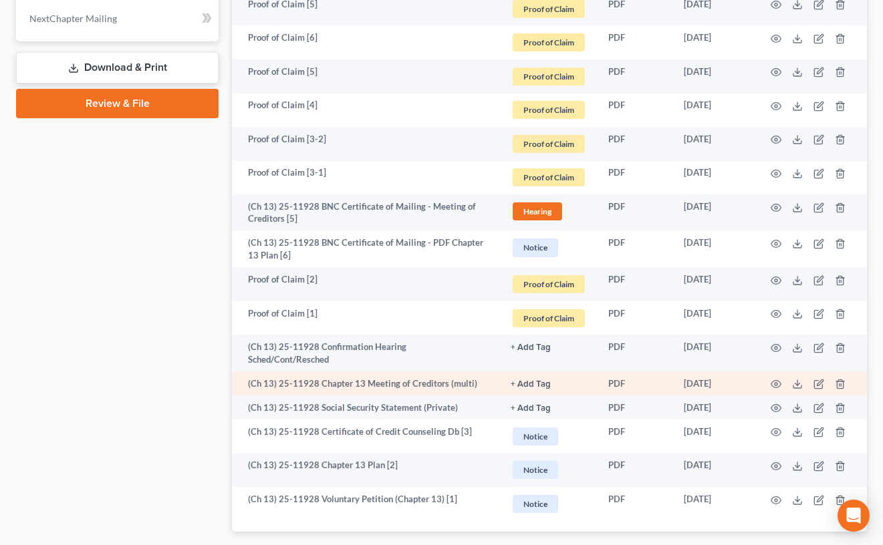
scroll to position [849, 0]
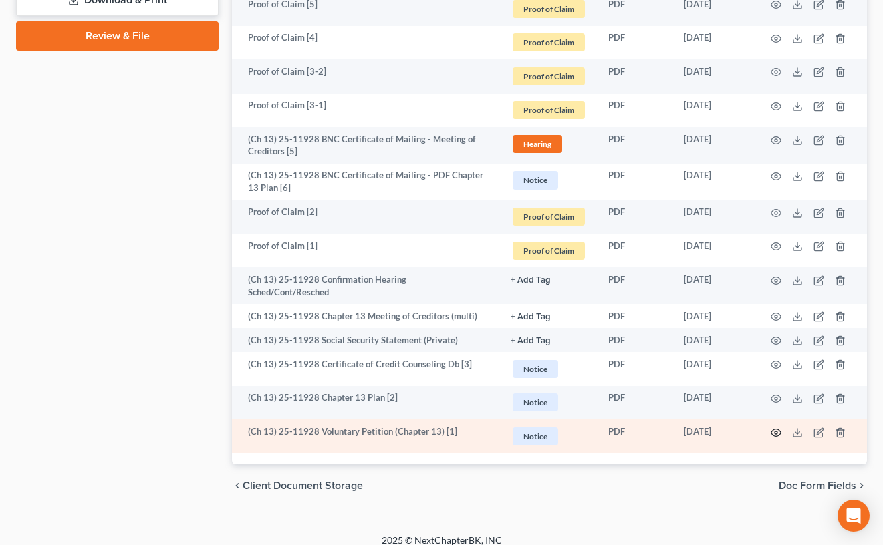
click at [778, 428] on icon "button" at bounding box center [775, 433] width 11 height 11
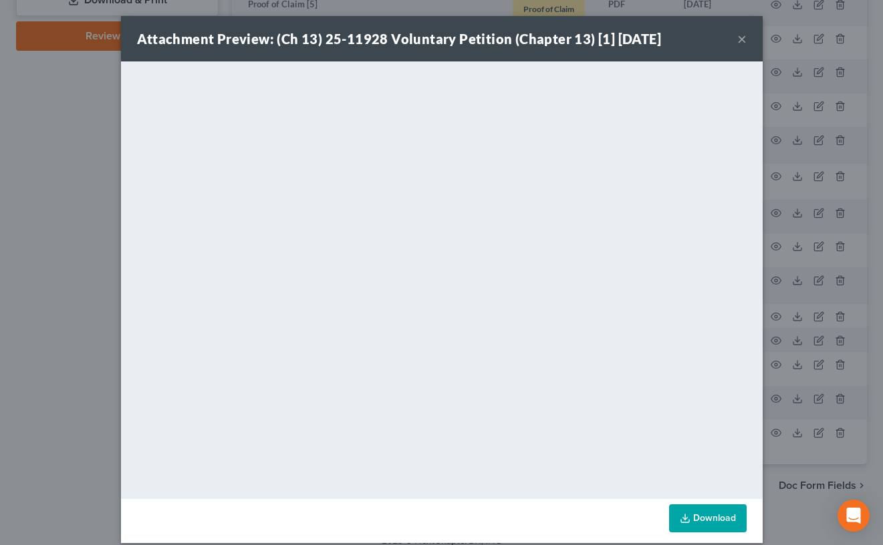
scroll to position [847, 0]
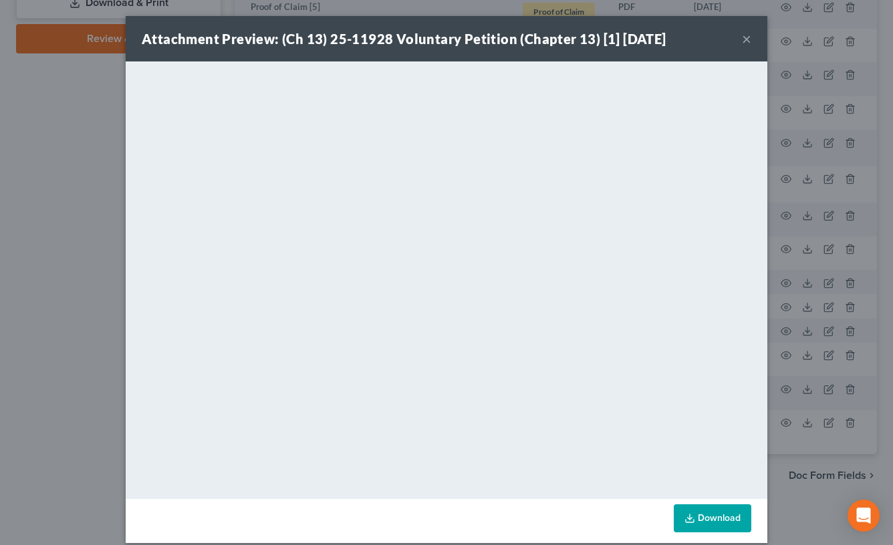
drag, startPoint x: 740, startPoint y: 31, endPoint x: 735, endPoint y: 37, distance: 7.6
click at [742, 31] on button "×" at bounding box center [746, 39] width 9 height 16
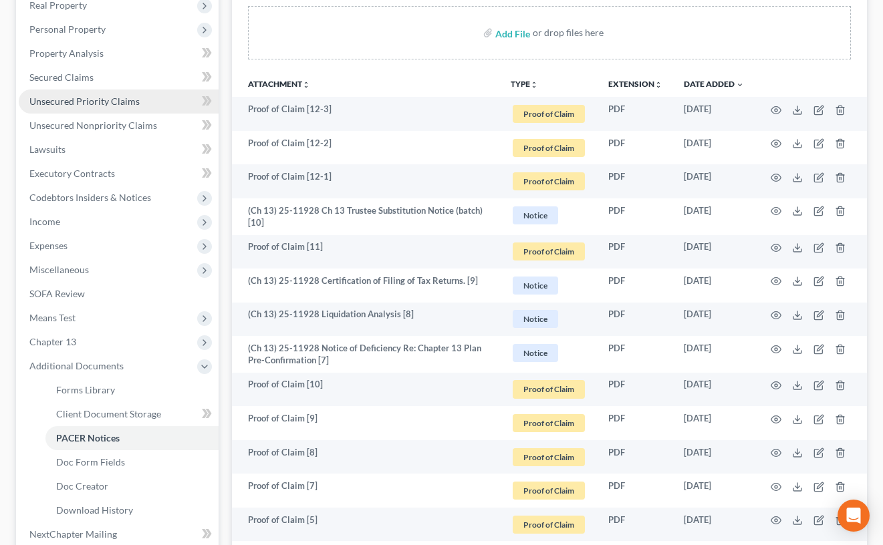
scroll to position [206, 0]
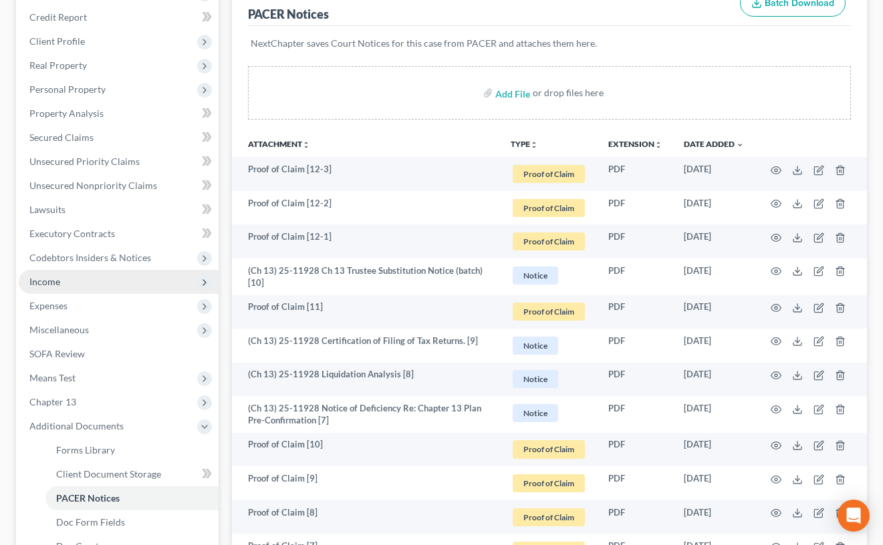
click at [156, 279] on span "Income" at bounding box center [119, 282] width 200 height 24
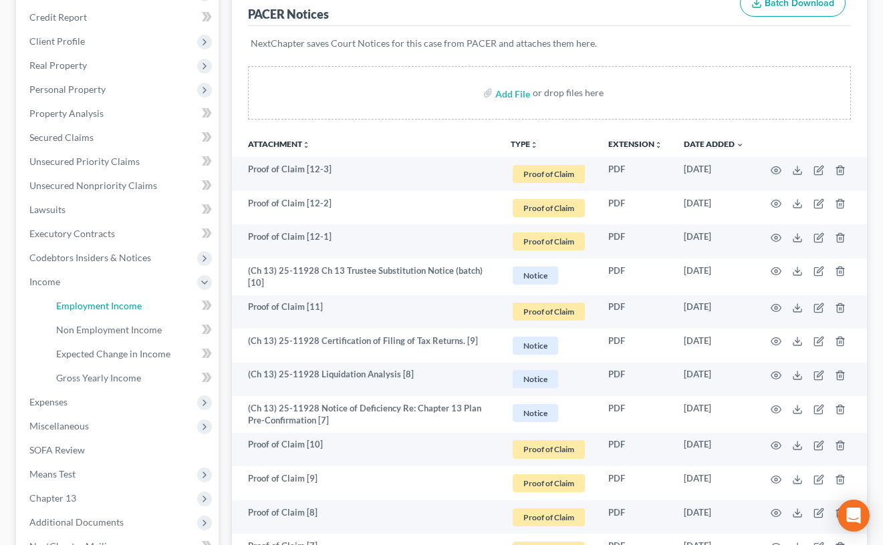
drag, startPoint x: 156, startPoint y: 305, endPoint x: 446, endPoint y: 225, distance: 300.2
click at [156, 305] on link "Employment Income" at bounding box center [131, 306] width 173 height 24
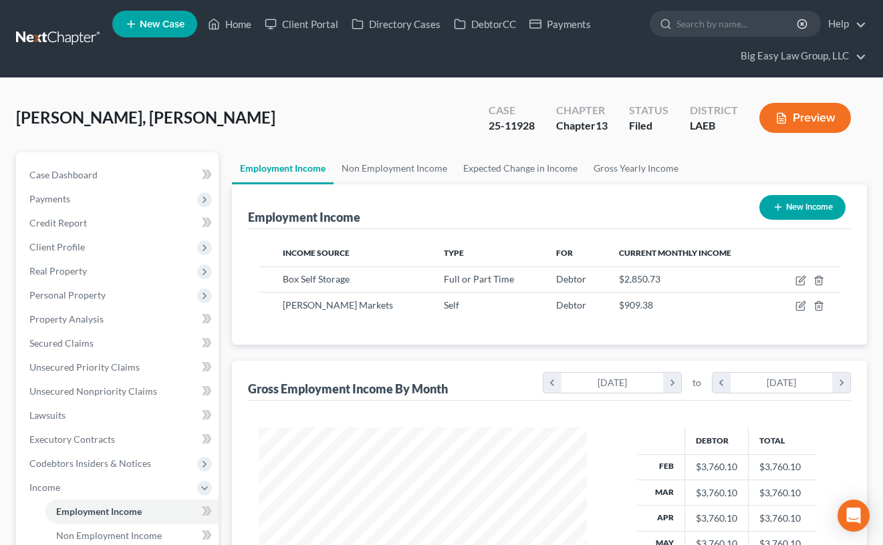
scroll to position [240, 354]
click at [415, 165] on link "Non Employment Income" at bounding box center [394, 168] width 122 height 32
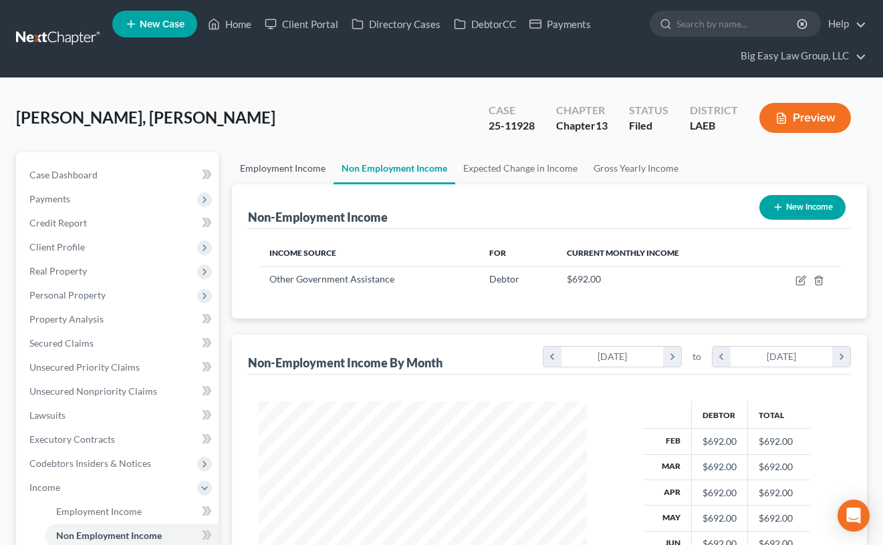
scroll to position [240, 354]
click at [310, 166] on link "Employment Income" at bounding box center [283, 168] width 102 height 32
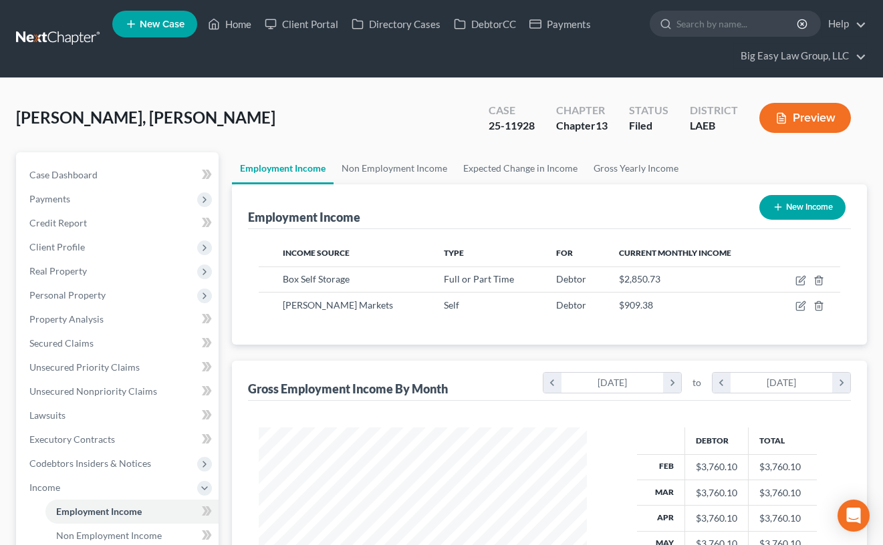
scroll to position [240, 354]
click at [392, 166] on link "Non Employment Income" at bounding box center [394, 168] width 122 height 32
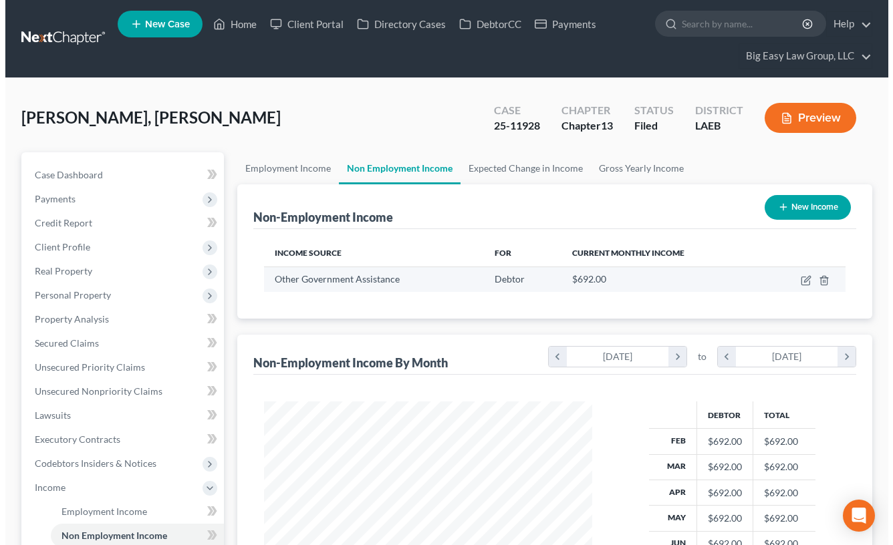
scroll to position [240, 354]
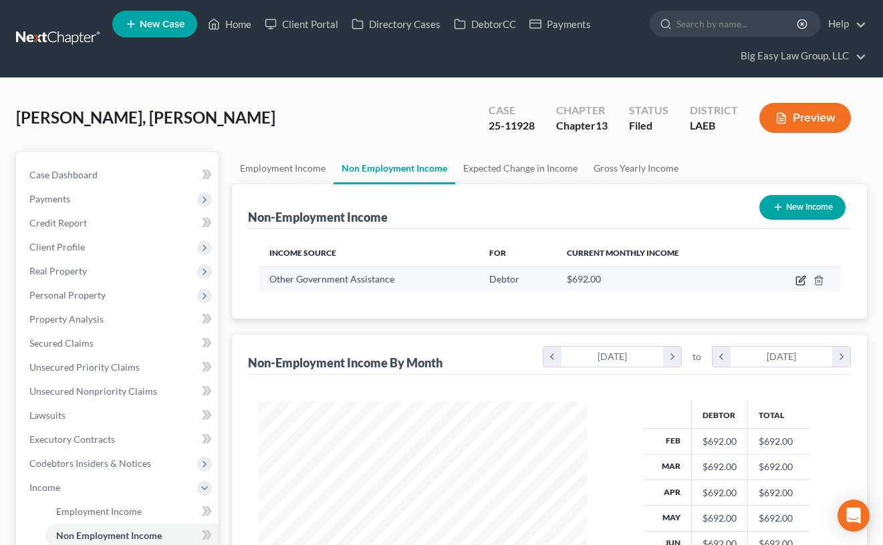
click at [802, 281] on icon "button" at bounding box center [800, 280] width 11 height 11
select select "5"
select select "0"
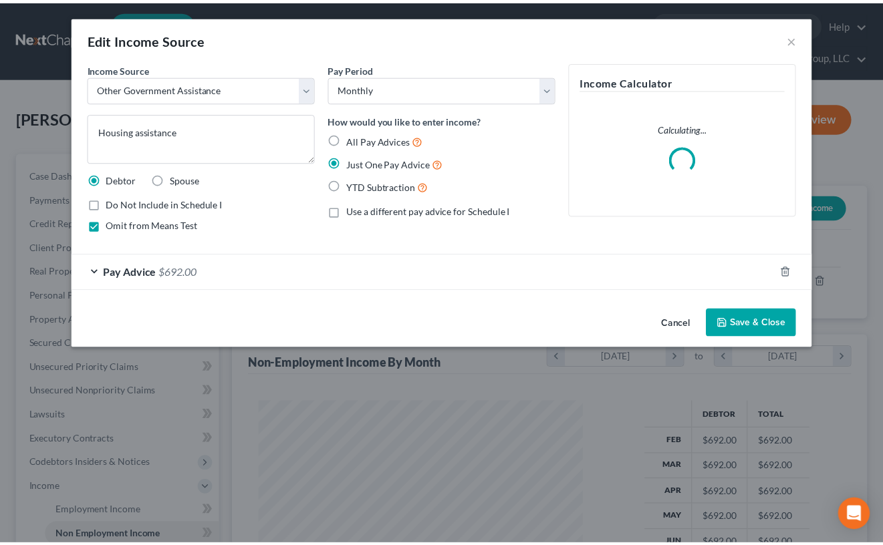
scroll to position [240, 359]
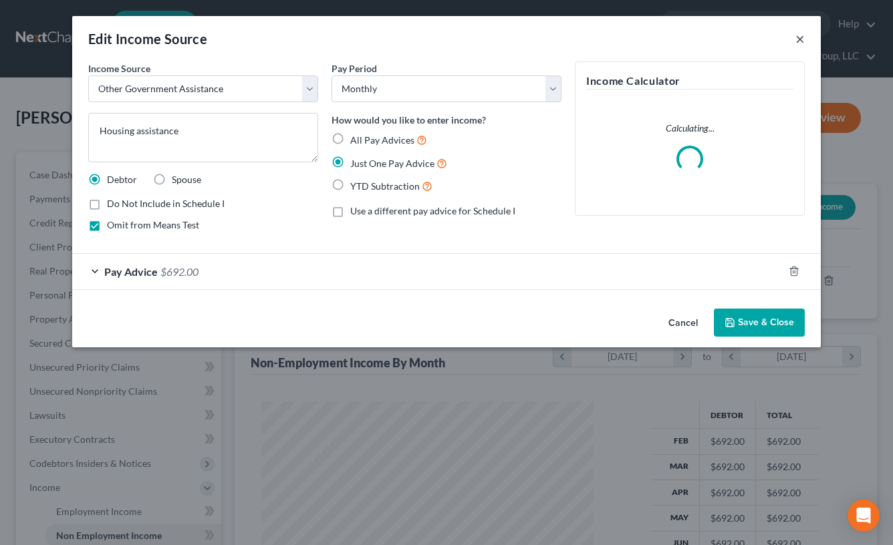
click at [802, 36] on button "×" at bounding box center [799, 39] width 9 height 16
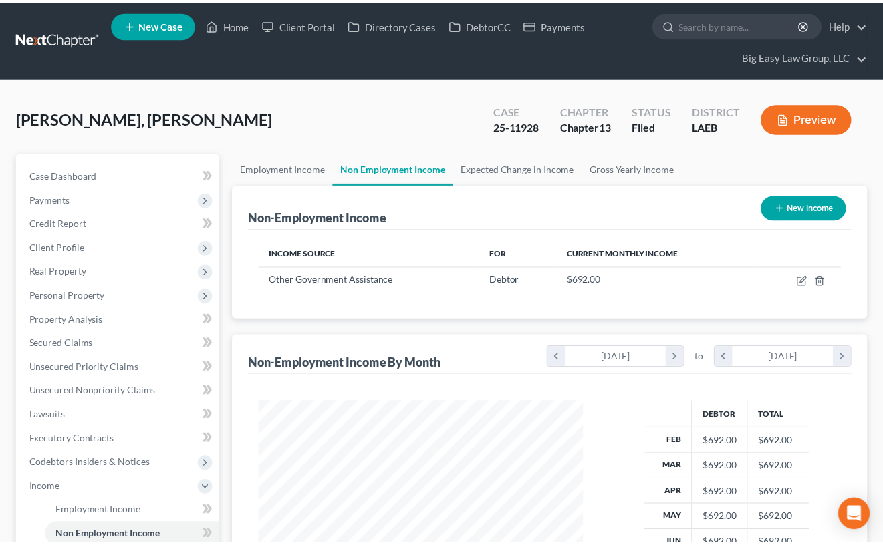
scroll to position [667918, 667802]
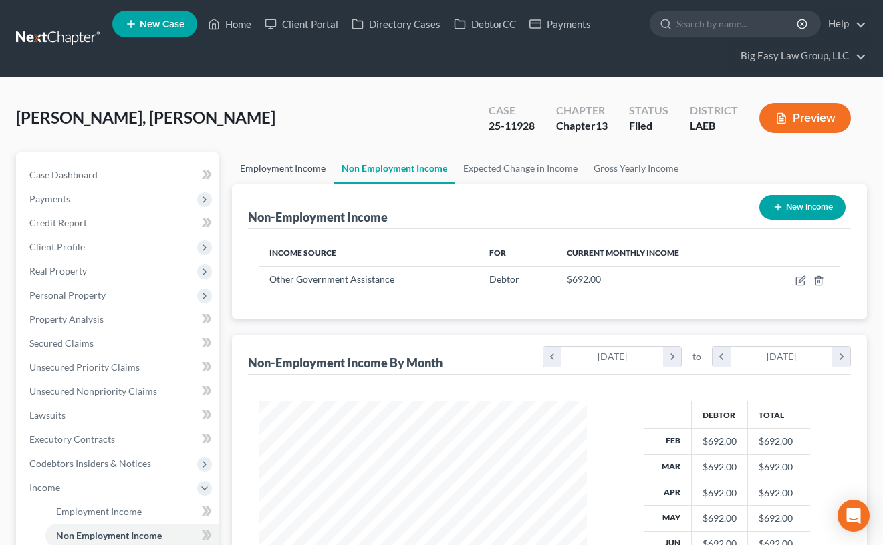
click at [307, 170] on link "Employment Income" at bounding box center [283, 168] width 102 height 32
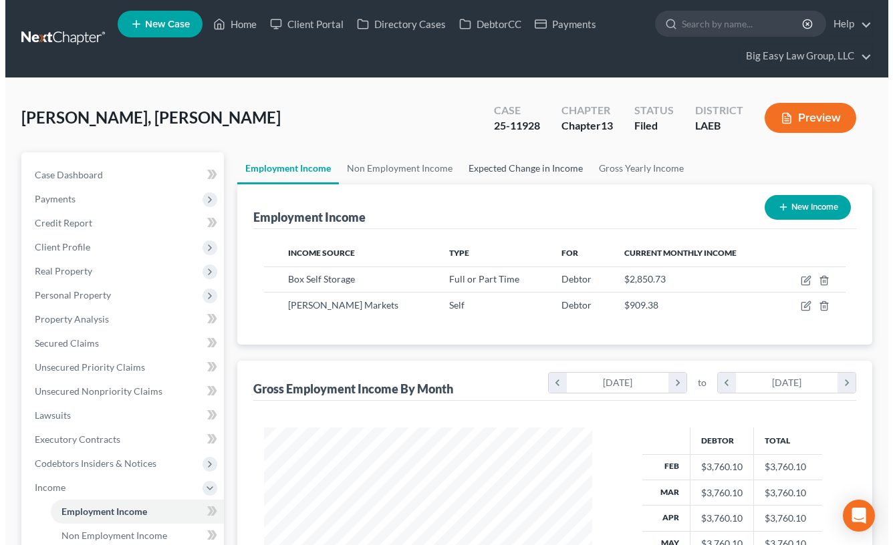
scroll to position [240, 354]
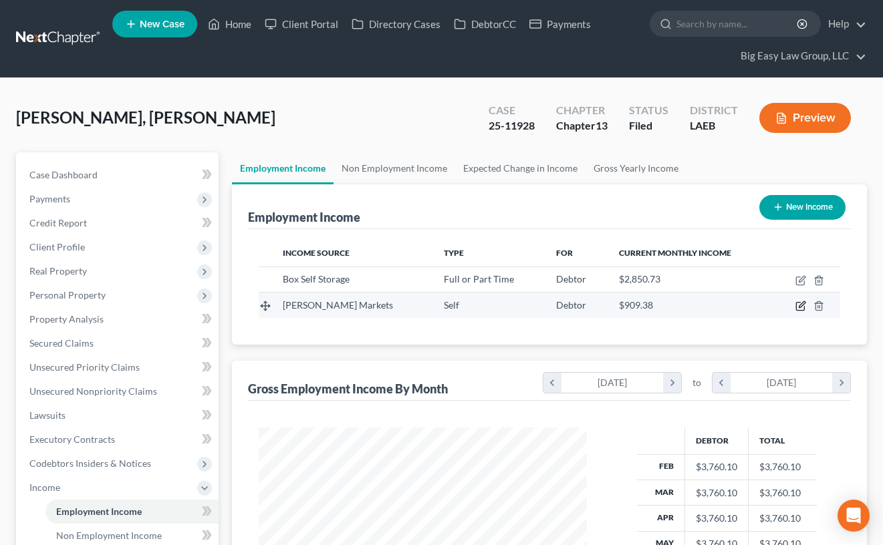
click at [802, 307] on icon "button" at bounding box center [800, 306] width 11 height 11
select select "1"
select select "19"
select select "2"
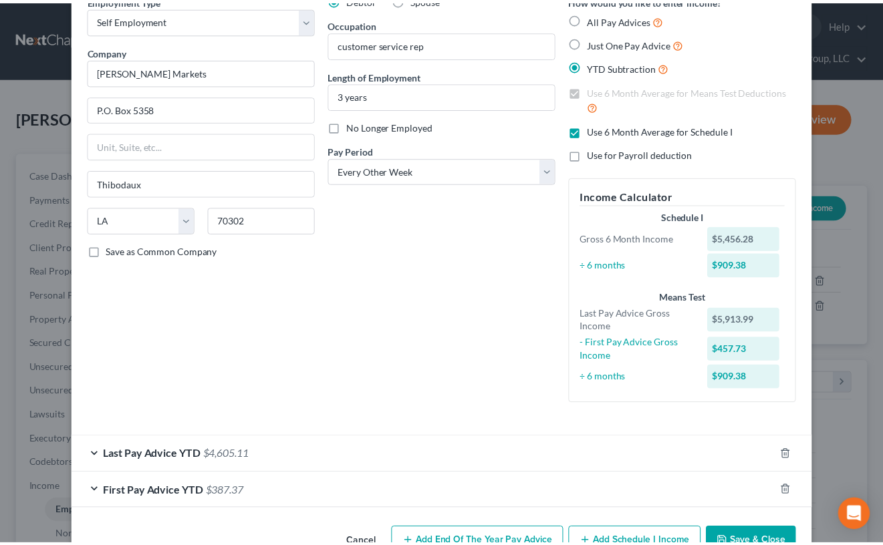
scroll to position [0, 0]
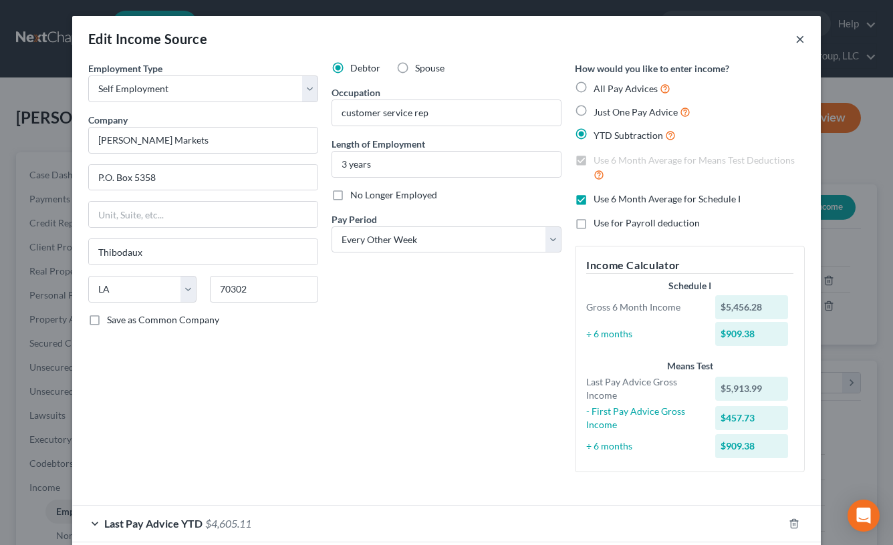
click at [800, 35] on div "Edit Income Source ×" at bounding box center [446, 38] width 748 height 45
click at [799, 37] on button "×" at bounding box center [799, 39] width 9 height 16
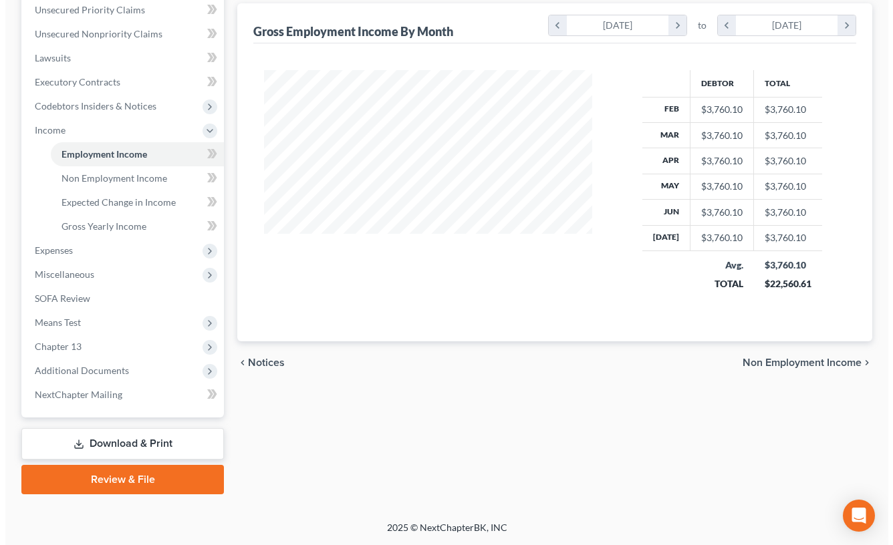
scroll to position [84, 0]
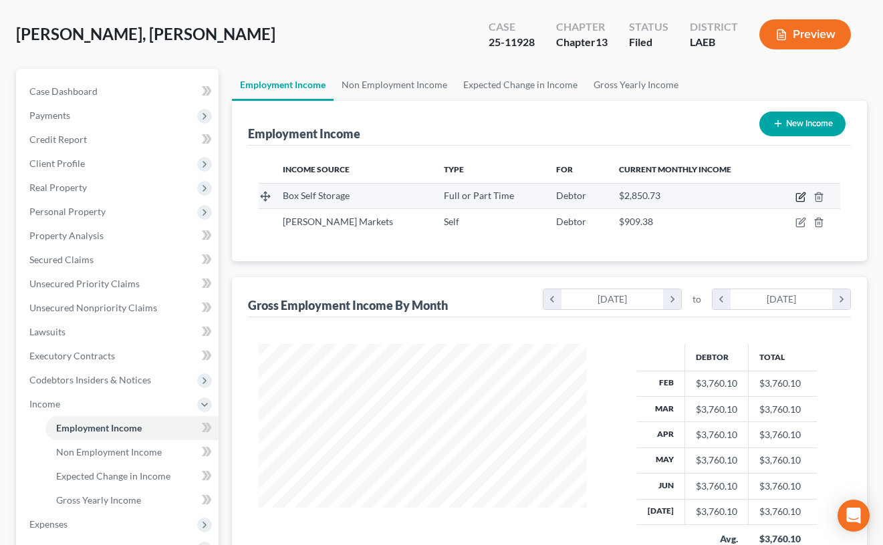
click at [802, 199] on icon "button" at bounding box center [800, 197] width 11 height 11
select select "0"
select select "19"
select select "2"
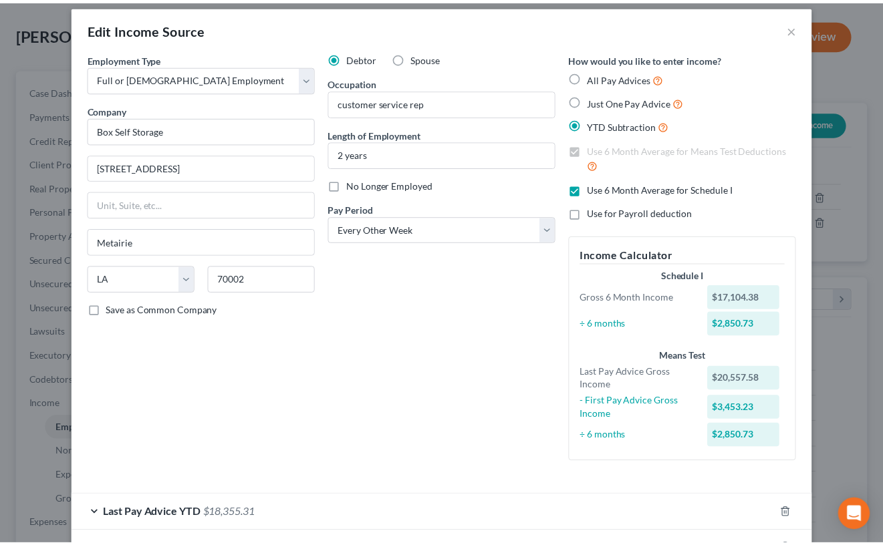
scroll to position [0, 0]
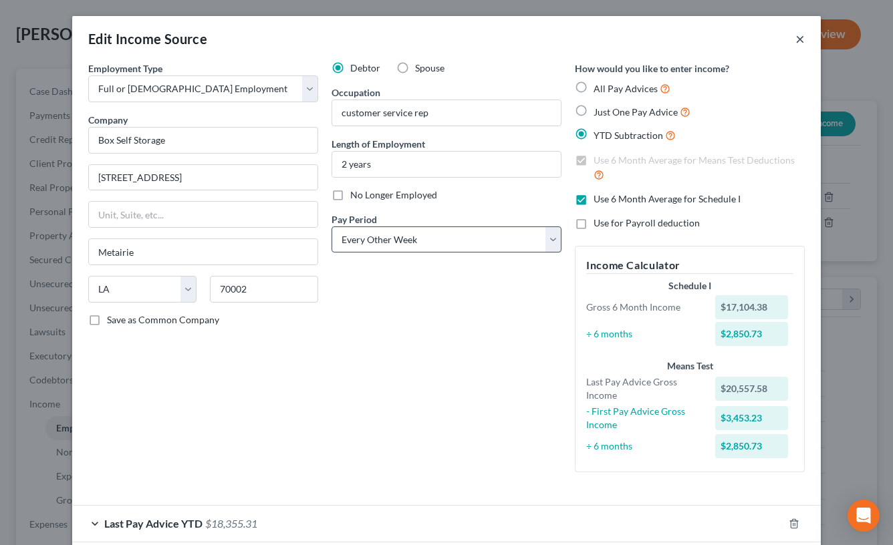
drag, startPoint x: 796, startPoint y: 35, endPoint x: 545, endPoint y: 243, distance: 325.1
click at [796, 35] on button "×" at bounding box center [799, 39] width 9 height 16
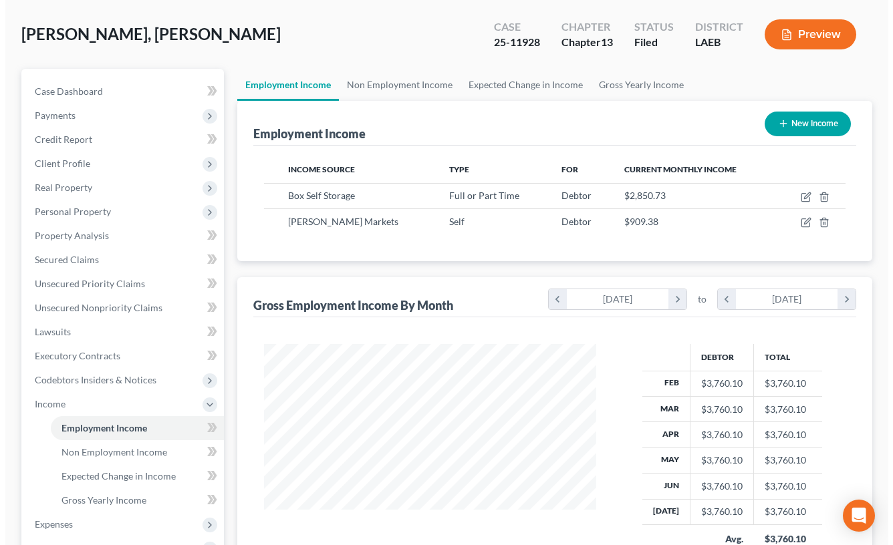
scroll to position [667918, 667802]
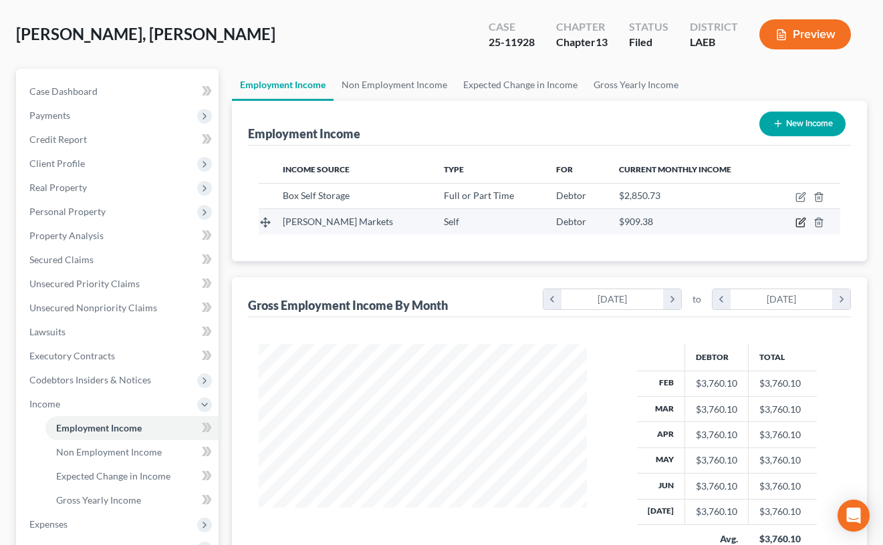
click at [801, 223] on icon "button" at bounding box center [801, 221] width 6 height 6
select select "1"
select select "19"
select select "2"
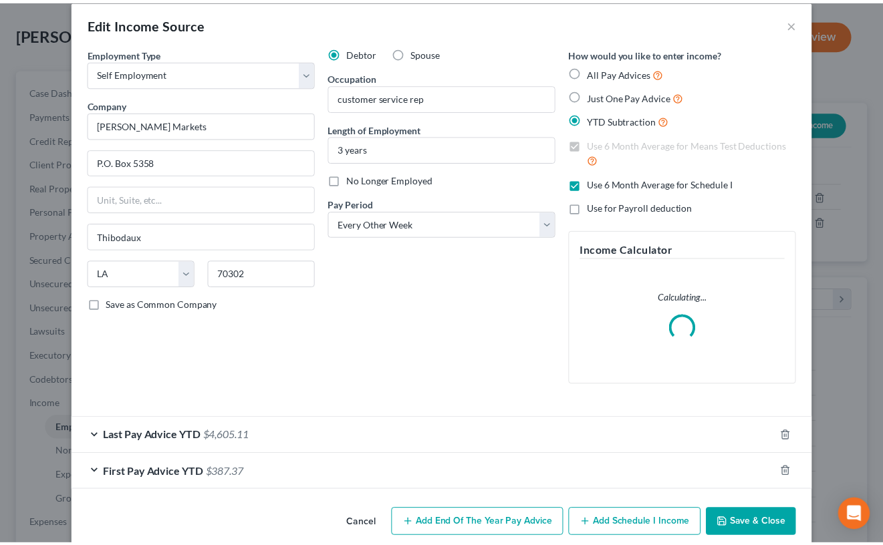
scroll to position [23, 0]
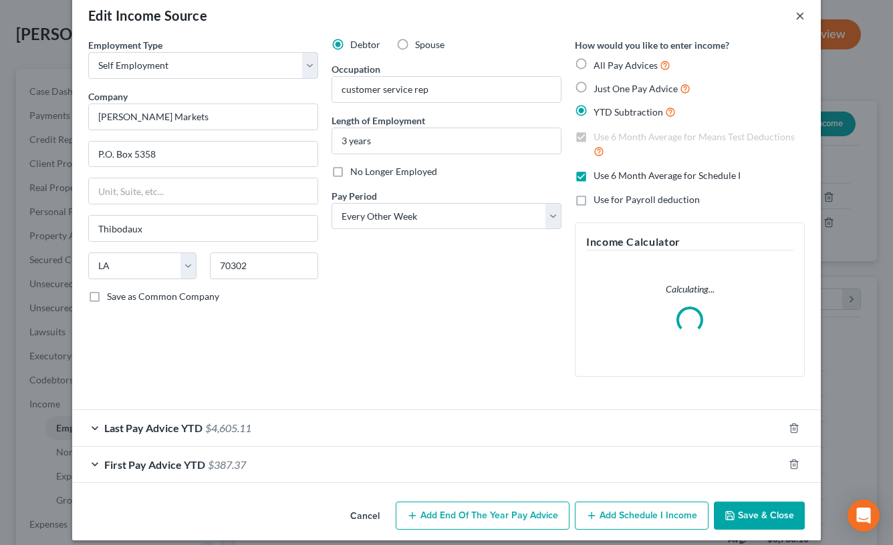
click at [795, 15] on button "×" at bounding box center [799, 15] width 9 height 16
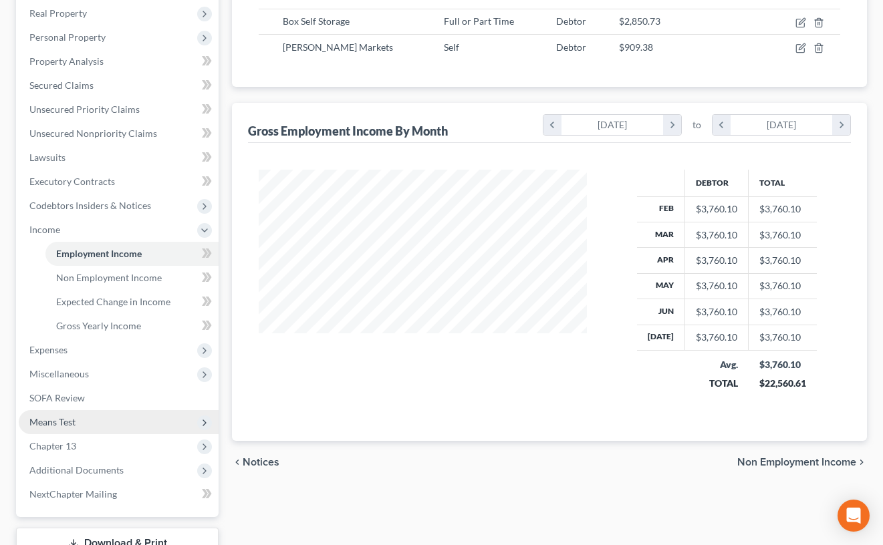
scroll to position [357, 0]
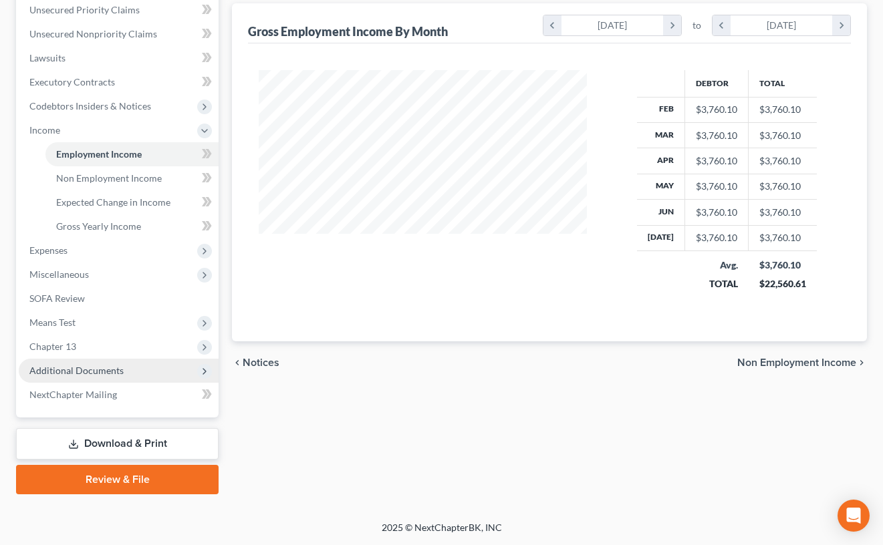
click at [128, 371] on span "Additional Documents" at bounding box center [119, 371] width 200 height 24
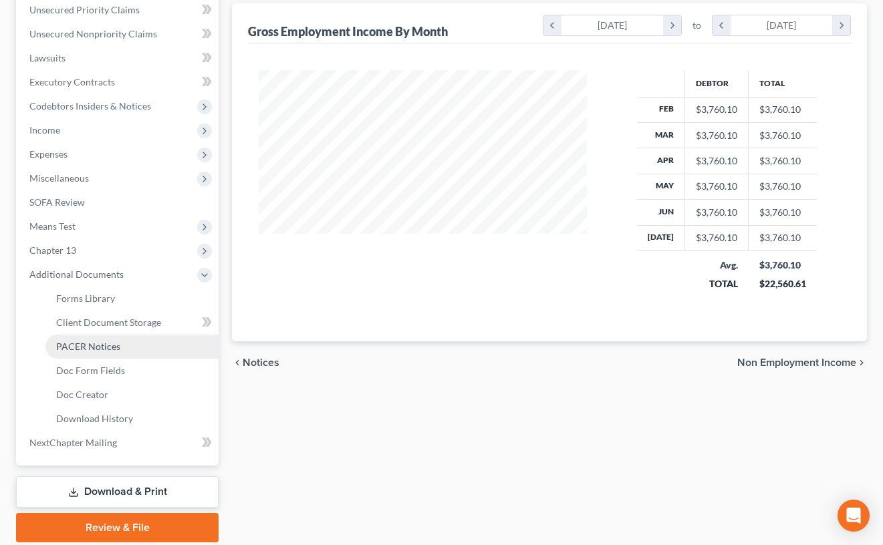
click at [124, 342] on link "PACER Notices" at bounding box center [131, 347] width 173 height 24
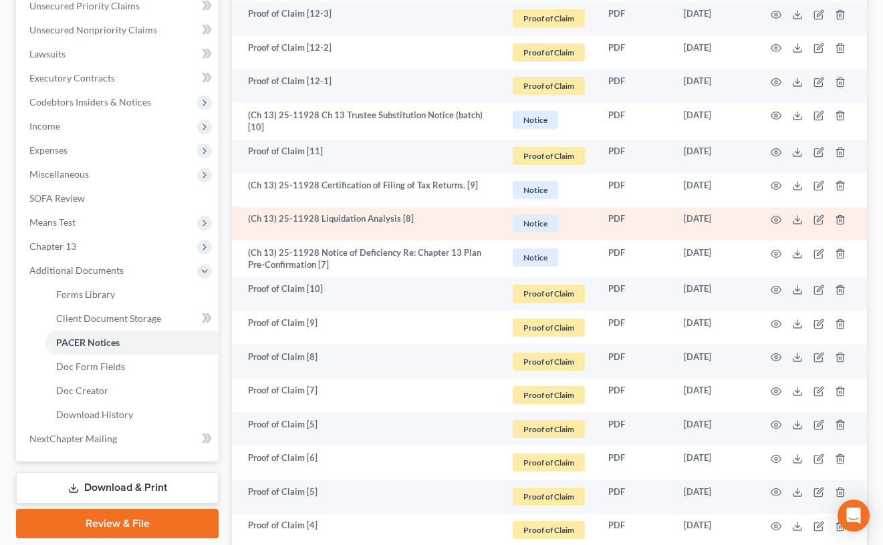
scroll to position [355, 0]
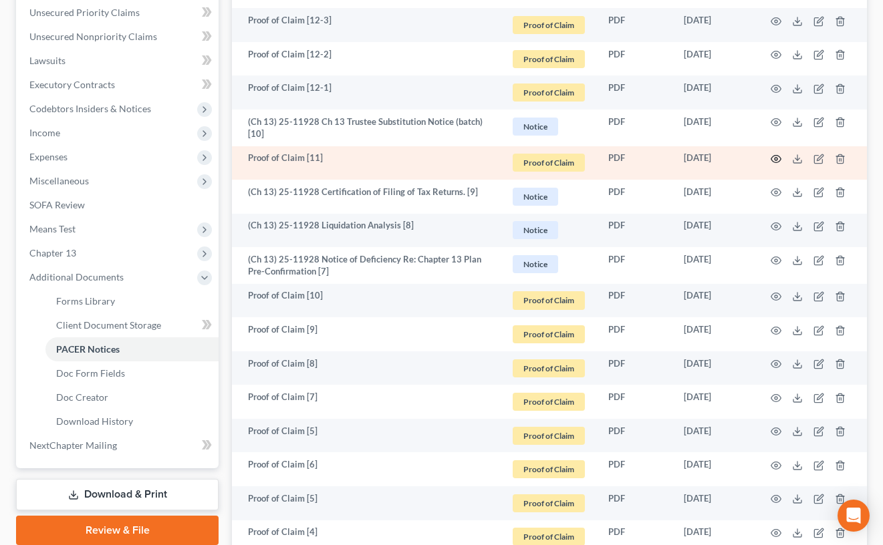
click at [777, 158] on icon "button" at bounding box center [775, 159] width 11 height 11
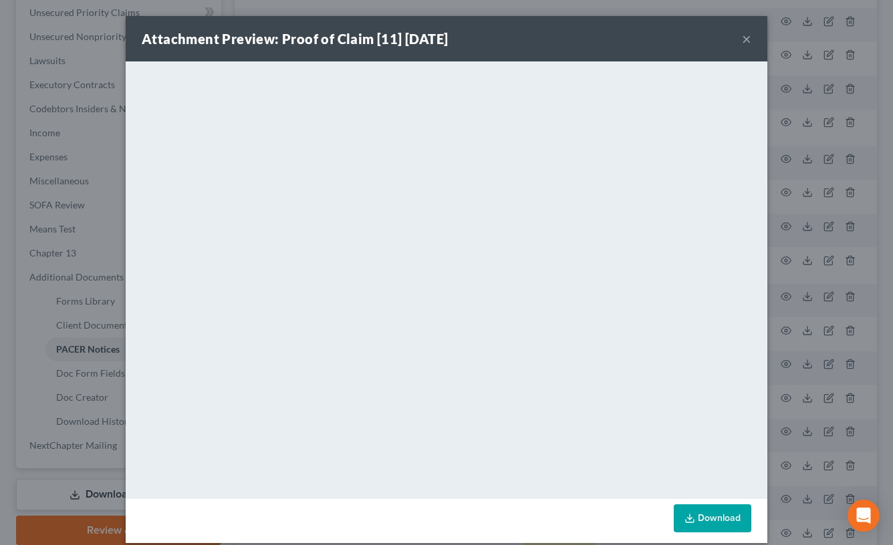
drag, startPoint x: 740, startPoint y: 40, endPoint x: 701, endPoint y: 62, distance: 45.2
click at [742, 40] on button "×" at bounding box center [746, 39] width 9 height 16
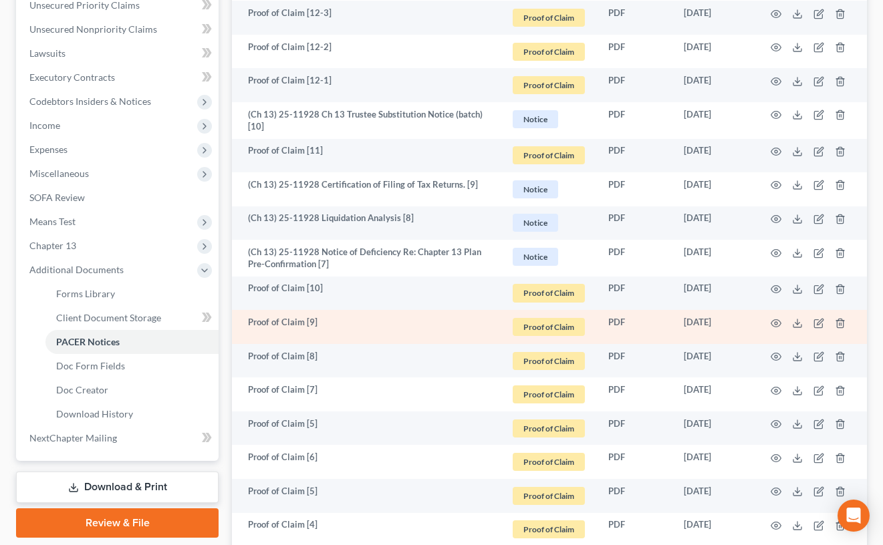
scroll to position [370, 0]
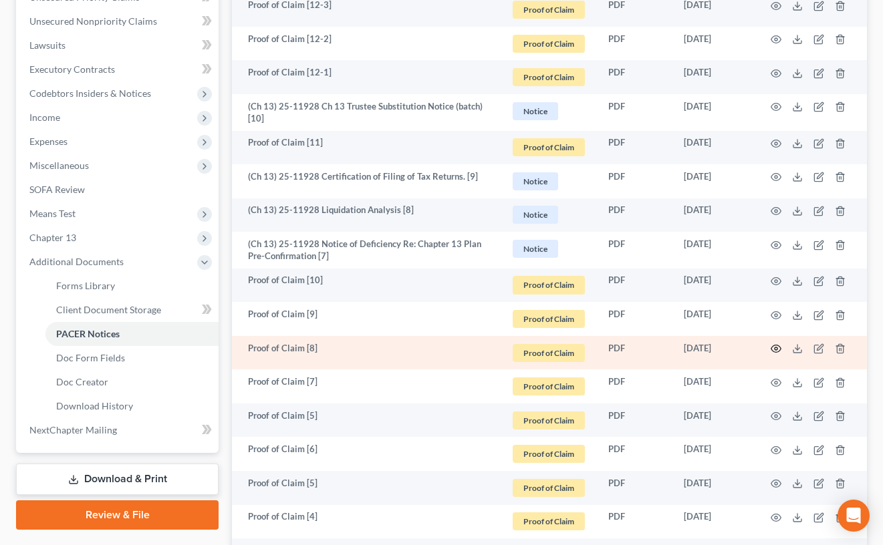
click at [777, 352] on icon "button" at bounding box center [776, 348] width 10 height 7
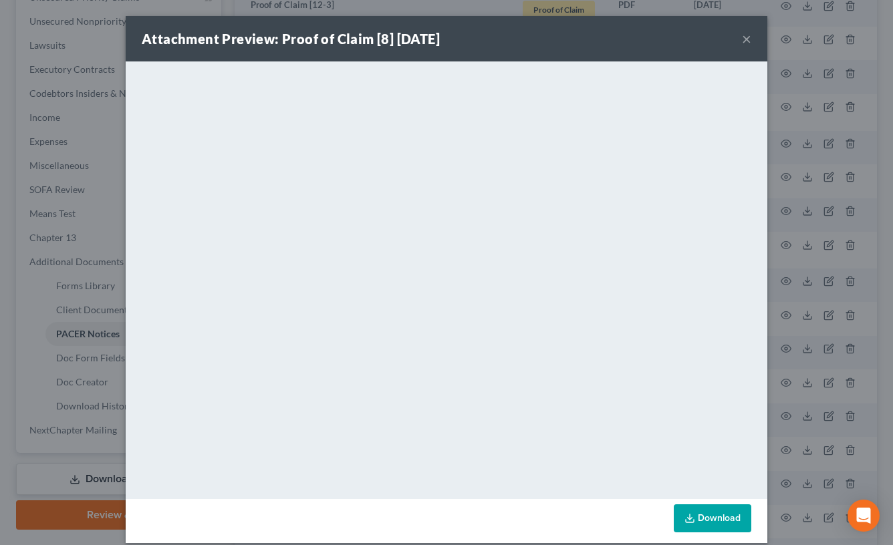
click at [742, 44] on button "×" at bounding box center [746, 39] width 9 height 16
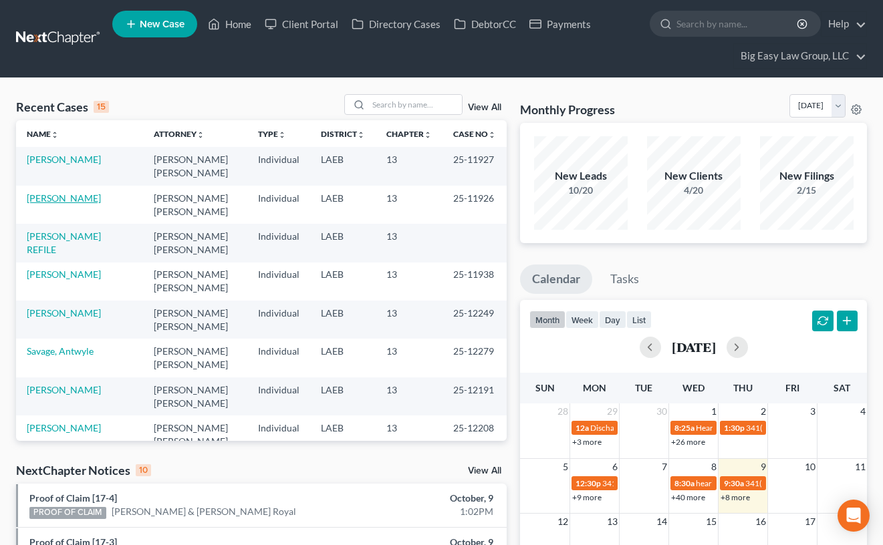
click at [57, 192] on link "[PERSON_NAME]" at bounding box center [64, 197] width 74 height 11
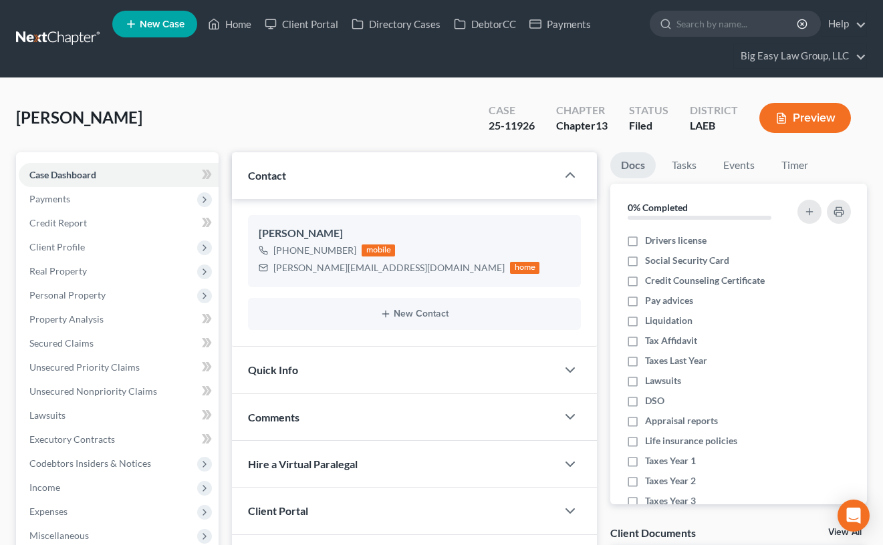
scroll to position [50, 0]
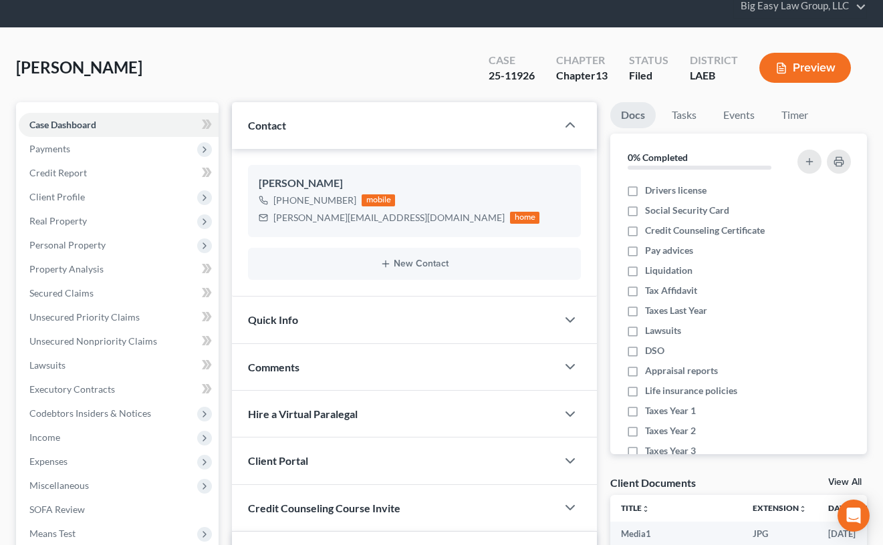
click at [339, 371] on div "Comments" at bounding box center [394, 367] width 325 height 46
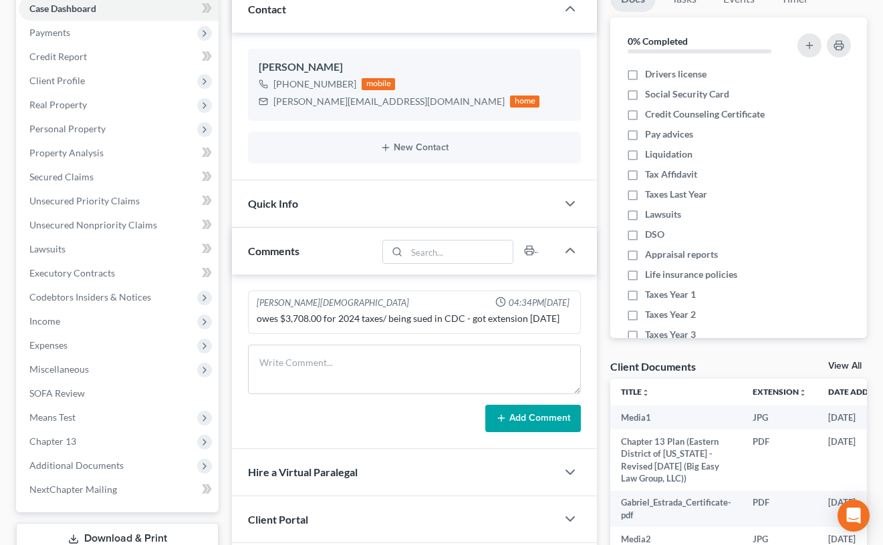
scroll to position [313, 0]
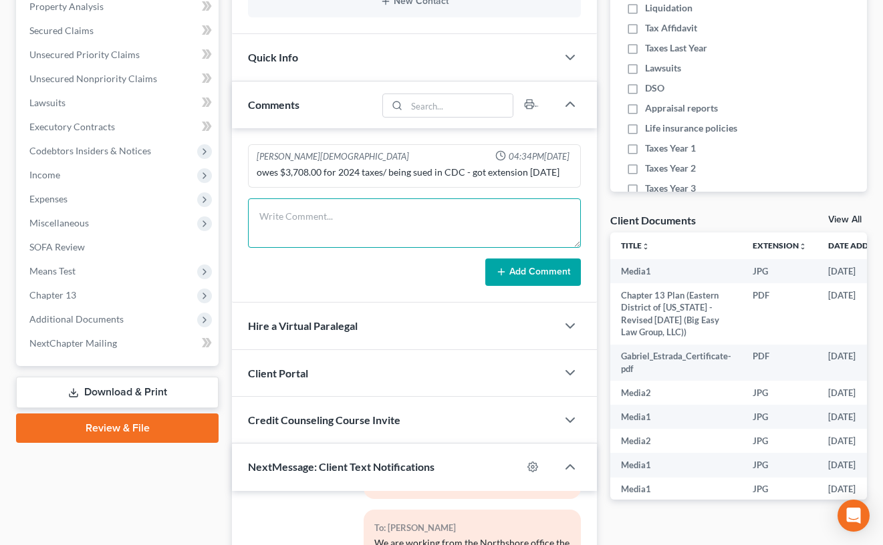
click at [305, 218] on textarea at bounding box center [414, 222] width 333 height 49
type textarea "341 - need to amend plan to match IRS and need to update sch I bc no longer wor…"
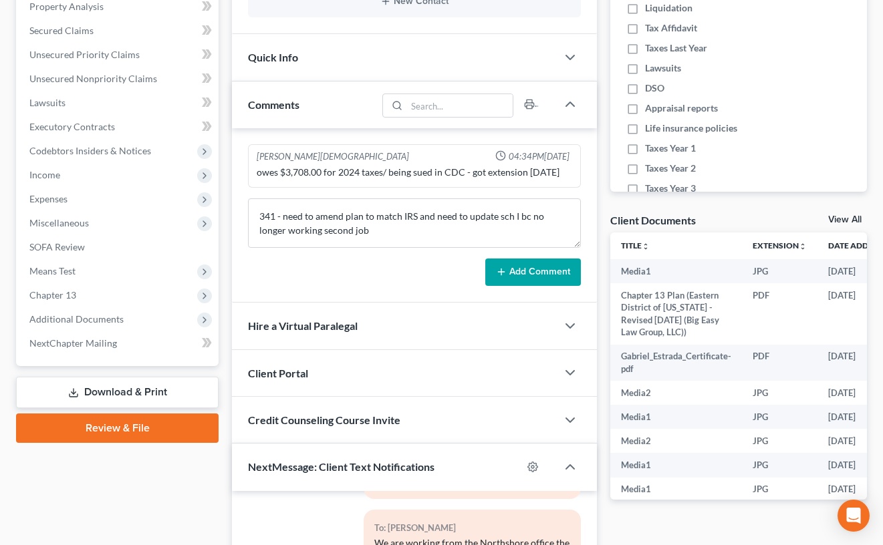
click at [533, 264] on button "Add Comment" at bounding box center [533, 273] width 96 height 28
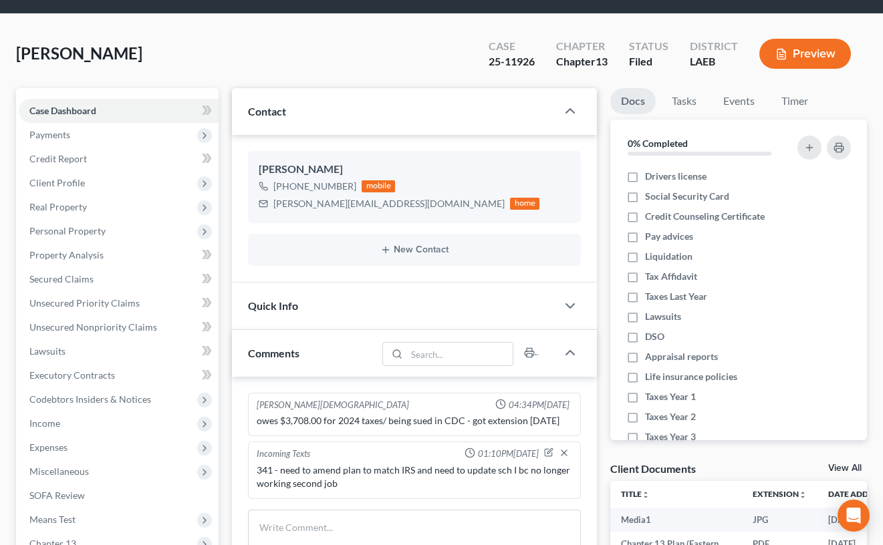
scroll to position [130, 0]
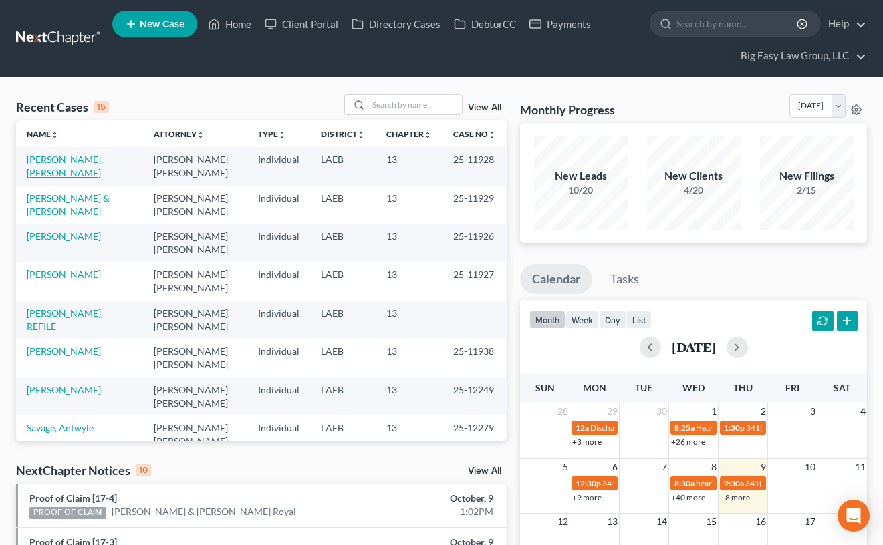
click at [54, 158] on link "[PERSON_NAME], [PERSON_NAME]" at bounding box center [65, 166] width 76 height 25
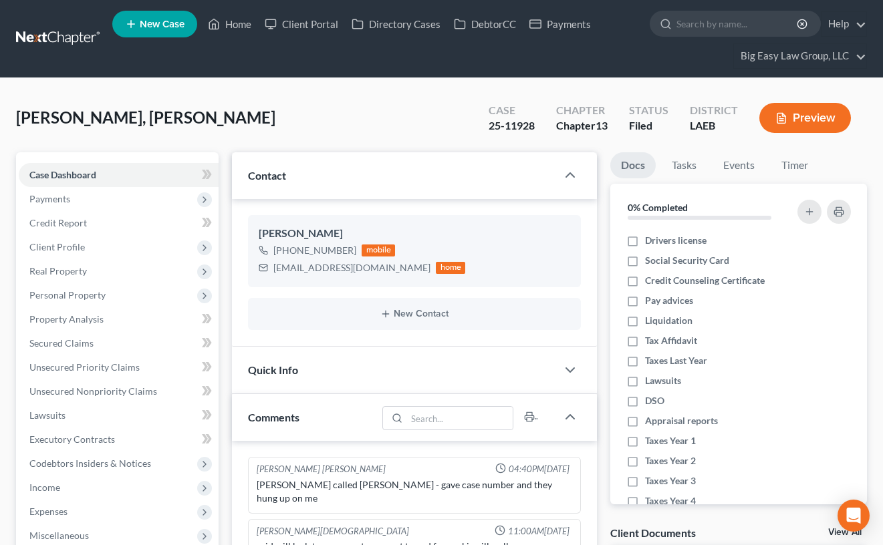
scroll to position [426, 0]
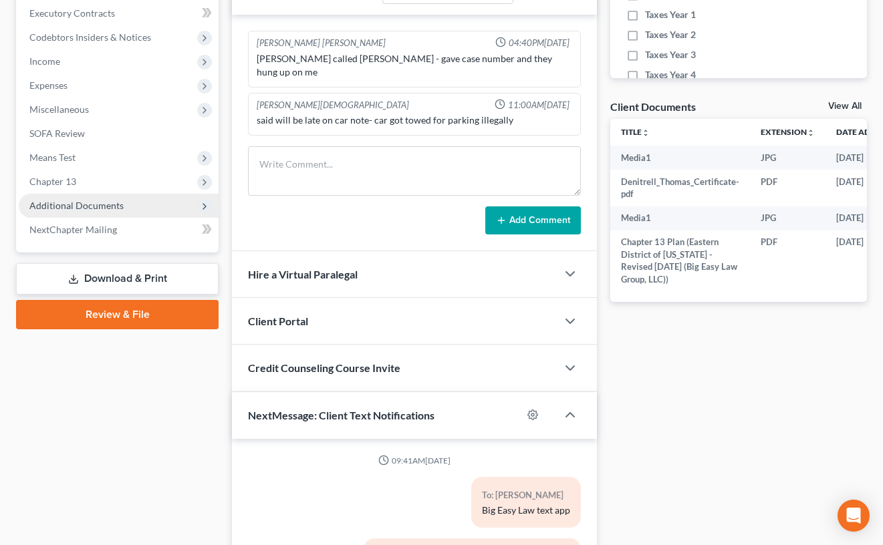
click at [121, 203] on span "Additional Documents" at bounding box center [119, 206] width 200 height 24
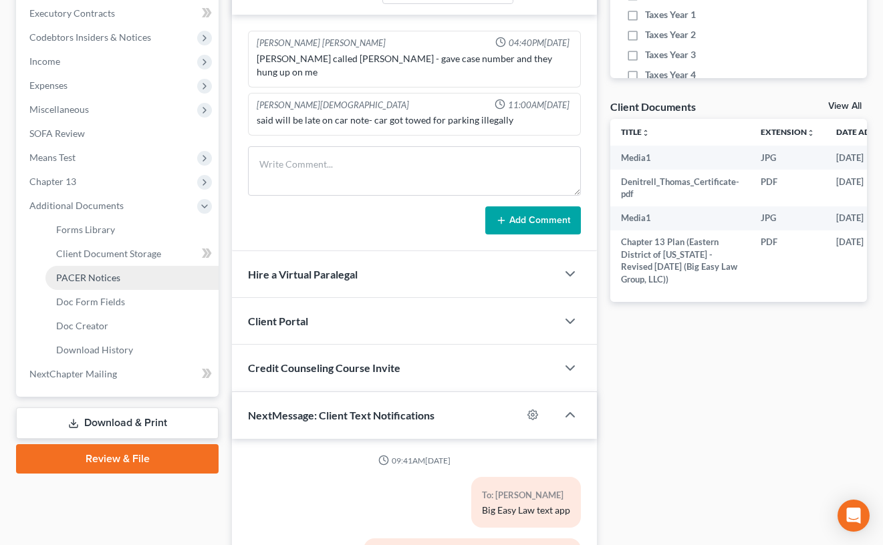
scroll to position [6087, 0]
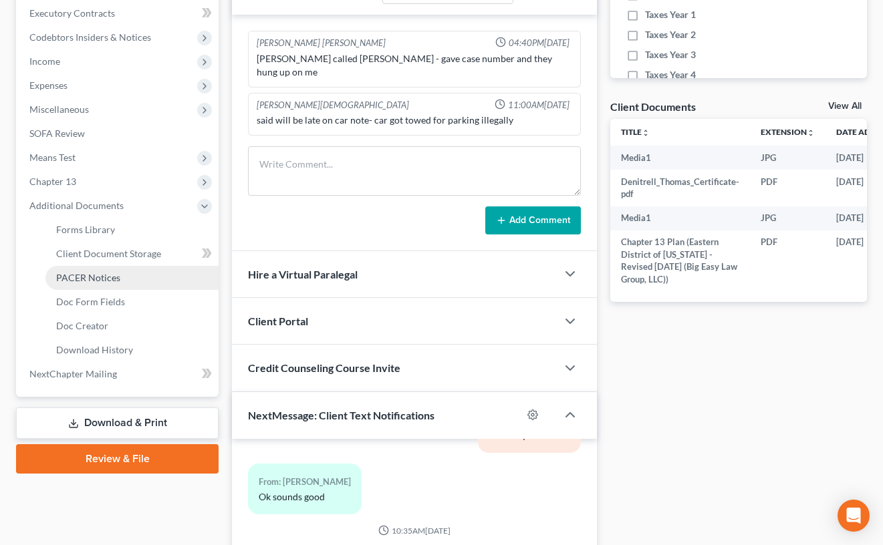
click at [154, 279] on link "PACER Notices" at bounding box center [131, 278] width 173 height 24
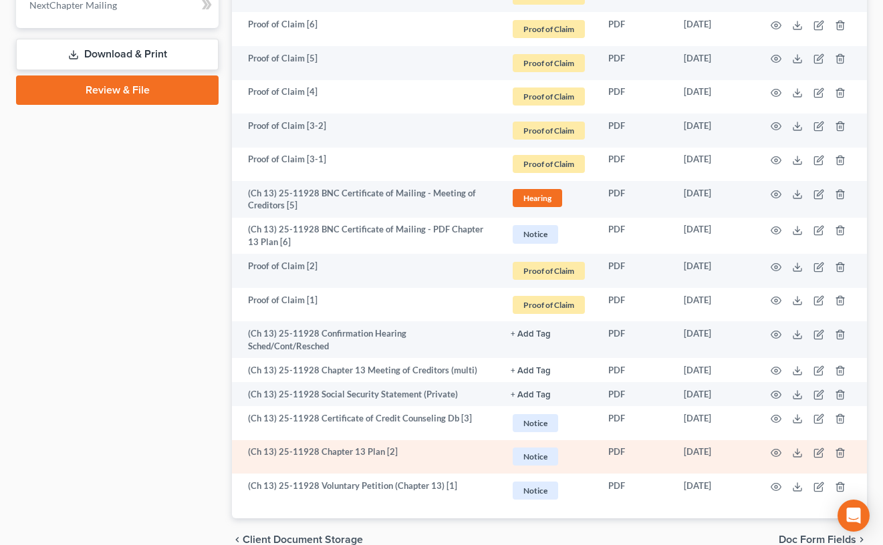
scroll to position [849, 0]
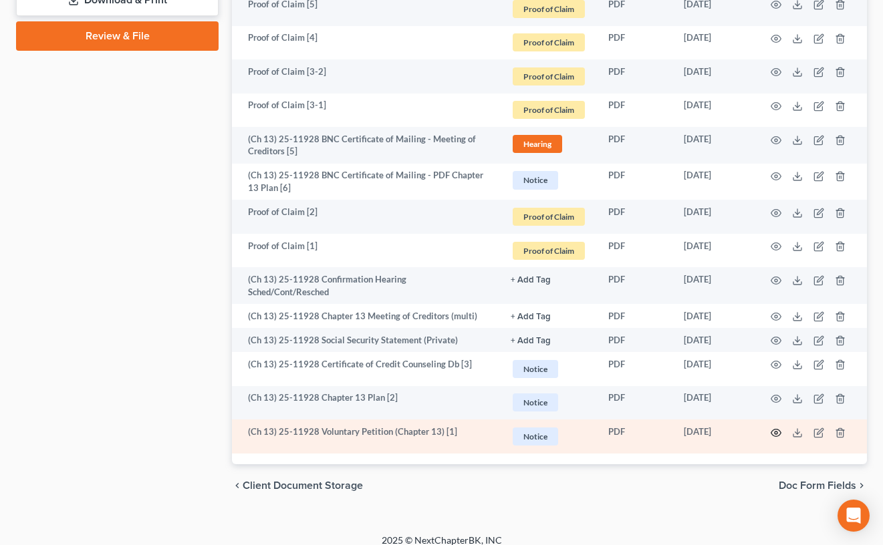
click at [778, 428] on icon "button" at bounding box center [775, 433] width 11 height 11
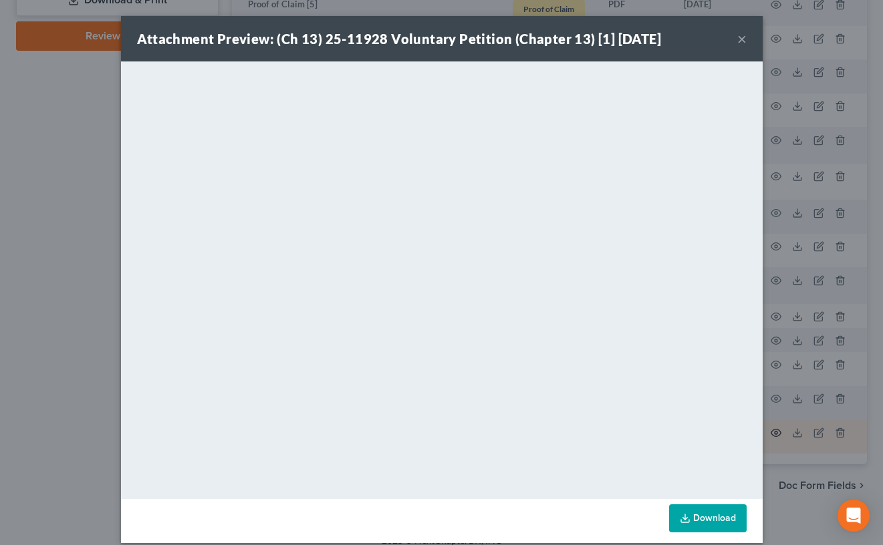
scroll to position [847, 0]
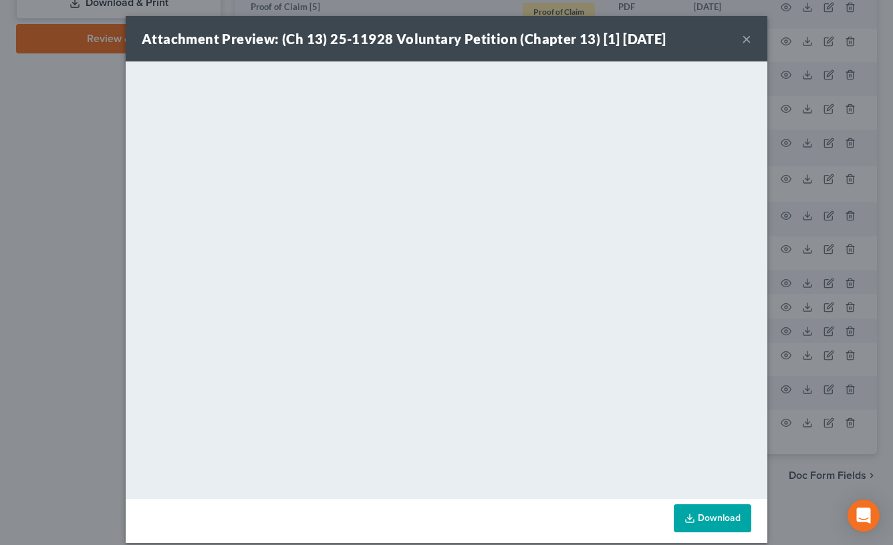
click at [742, 39] on button "×" at bounding box center [746, 39] width 9 height 16
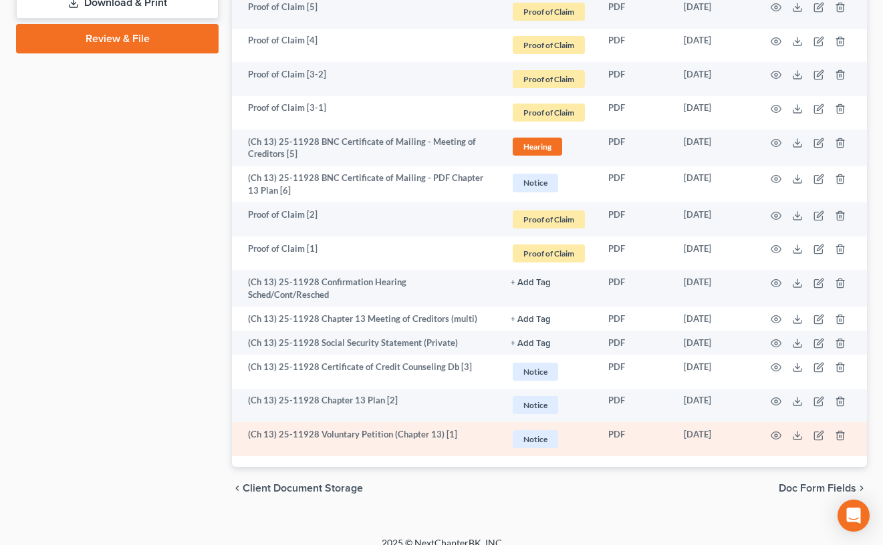
click at [781, 422] on td at bounding box center [810, 439] width 112 height 34
click at [776, 434] on circle "button" at bounding box center [775, 435] width 3 height 3
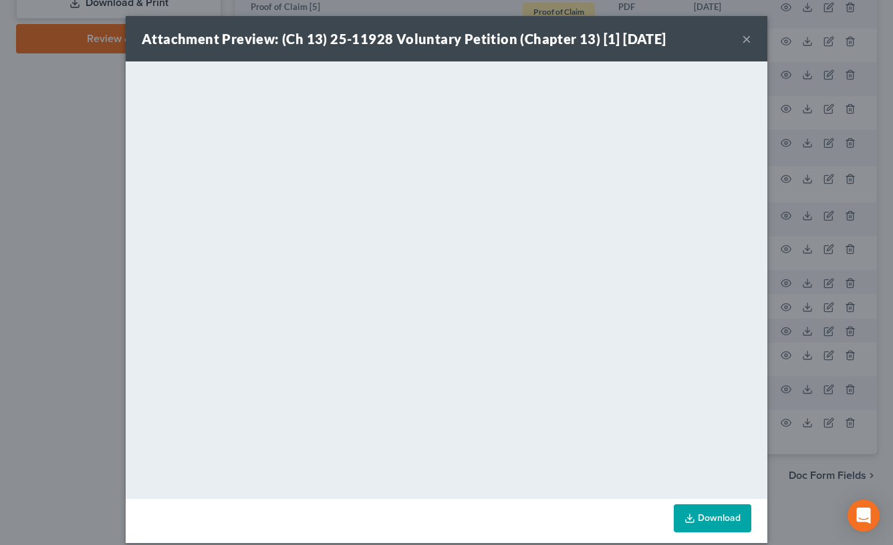
click at [742, 40] on button "×" at bounding box center [746, 39] width 9 height 16
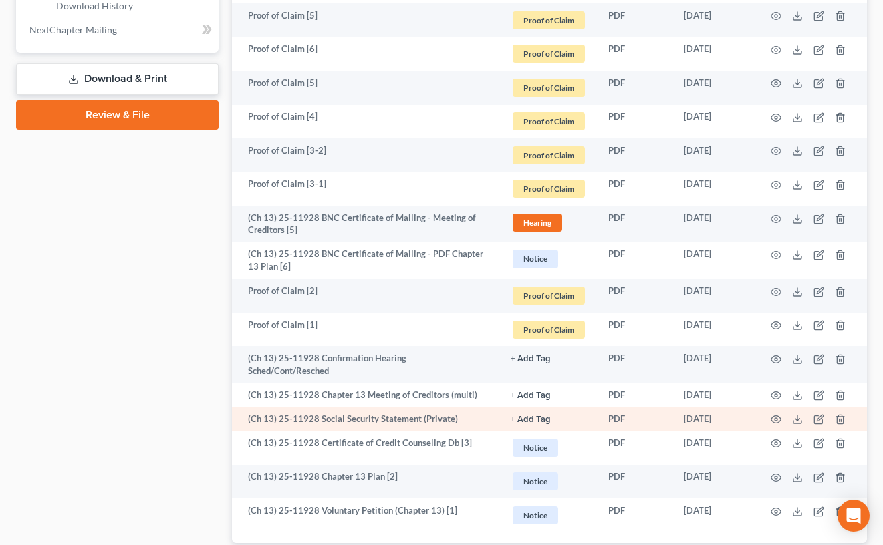
scroll to position [849, 0]
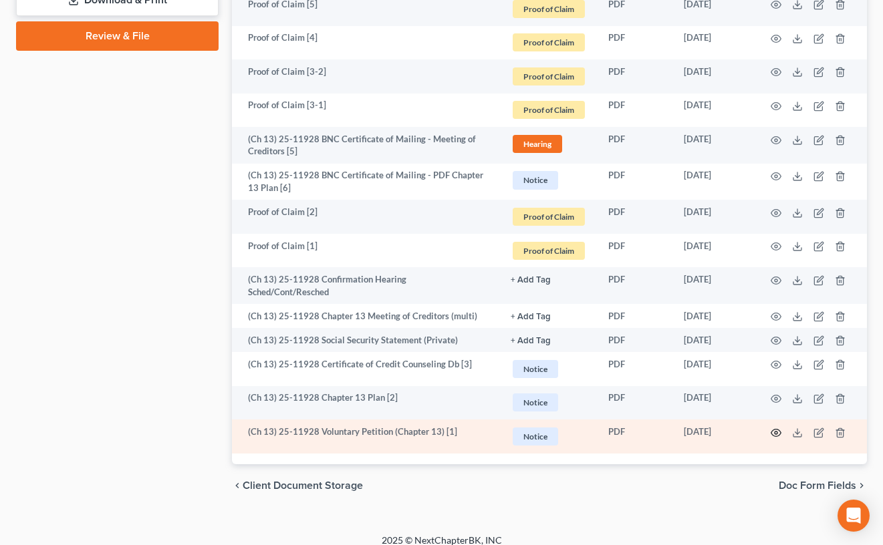
click at [774, 428] on icon "button" at bounding box center [775, 433] width 11 height 11
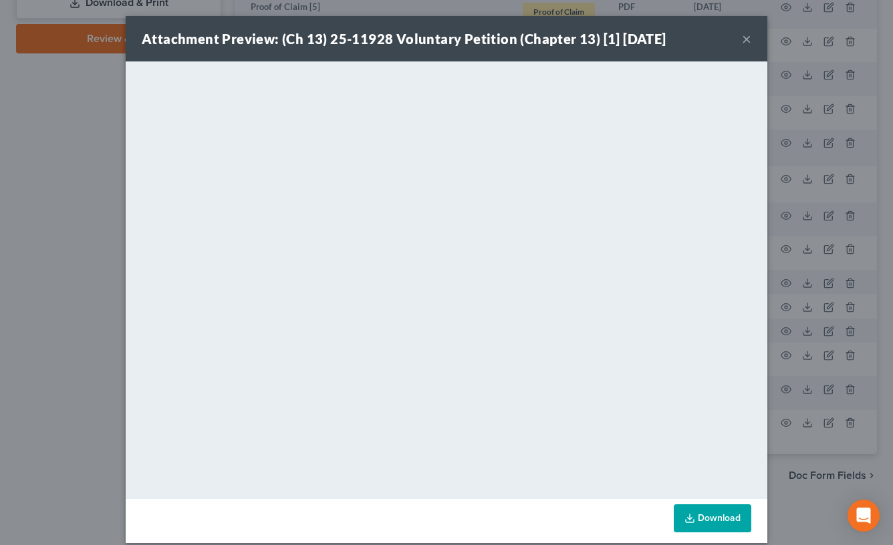
click at [744, 41] on button "×" at bounding box center [746, 39] width 9 height 16
